Goal: Information Seeking & Learning: Learn about a topic

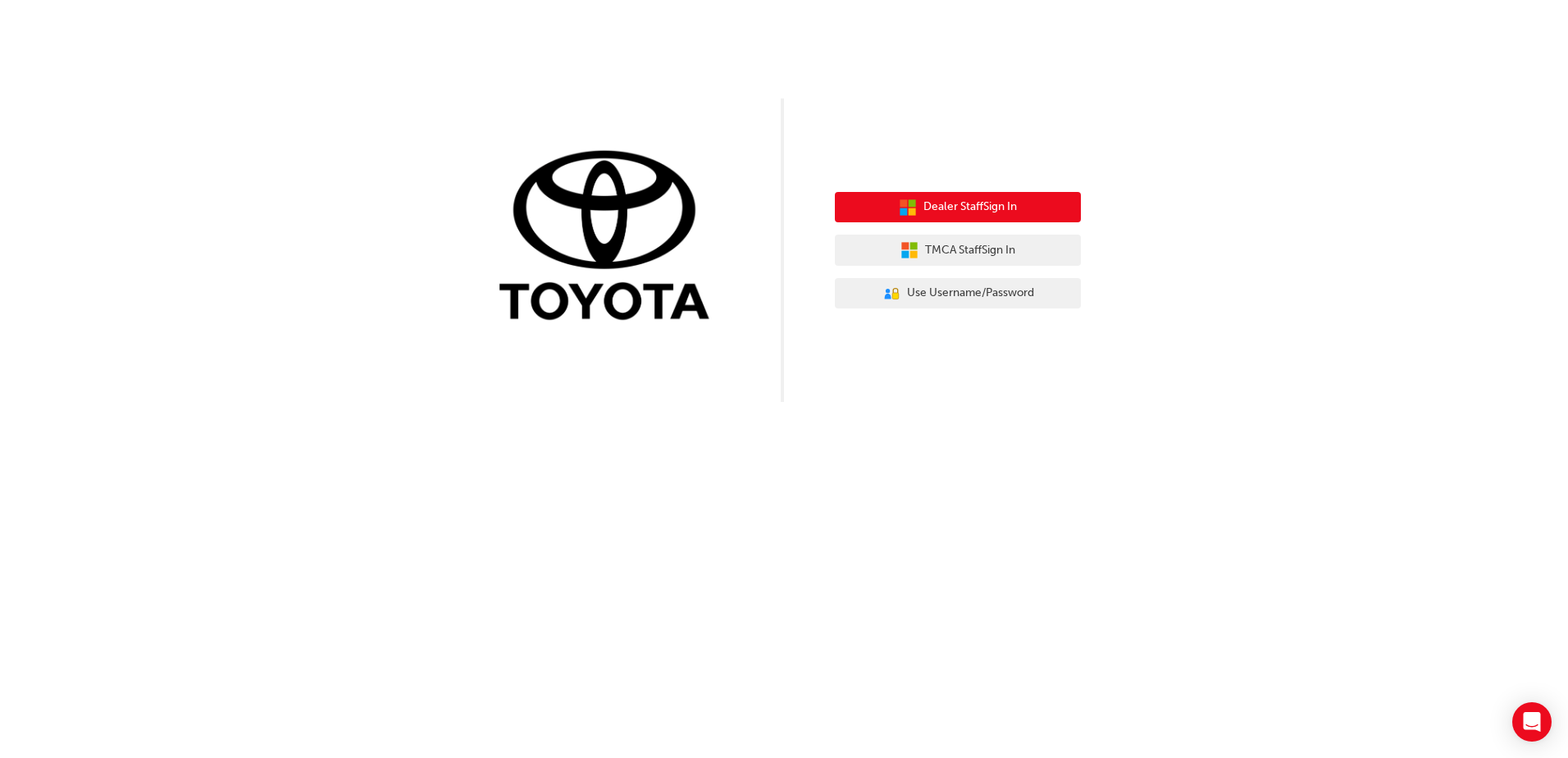
click at [956, 195] on button "Dealer Staff Sign In" at bounding box center [958, 207] width 246 height 31
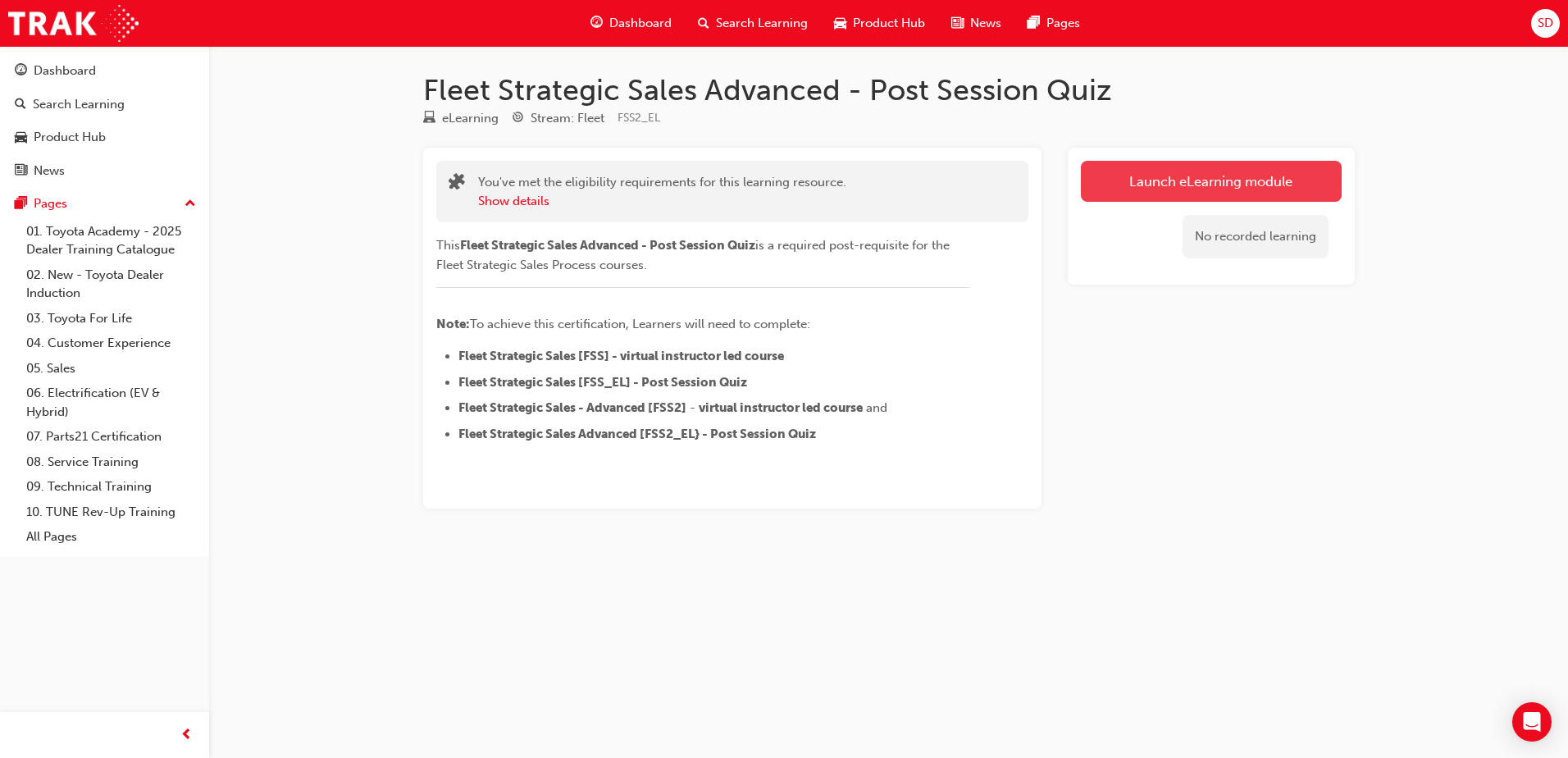
click at [1290, 170] on link "Launch eLearning module" at bounding box center [1212, 181] width 261 height 41
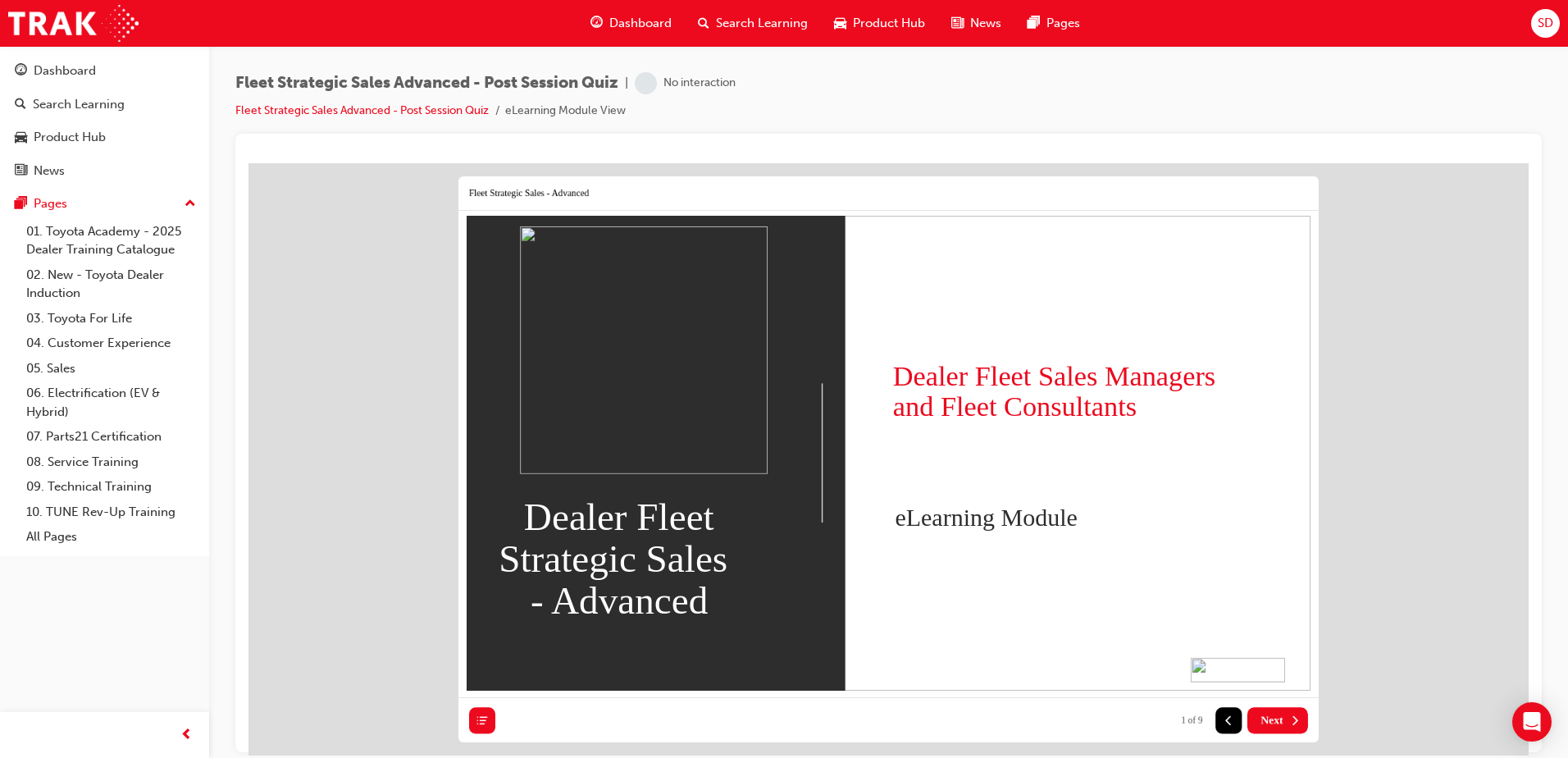
click at [1265, 714] on span "Next" at bounding box center [1271, 720] width 22 height 13
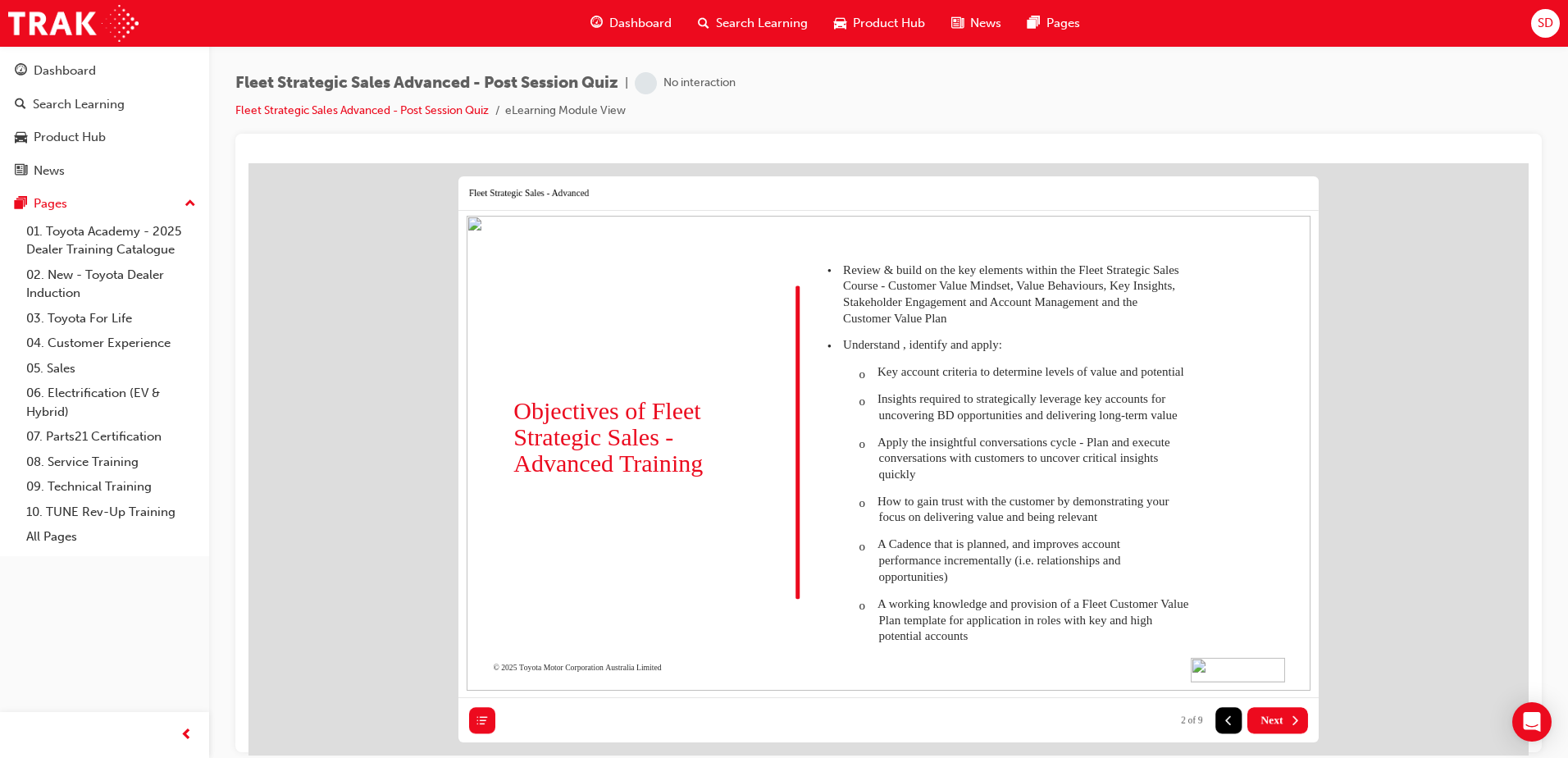
click at [1276, 717] on span "Next" at bounding box center [1271, 720] width 22 height 13
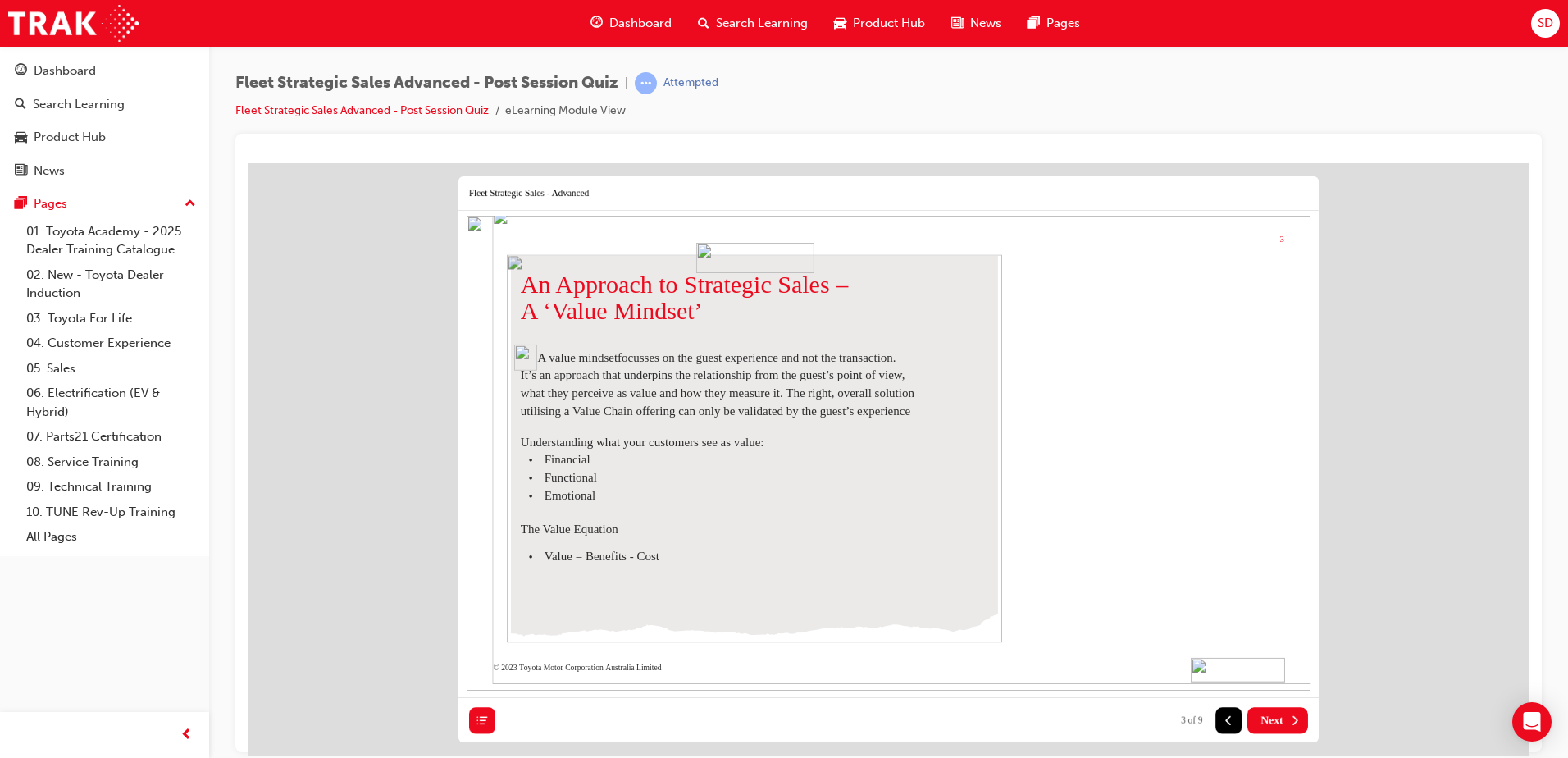
click at [1276, 717] on span "Next" at bounding box center [1271, 720] width 22 height 13
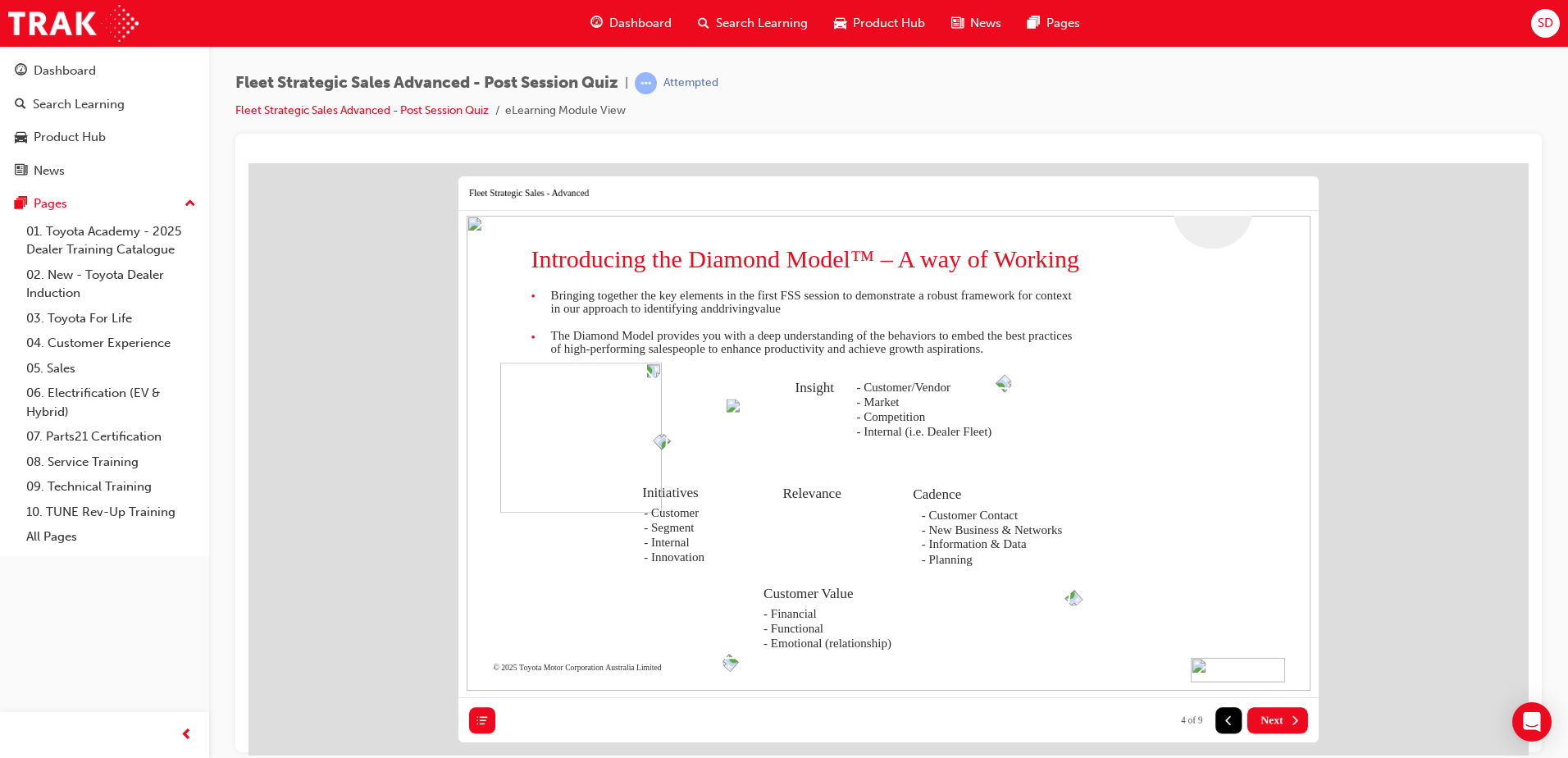
click at [1276, 717] on span "Next" at bounding box center [1271, 720] width 22 height 13
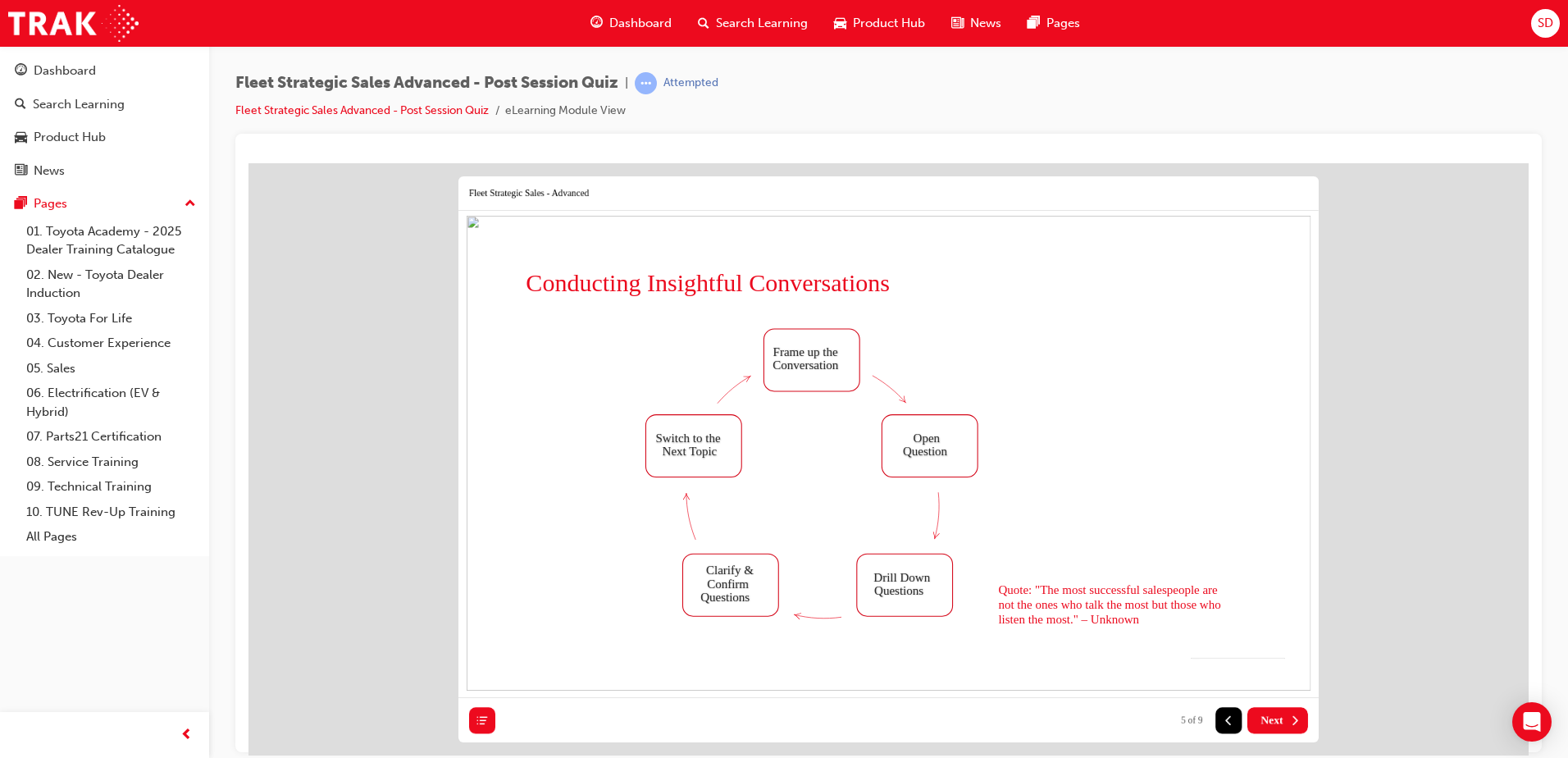
click at [1276, 717] on span "Next" at bounding box center [1271, 720] width 22 height 13
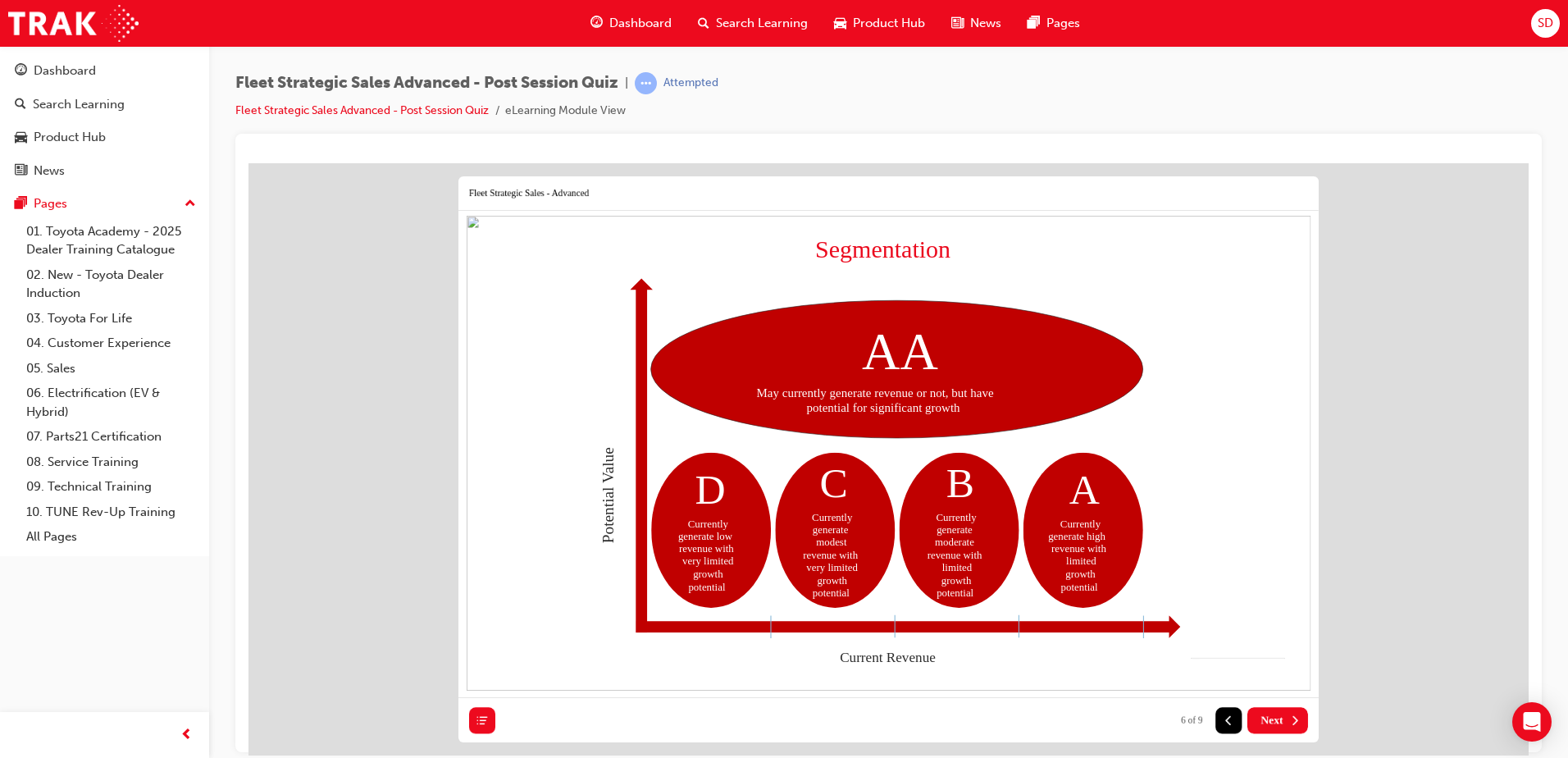
click at [1276, 717] on span "Next" at bounding box center [1271, 720] width 22 height 13
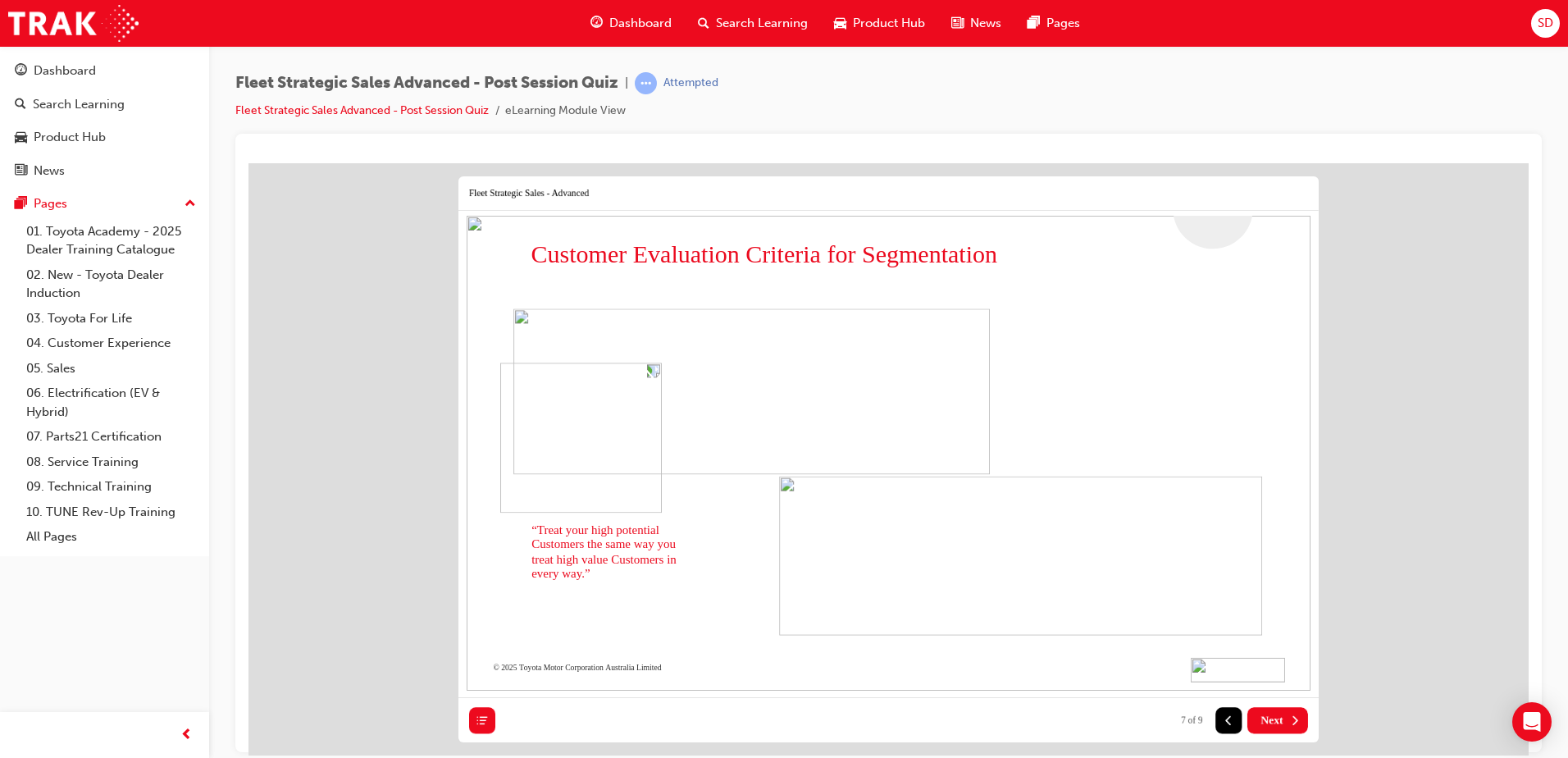
click at [1276, 717] on span "Next" at bounding box center [1271, 720] width 22 height 13
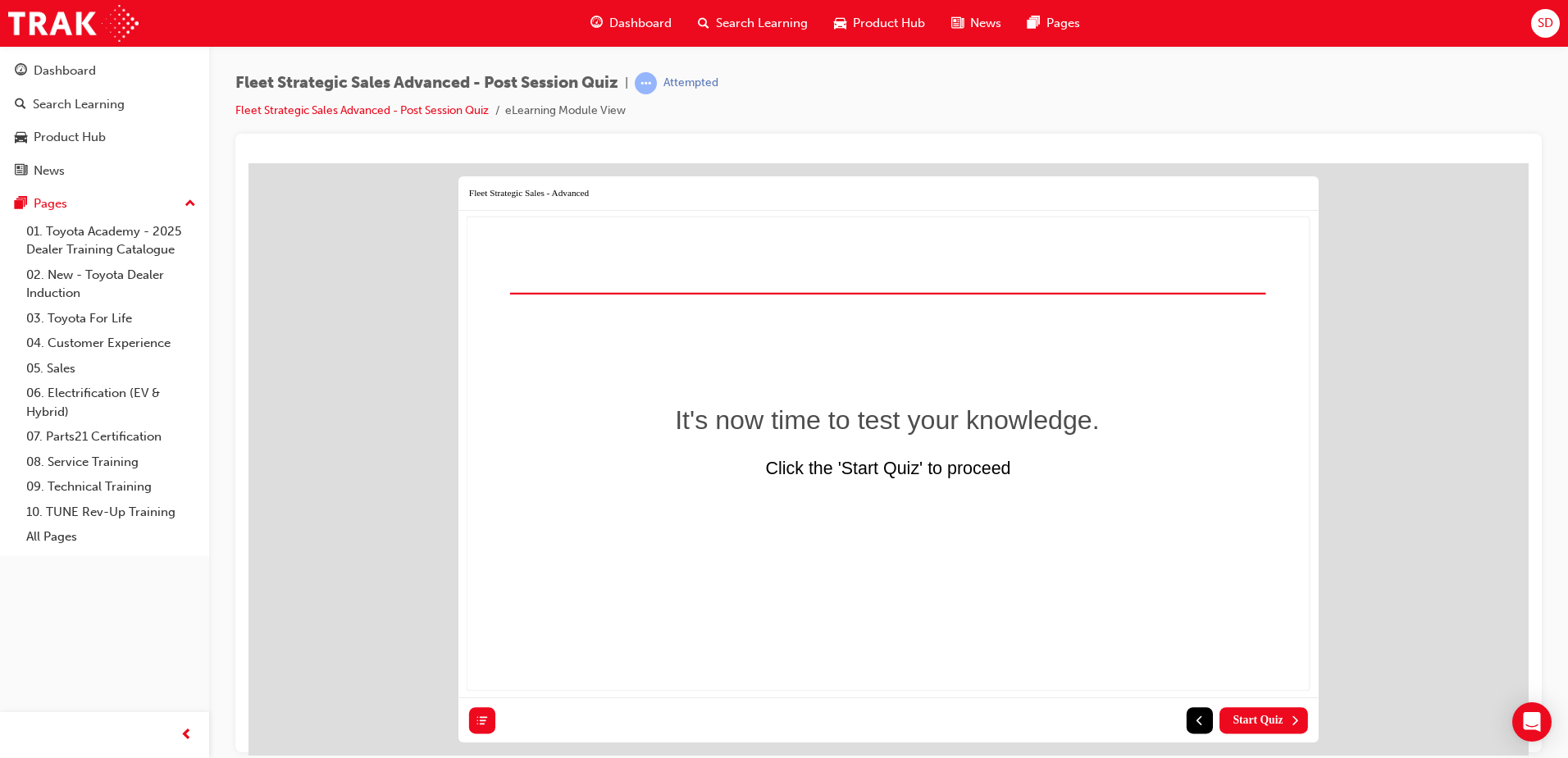
click at [1276, 717] on span "Start Quiz" at bounding box center [1257, 720] width 50 height 13
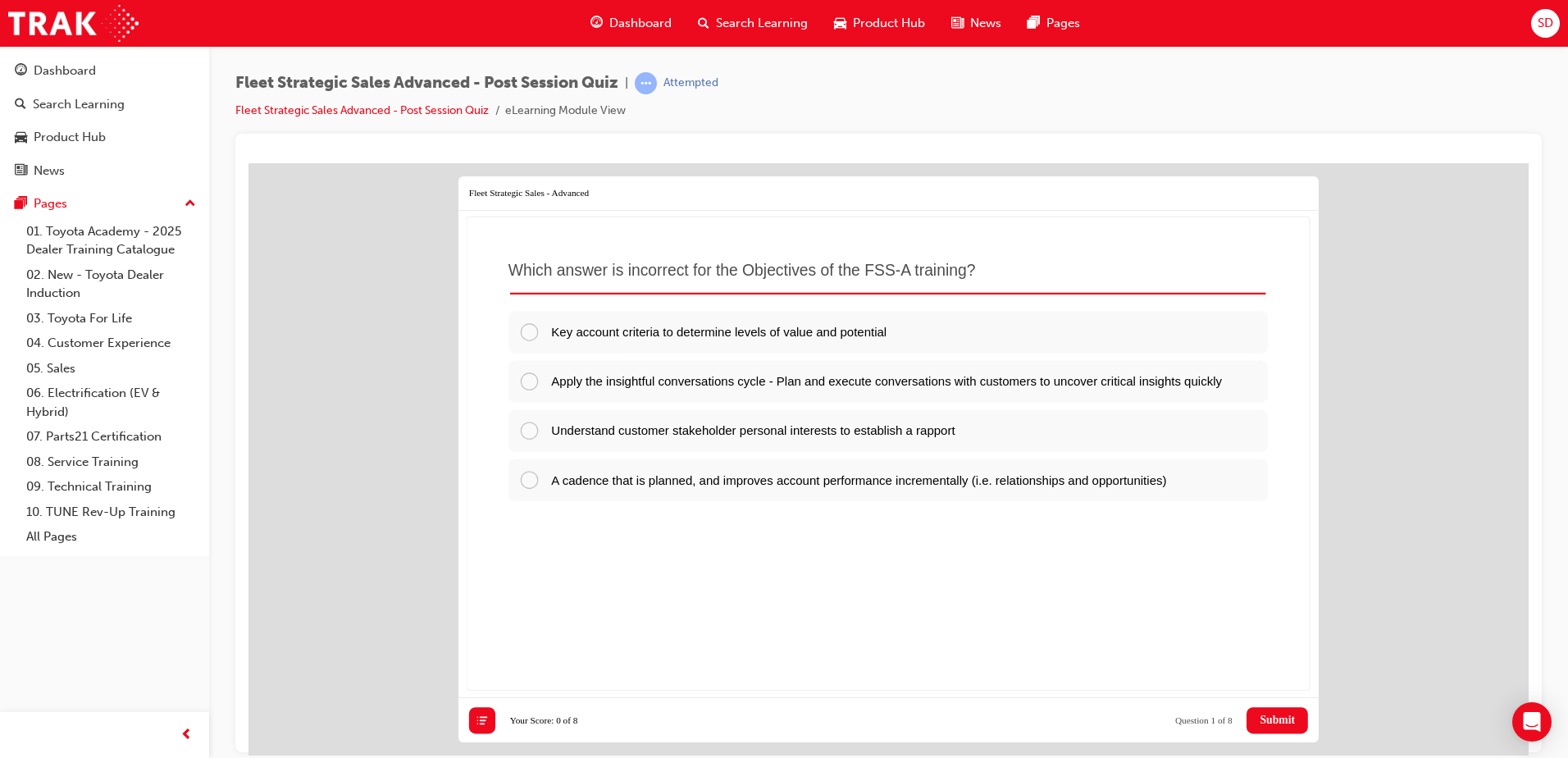
drag, startPoint x: 1025, startPoint y: 264, endPoint x: 404, endPoint y: 266, distance: 621.0
click at [404, 266] on div "Question List Fleet Strategic Sales - Advanced Which answer is incorrect for th…" at bounding box center [888, 458] width 1280 height 592
click at [481, 720] on icon at bounding box center [483, 719] width 11 height 8
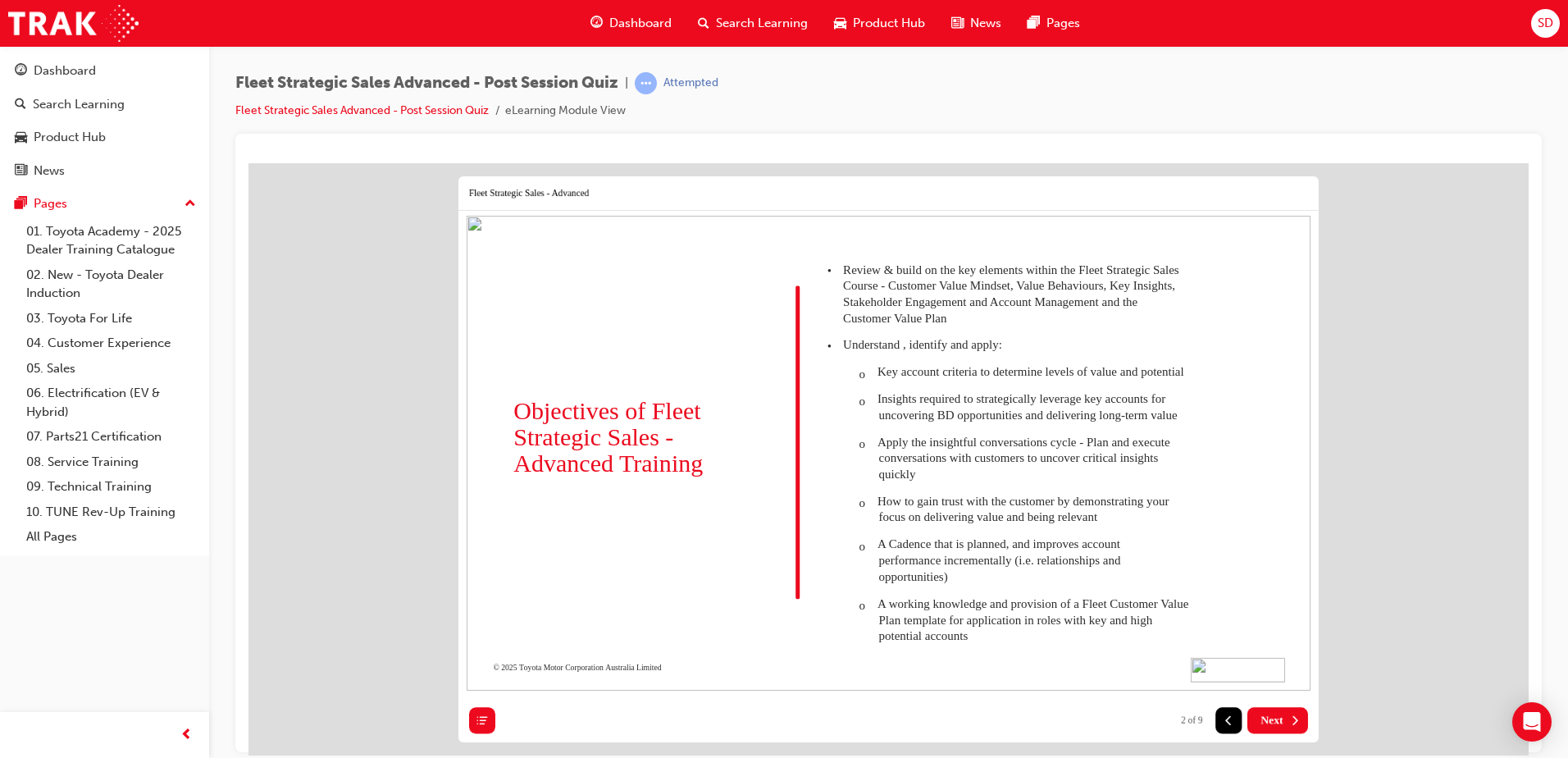
click at [478, 720] on icon at bounding box center [482, 720] width 13 height 13
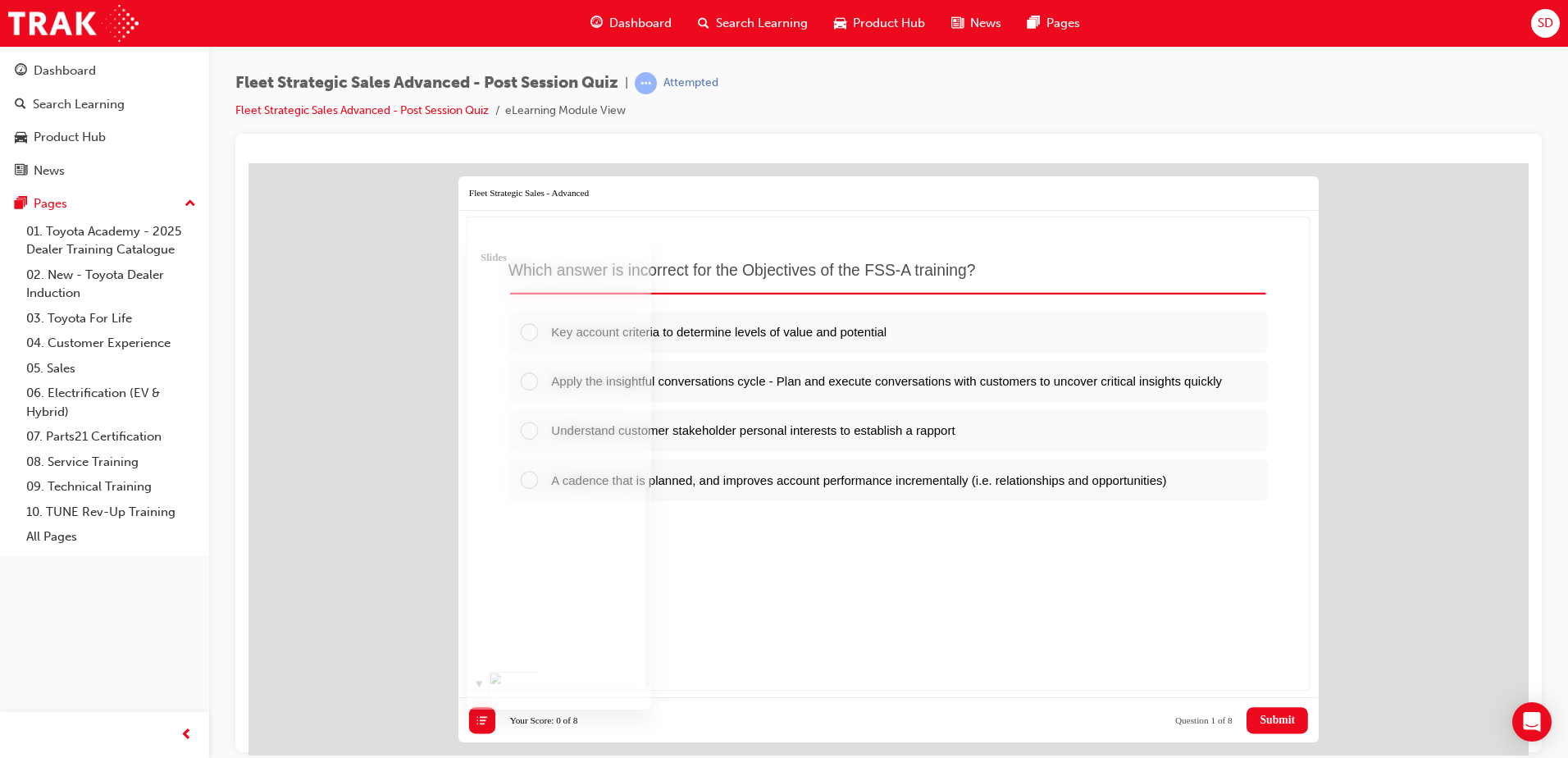
scroll to position [525, 0]
click at [705, 427] on div "Understand customer stakeholder personal interests to establish a rapport" at bounding box center [888, 430] width 760 height 42
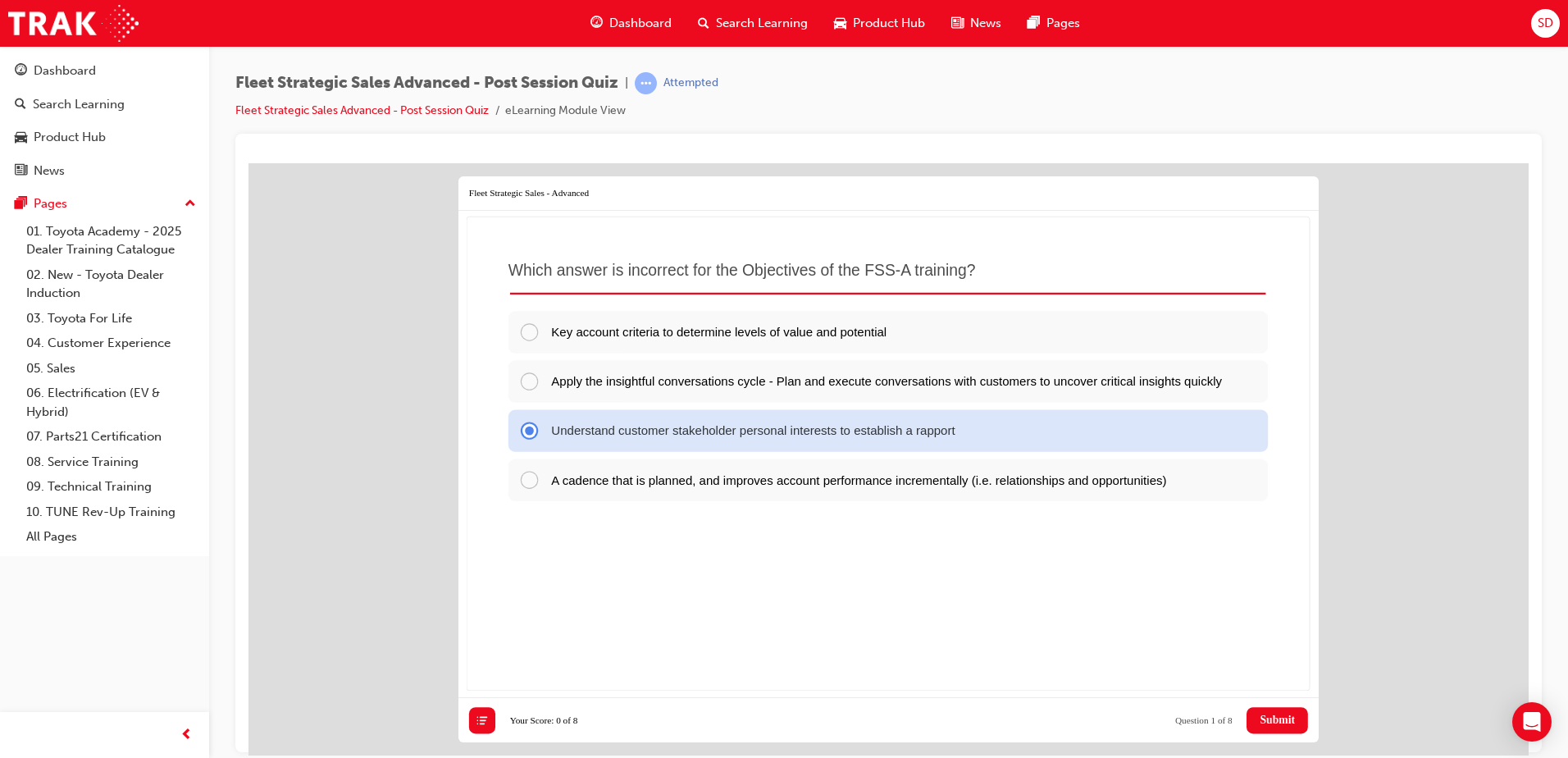
click at [1273, 722] on span "Submit" at bounding box center [1277, 720] width 35 height 13
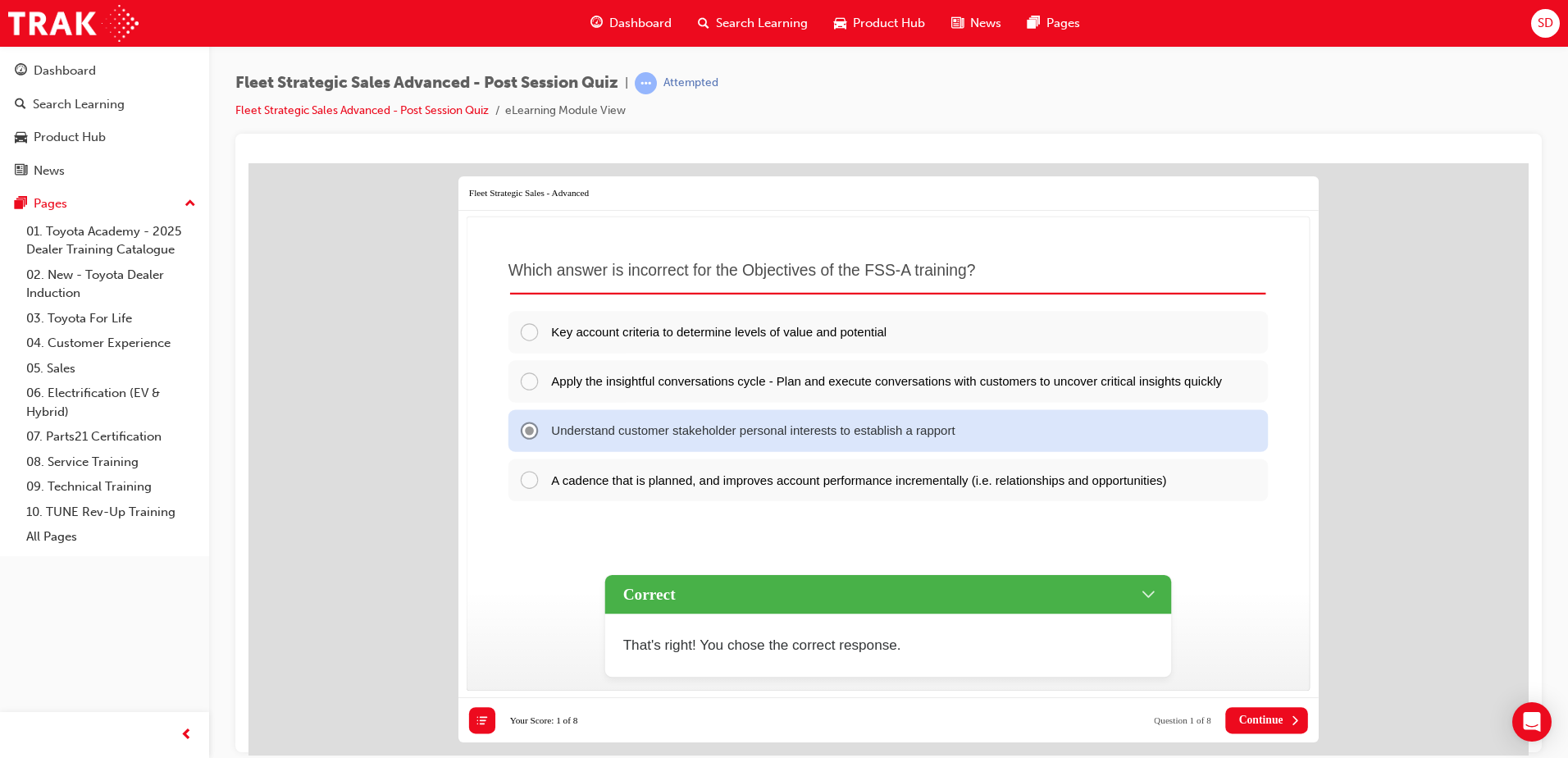
click at [1272, 717] on span "Continue" at bounding box center [1261, 720] width 44 height 13
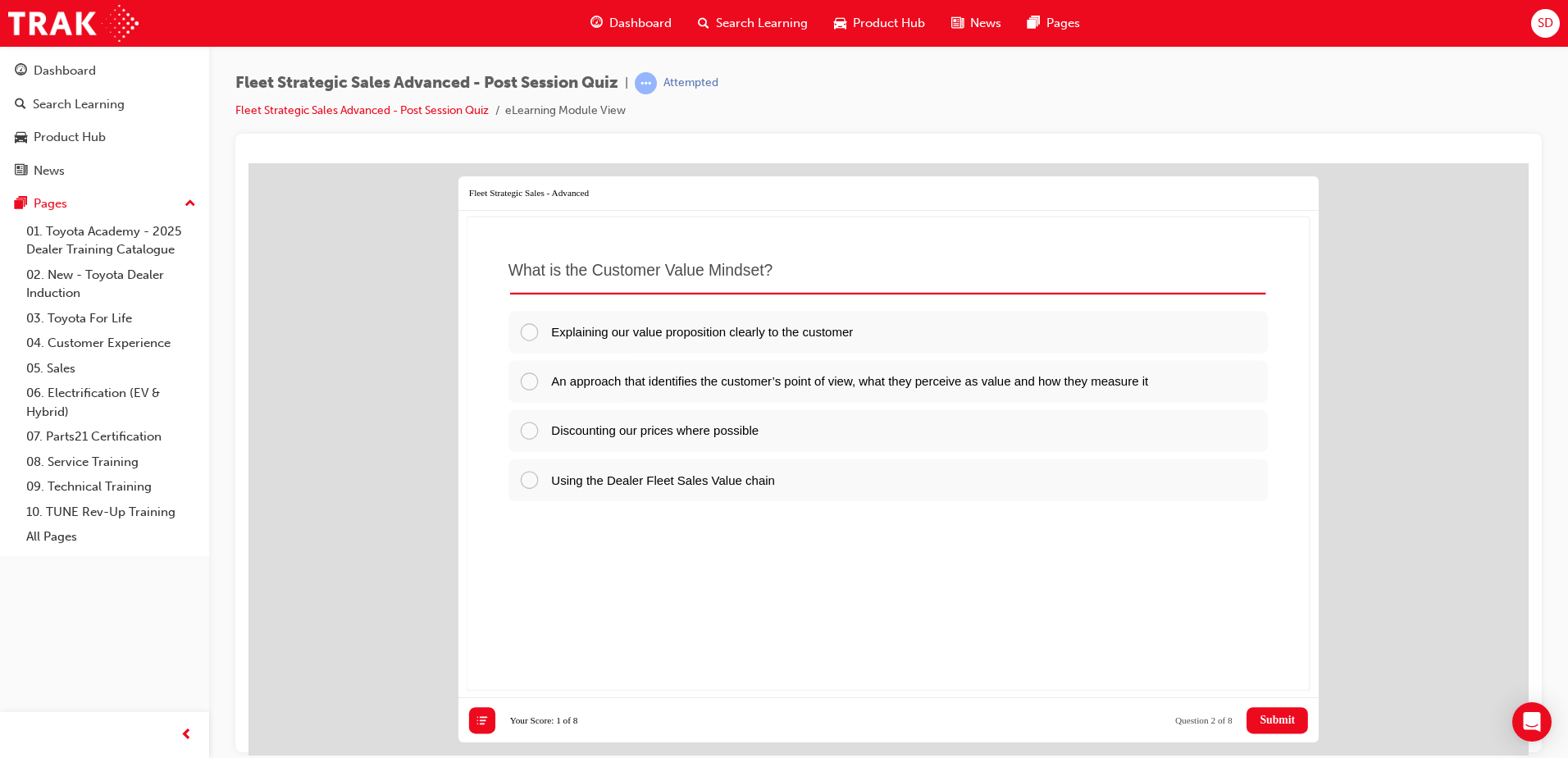
click at [466, 723] on div "Postpone Submit All Close Review View Results Reset Your Score: 1 of 8 Question…" at bounding box center [888, 720] width 861 height 45
click at [488, 721] on icon at bounding box center [482, 720] width 13 height 13
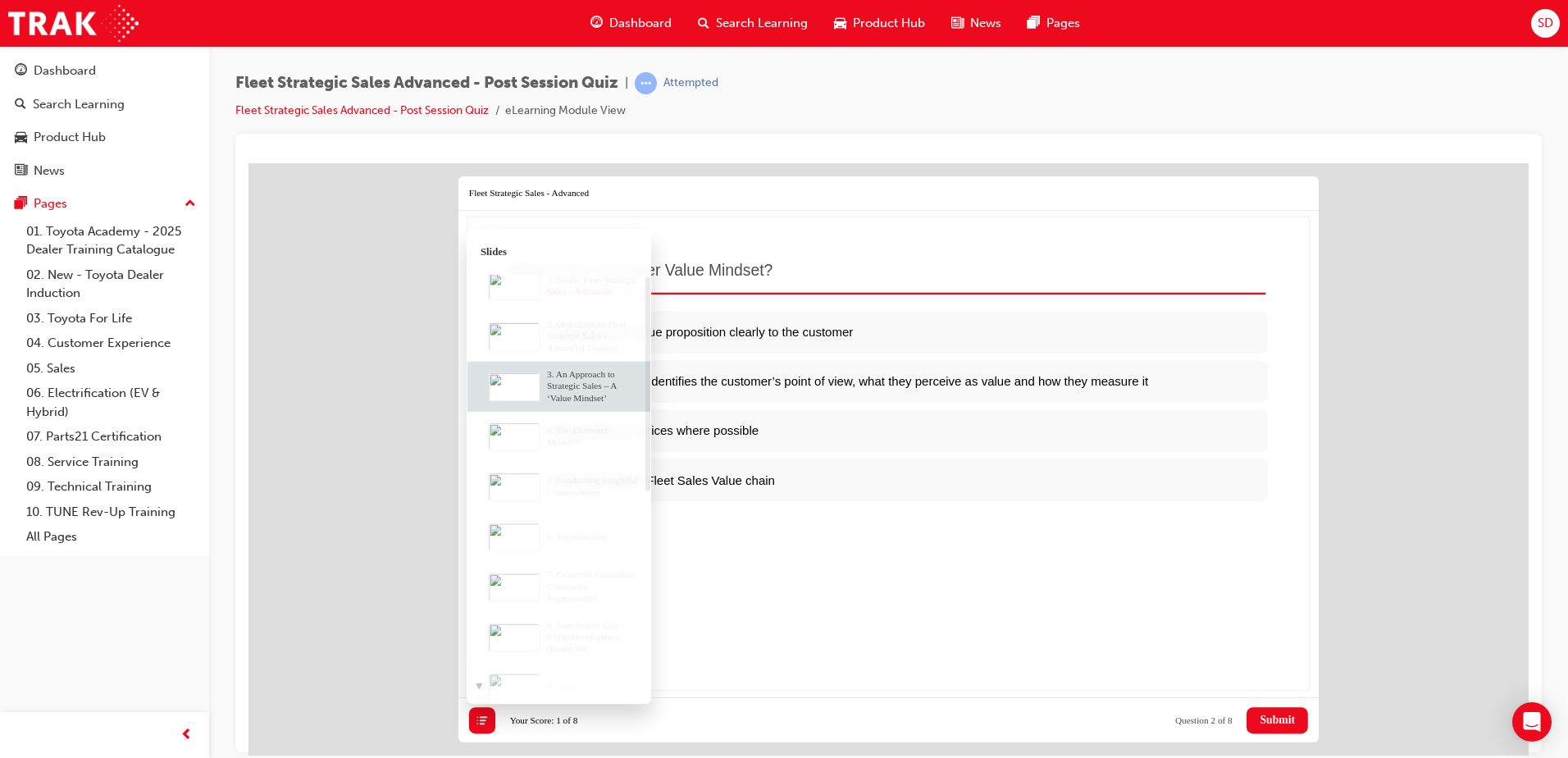
scroll to position [0, 0]
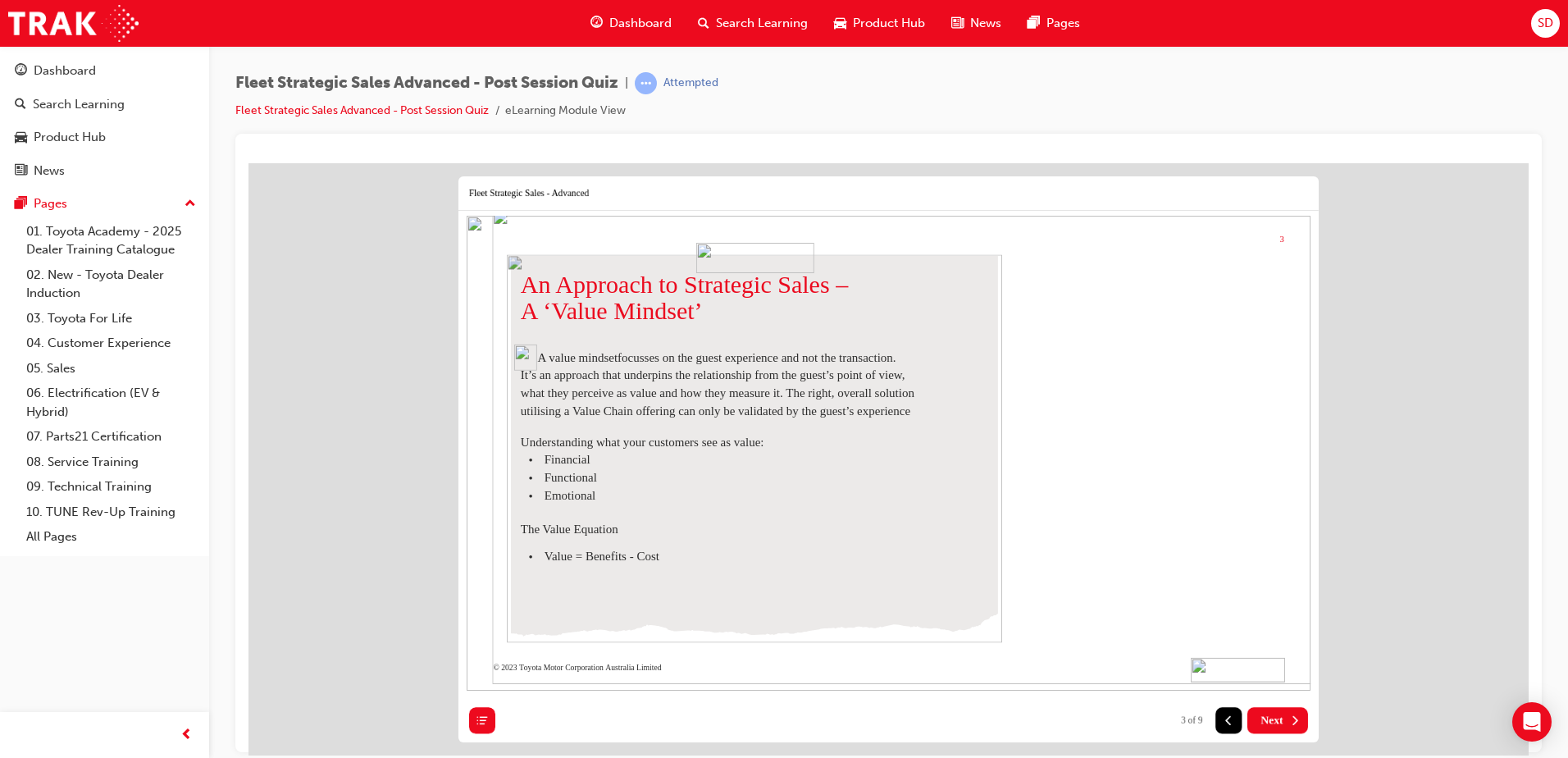
click at [474, 715] on button at bounding box center [482, 720] width 27 height 27
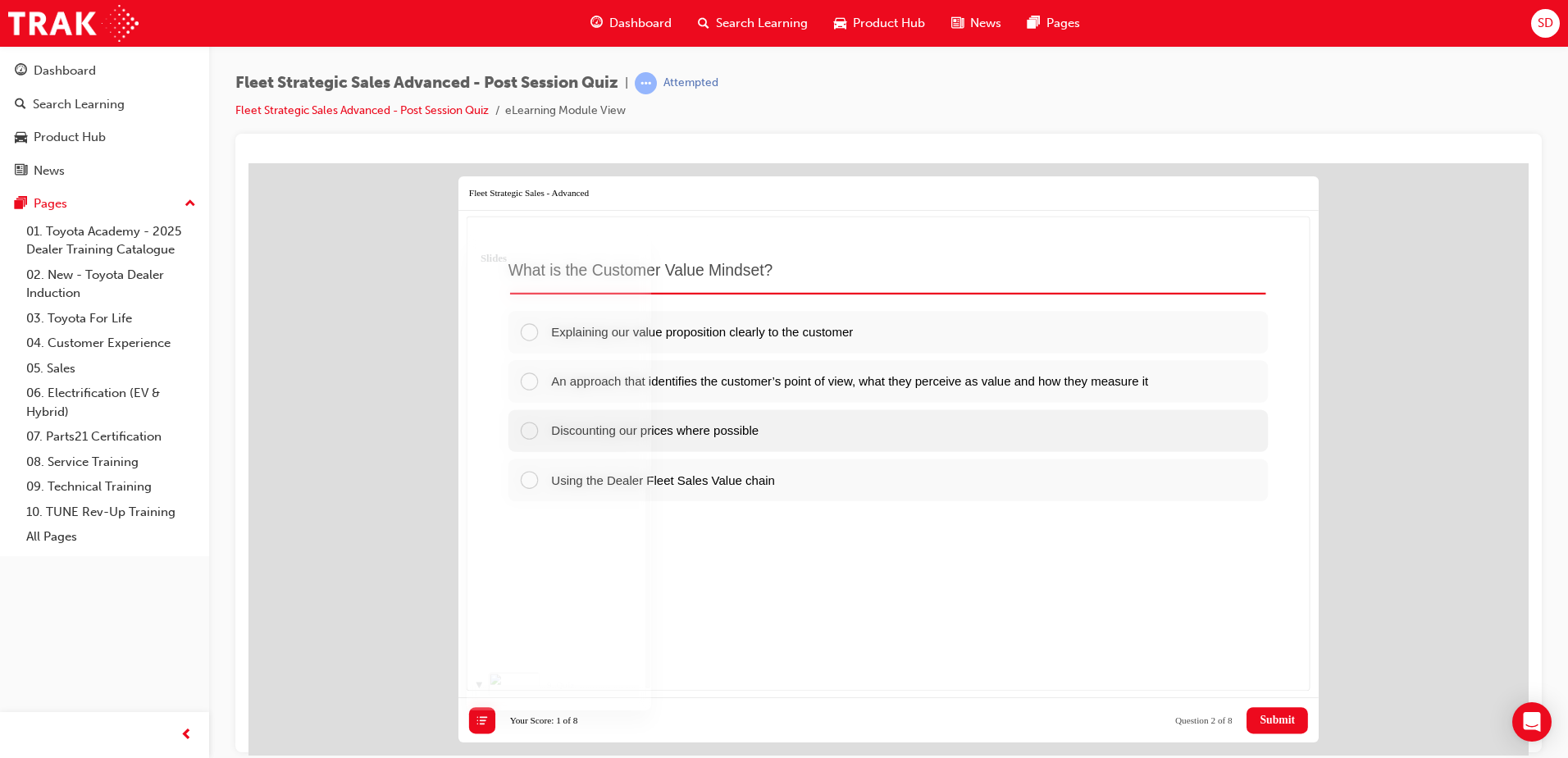
scroll to position [525, 0]
click at [663, 387] on span "An approach that identifies the customer’s point of view, what they perceive as…" at bounding box center [850, 379] width 598 height 14
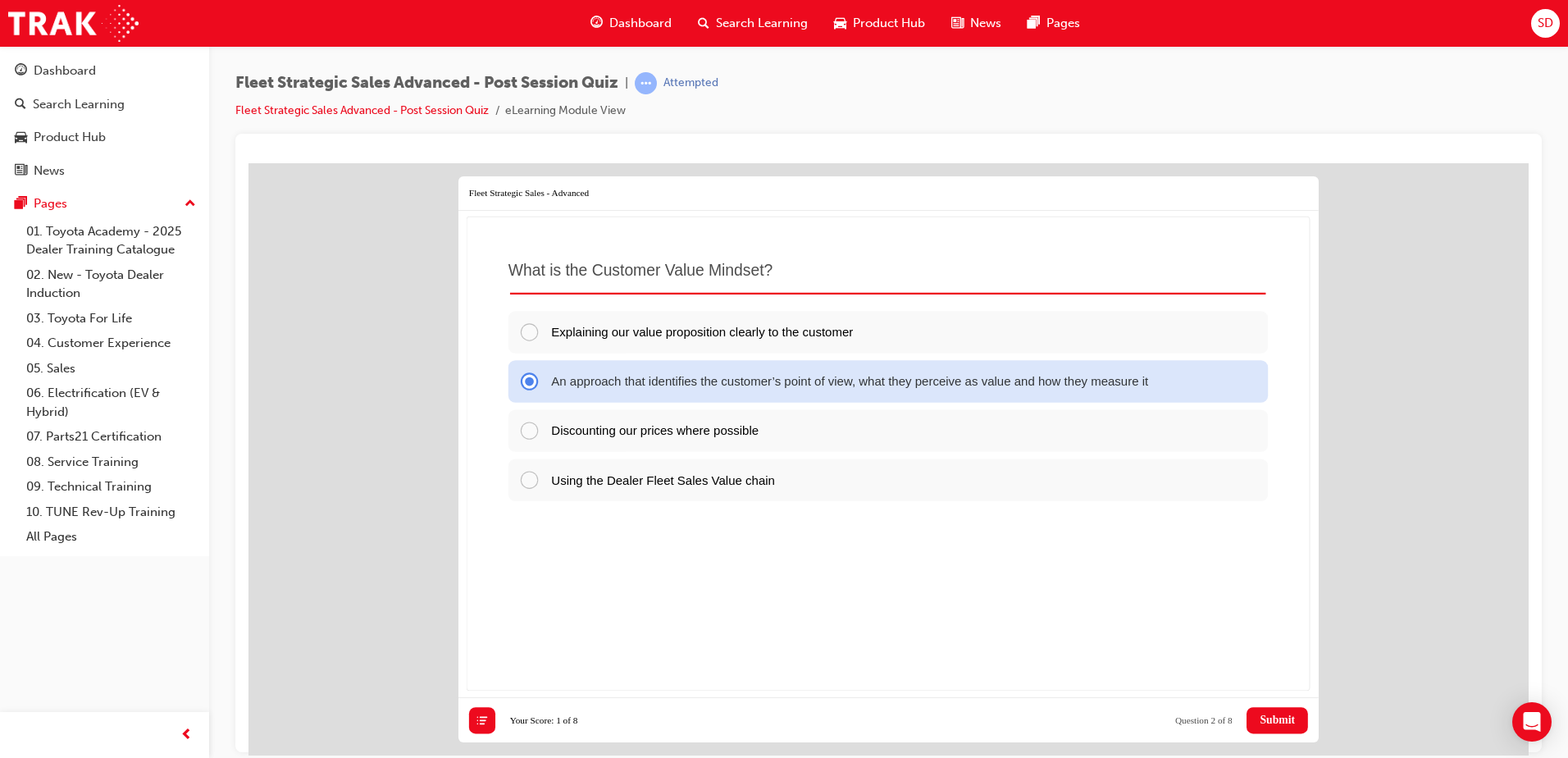
click at [1287, 720] on span "Submit" at bounding box center [1277, 720] width 35 height 13
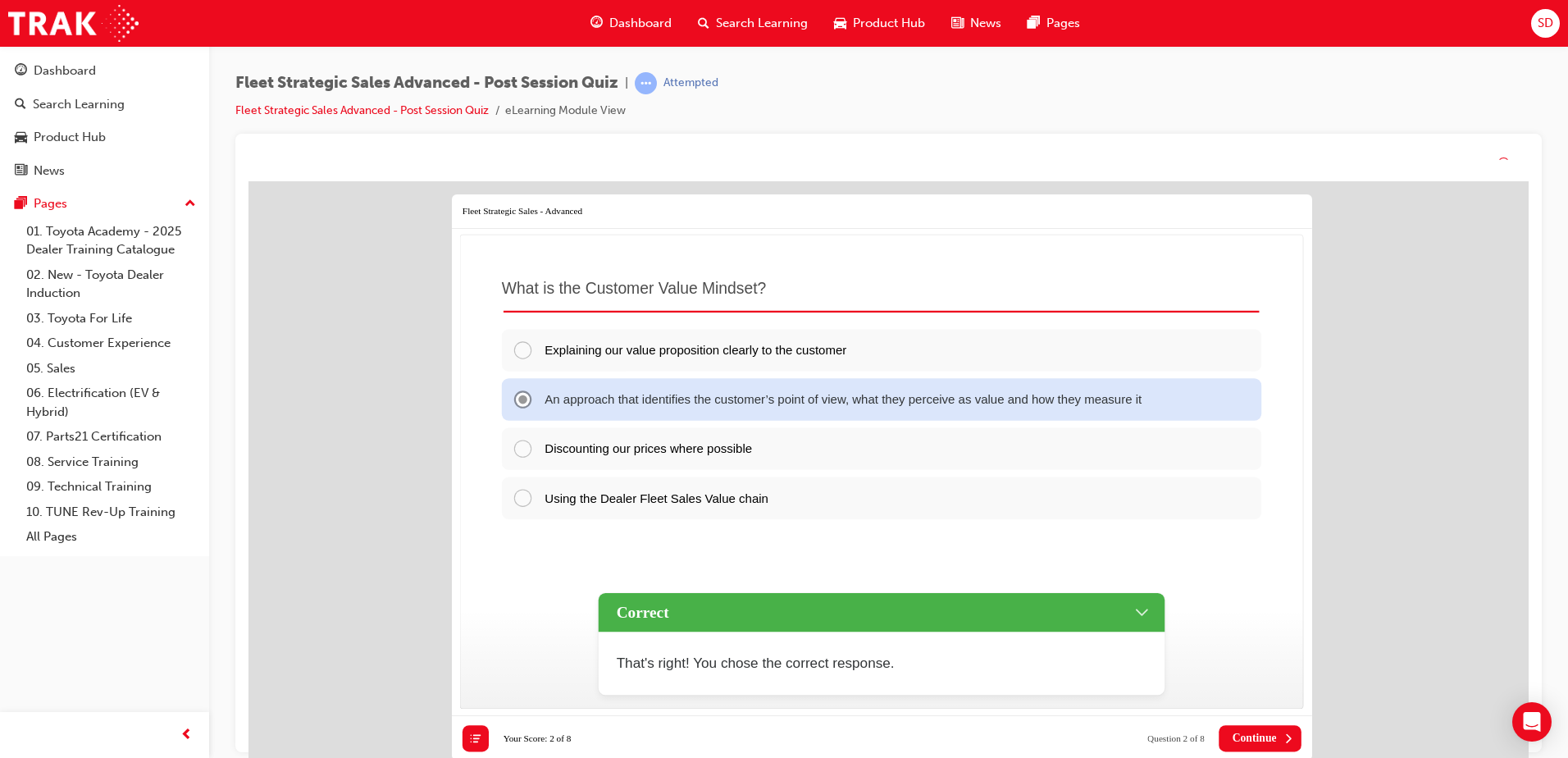
click at [1277, 734] on div "Postpone Submit All Close Review View Results Reset Your Score: 2 of 8 Question…" at bounding box center [882, 738] width 861 height 45
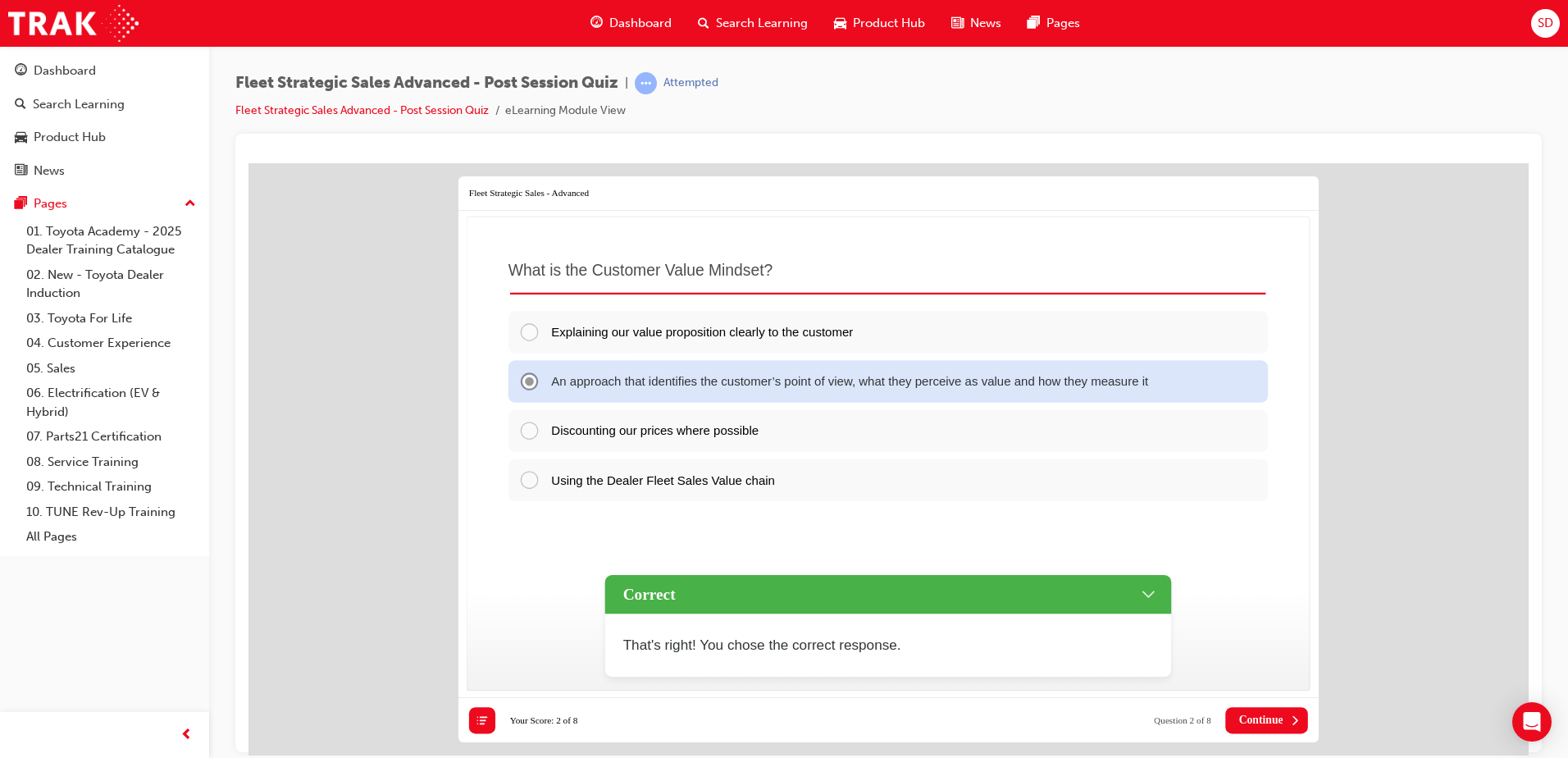
click at [1261, 723] on span "Continue" at bounding box center [1261, 720] width 44 height 13
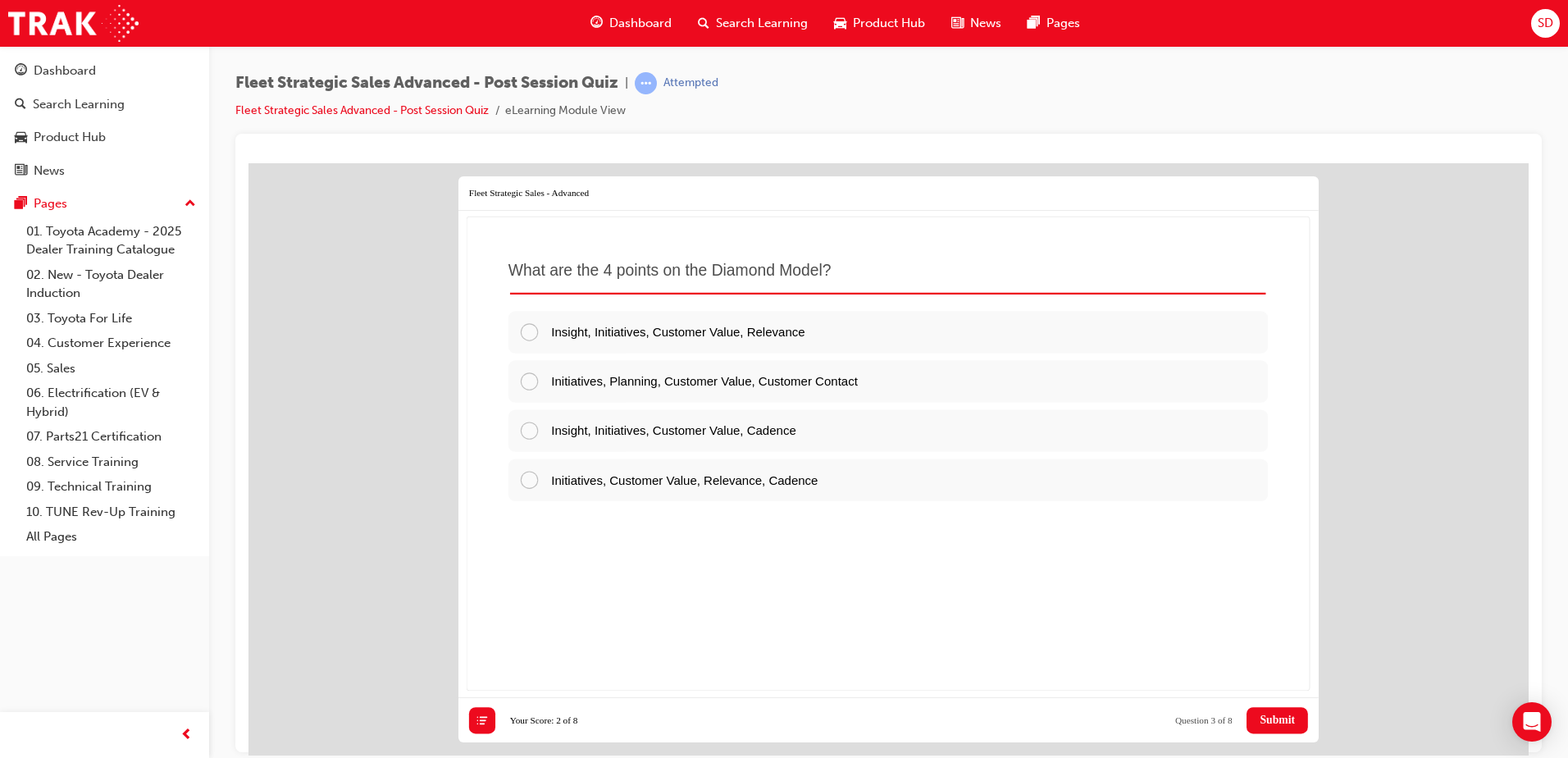
click at [483, 730] on button at bounding box center [482, 720] width 27 height 27
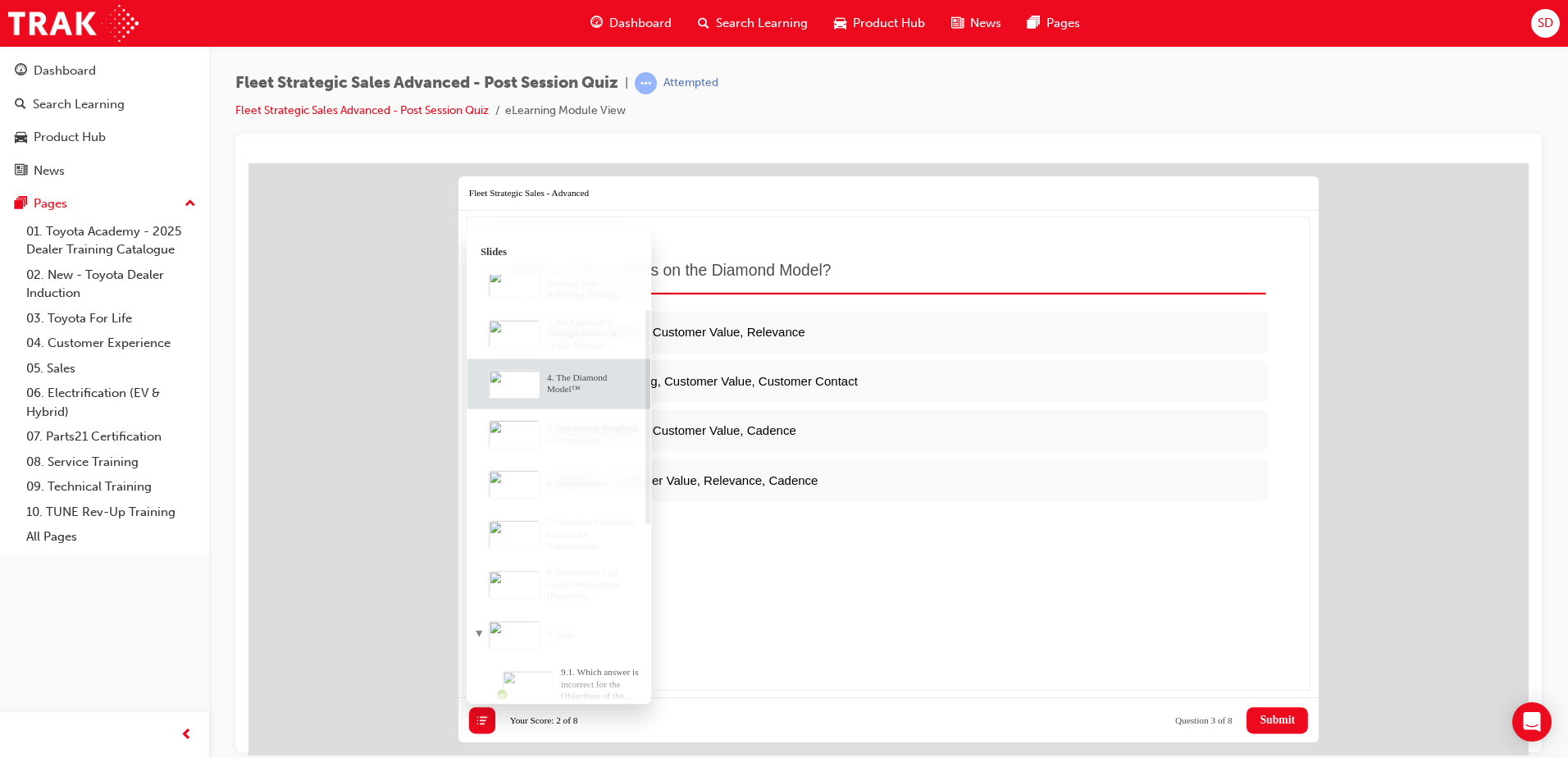
scroll to position [27, 0]
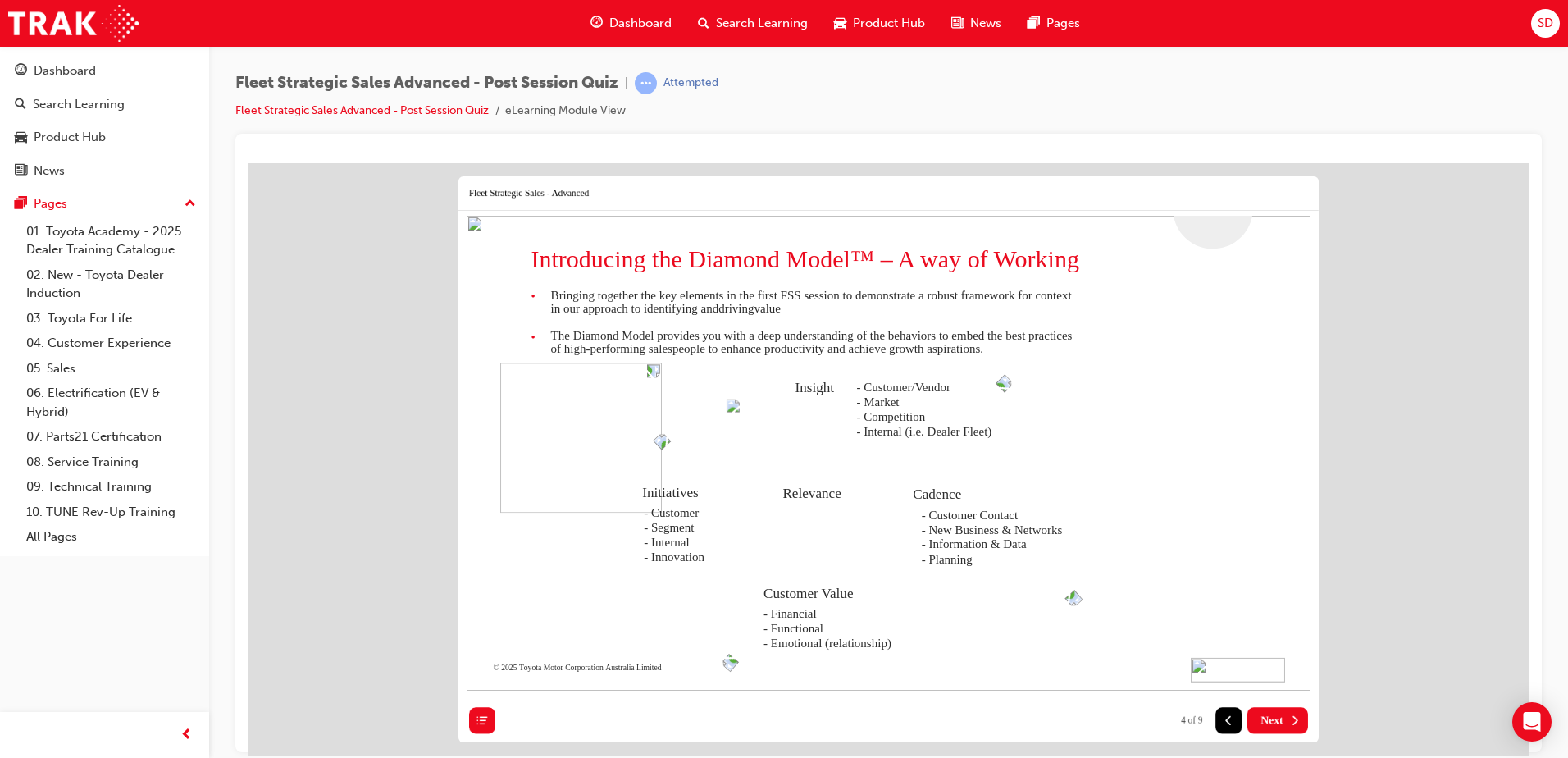
click at [488, 721] on icon at bounding box center [482, 720] width 13 height 13
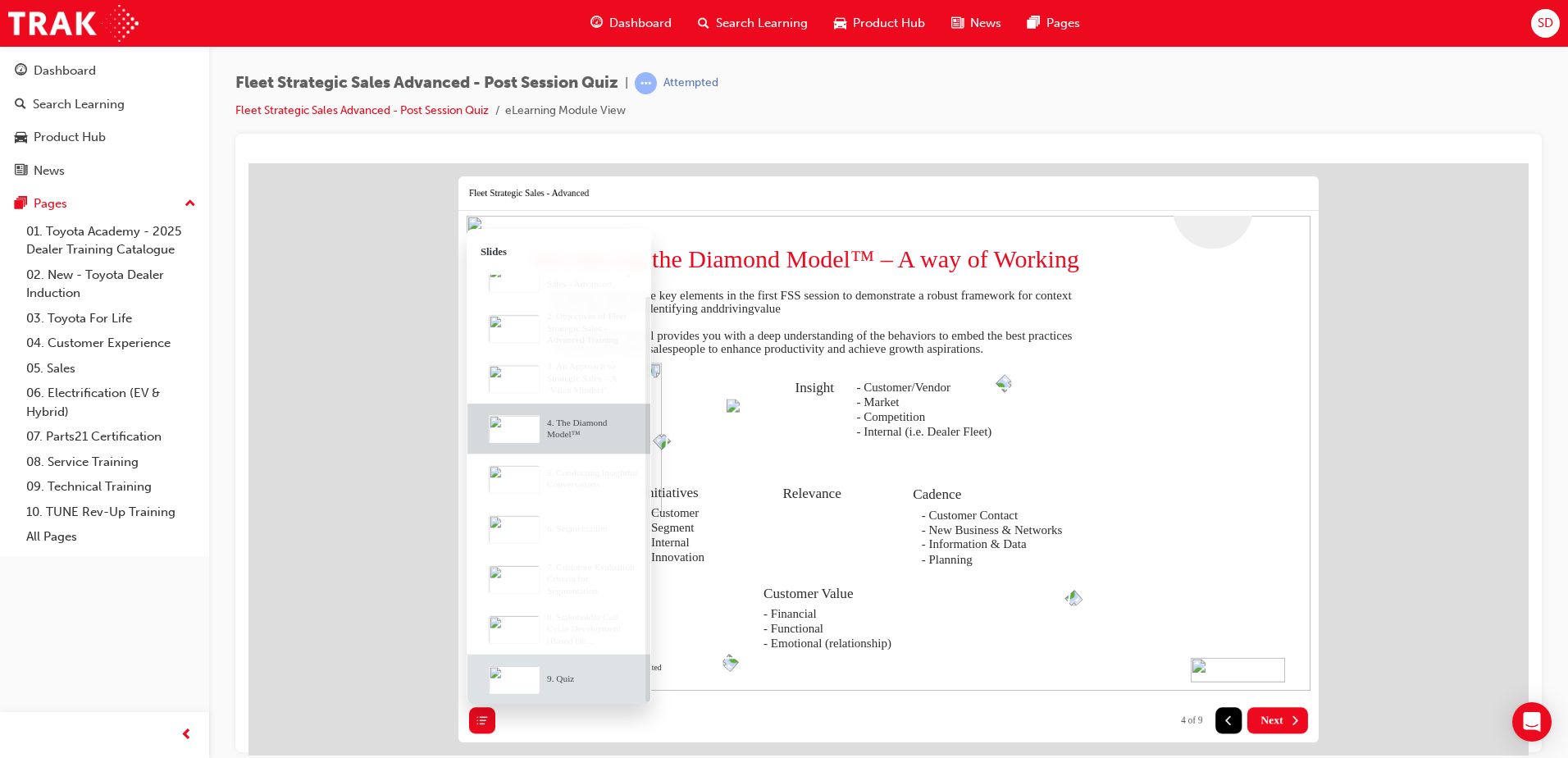
scroll to position [525, 0]
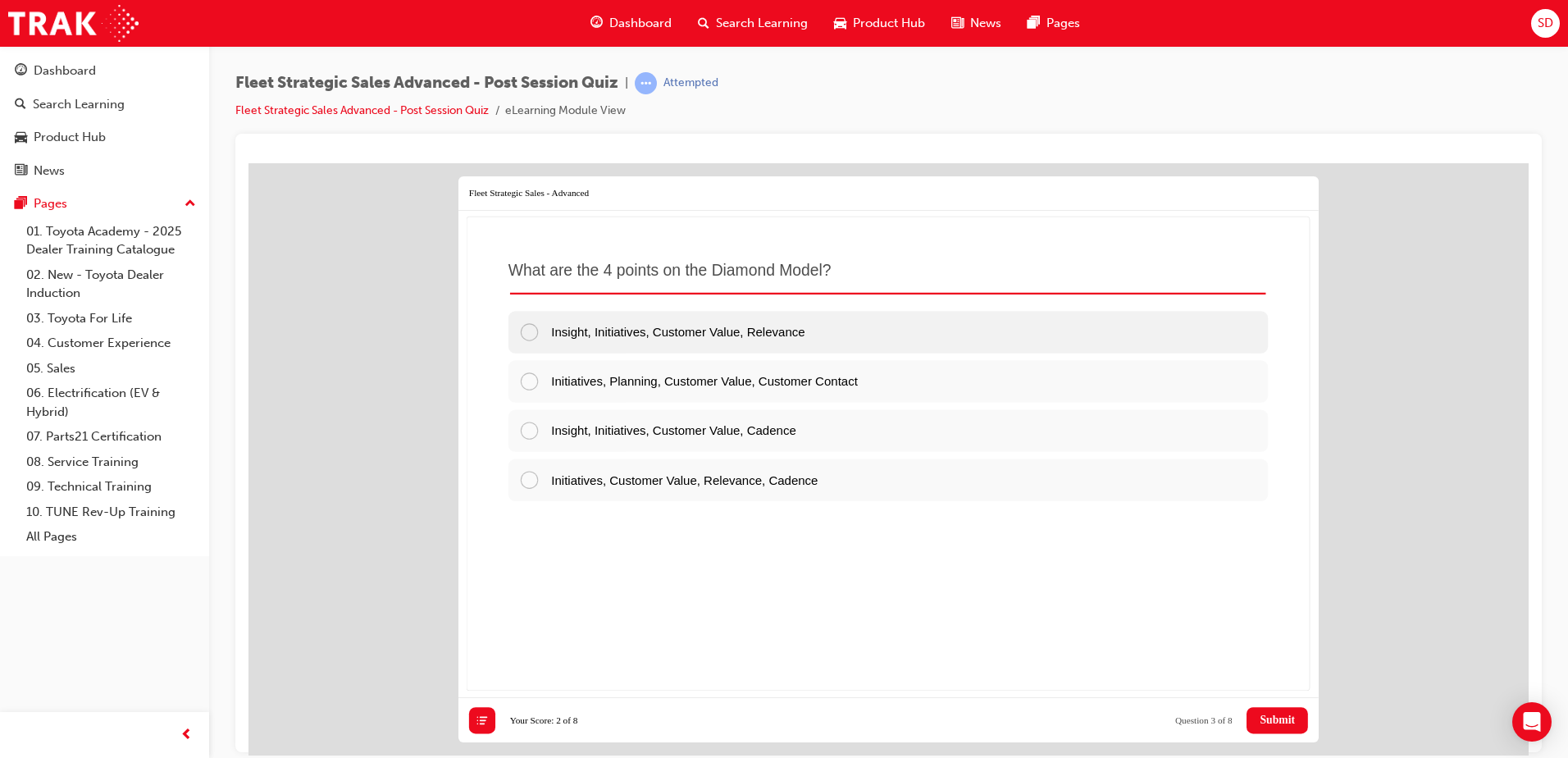
click at [658, 341] on div "Insight, Initiatives, Customer Value, Relevance" at bounding box center [888, 331] width 760 height 42
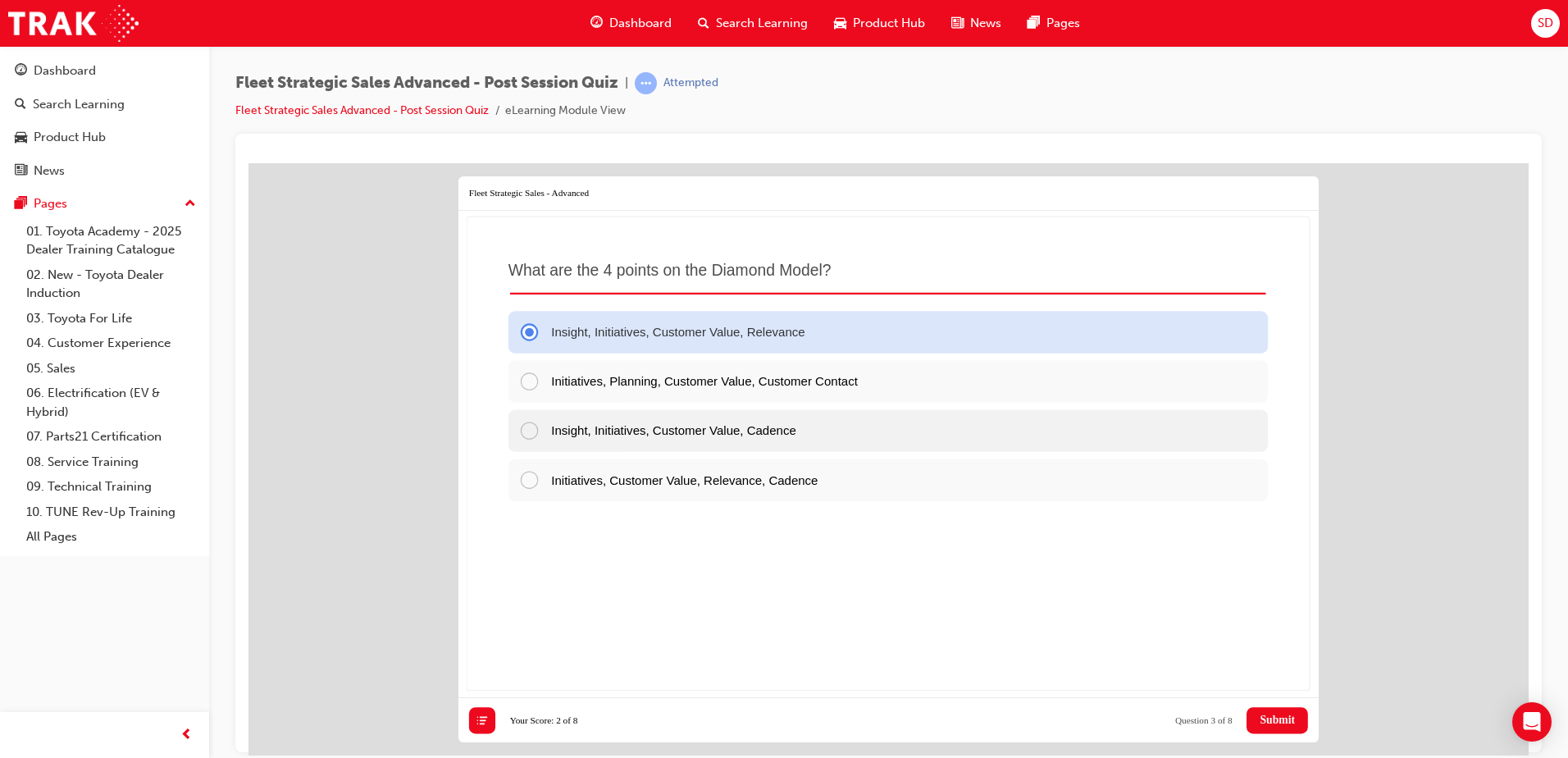
click at [672, 434] on span "Insight, Initiatives, Customer Value, Cadence" at bounding box center [673, 429] width 245 height 14
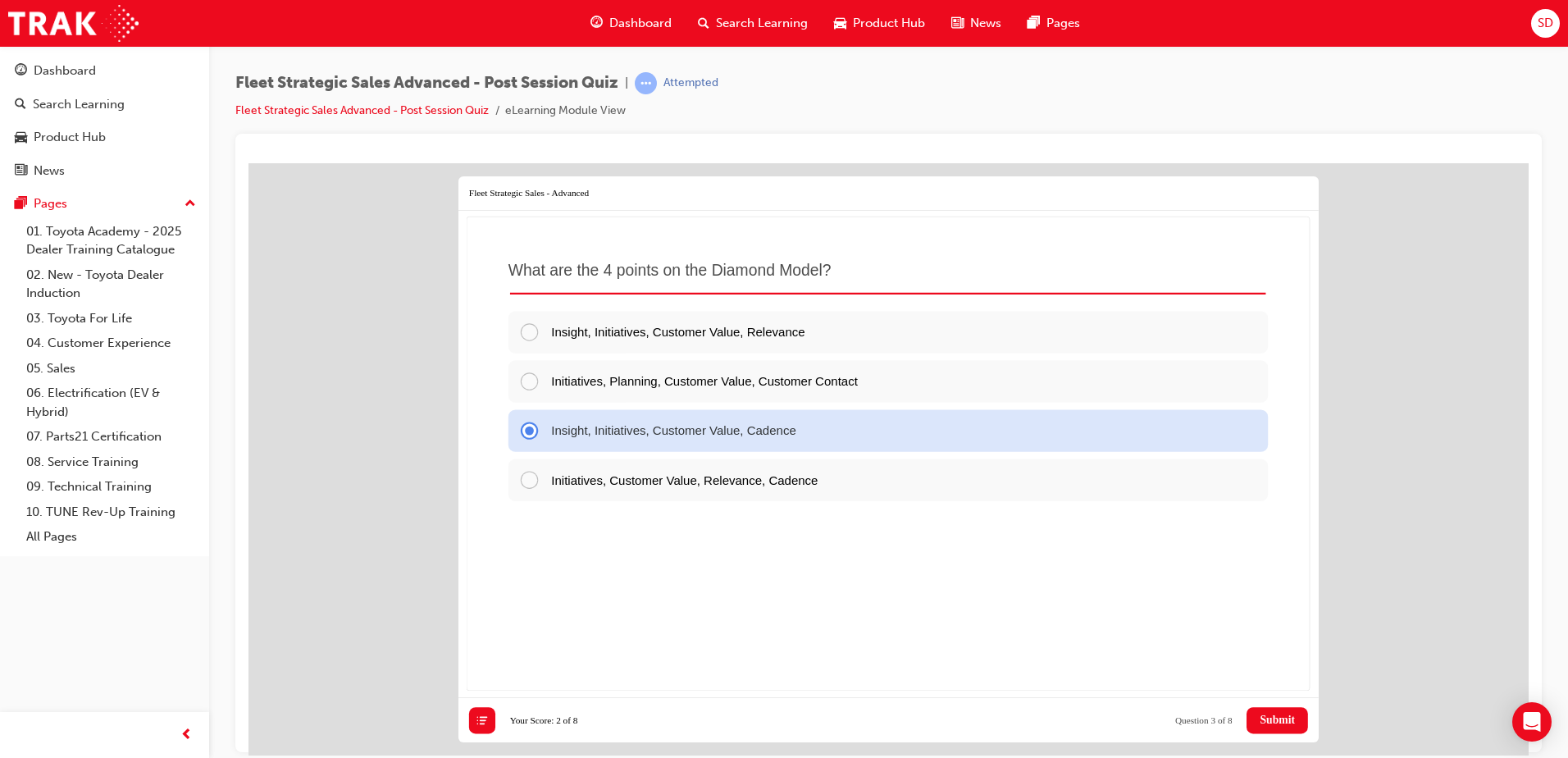
click at [1287, 726] on button "Submit" at bounding box center [1277, 720] width 61 height 27
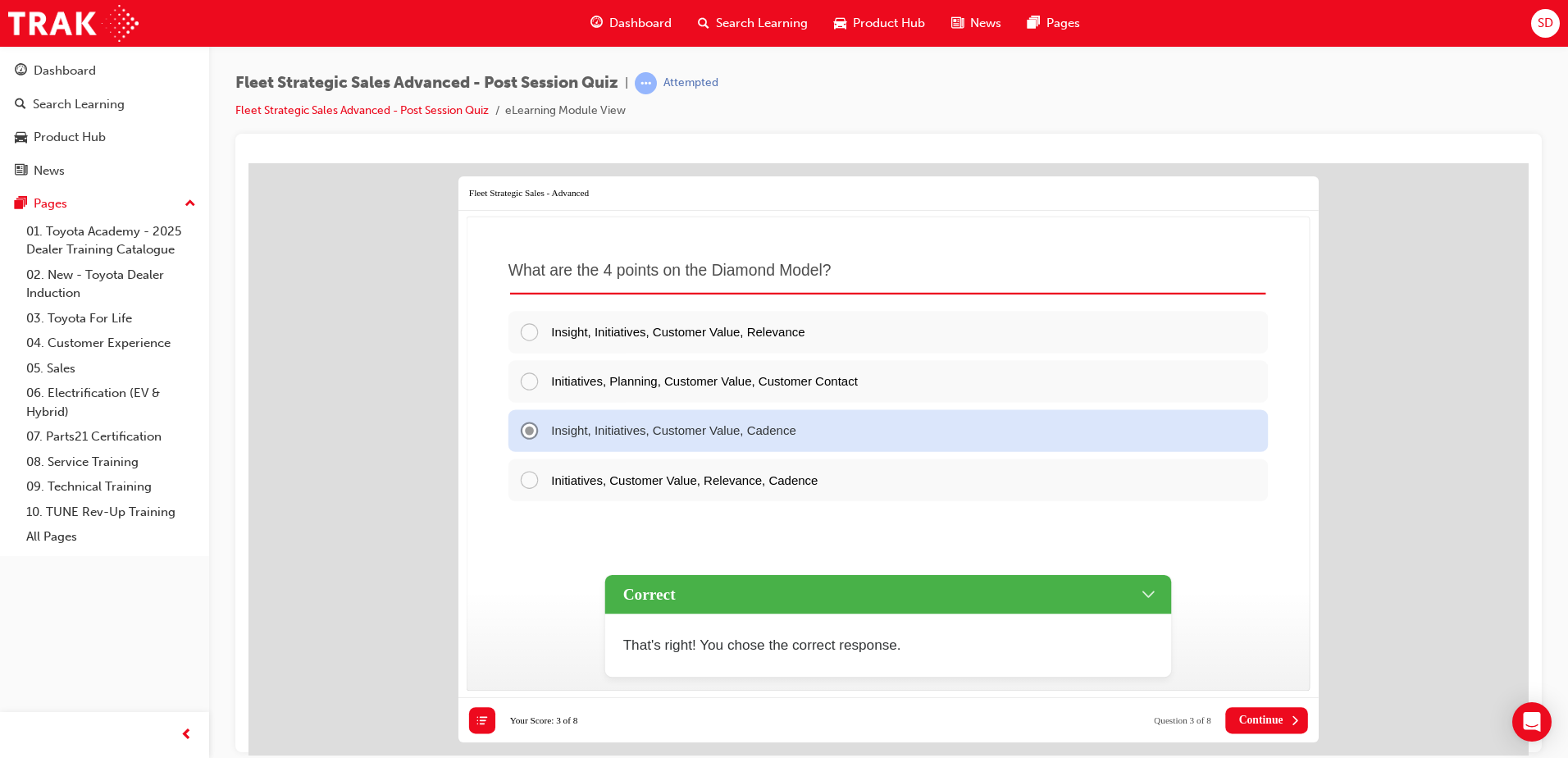
click at [1255, 720] on span "Continue" at bounding box center [1261, 720] width 44 height 13
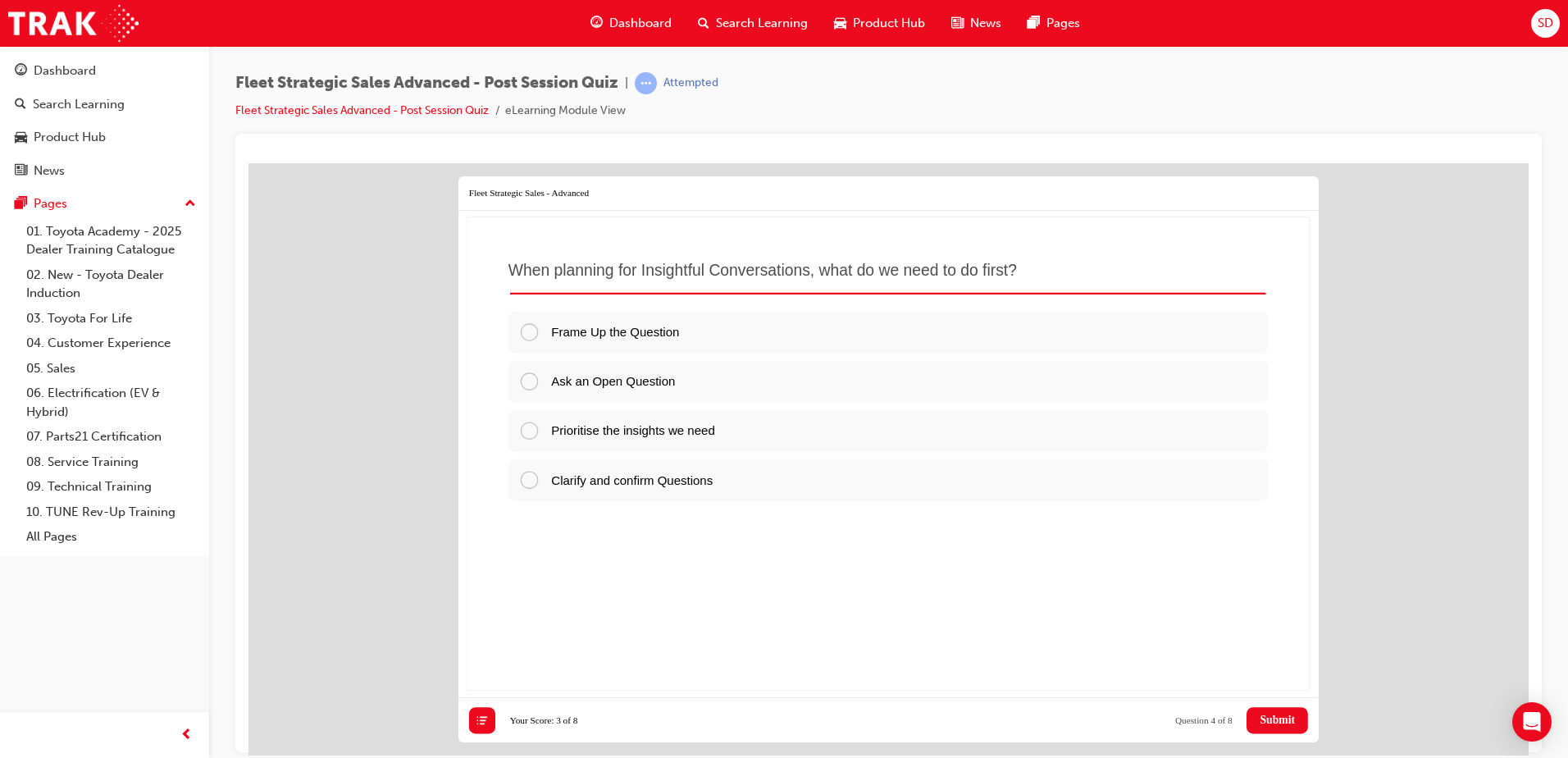
click at [487, 714] on icon at bounding box center [482, 720] width 13 height 13
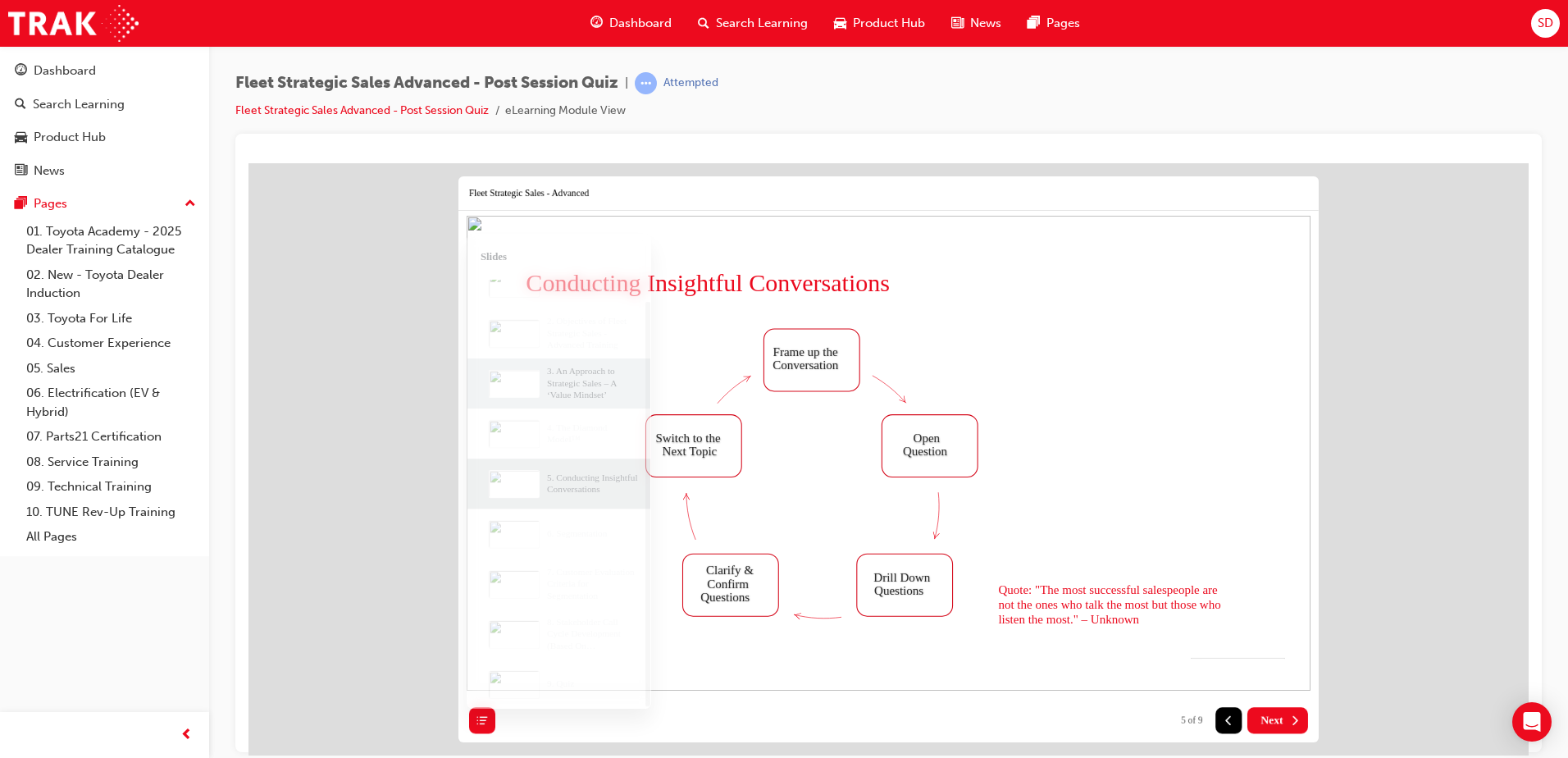
scroll to position [27, 0]
click at [478, 713] on icon at bounding box center [482, 720] width 13 height 13
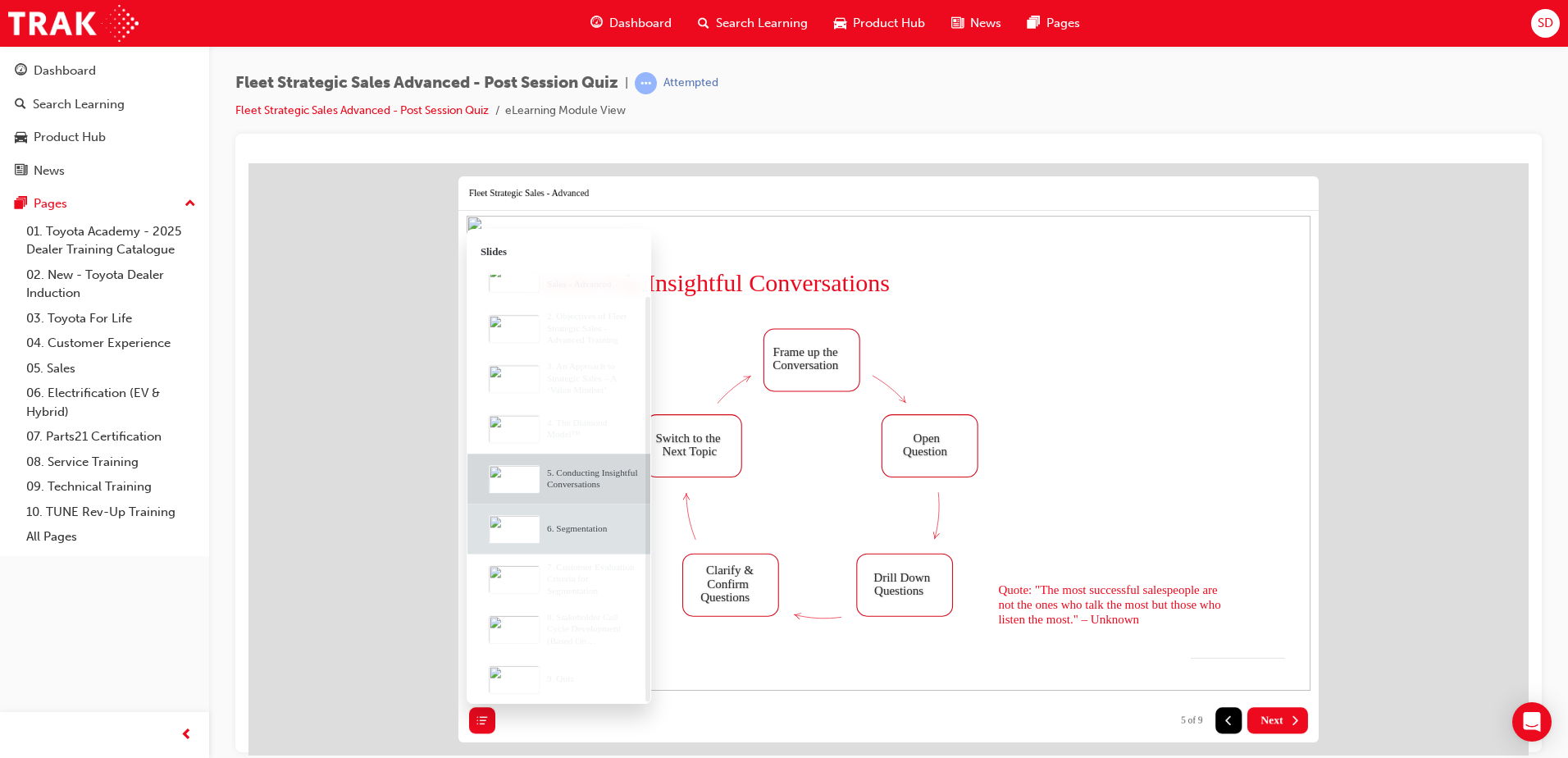
click at [576, 536] on div "6. Segmentation" at bounding box center [595, 528] width 111 height 50
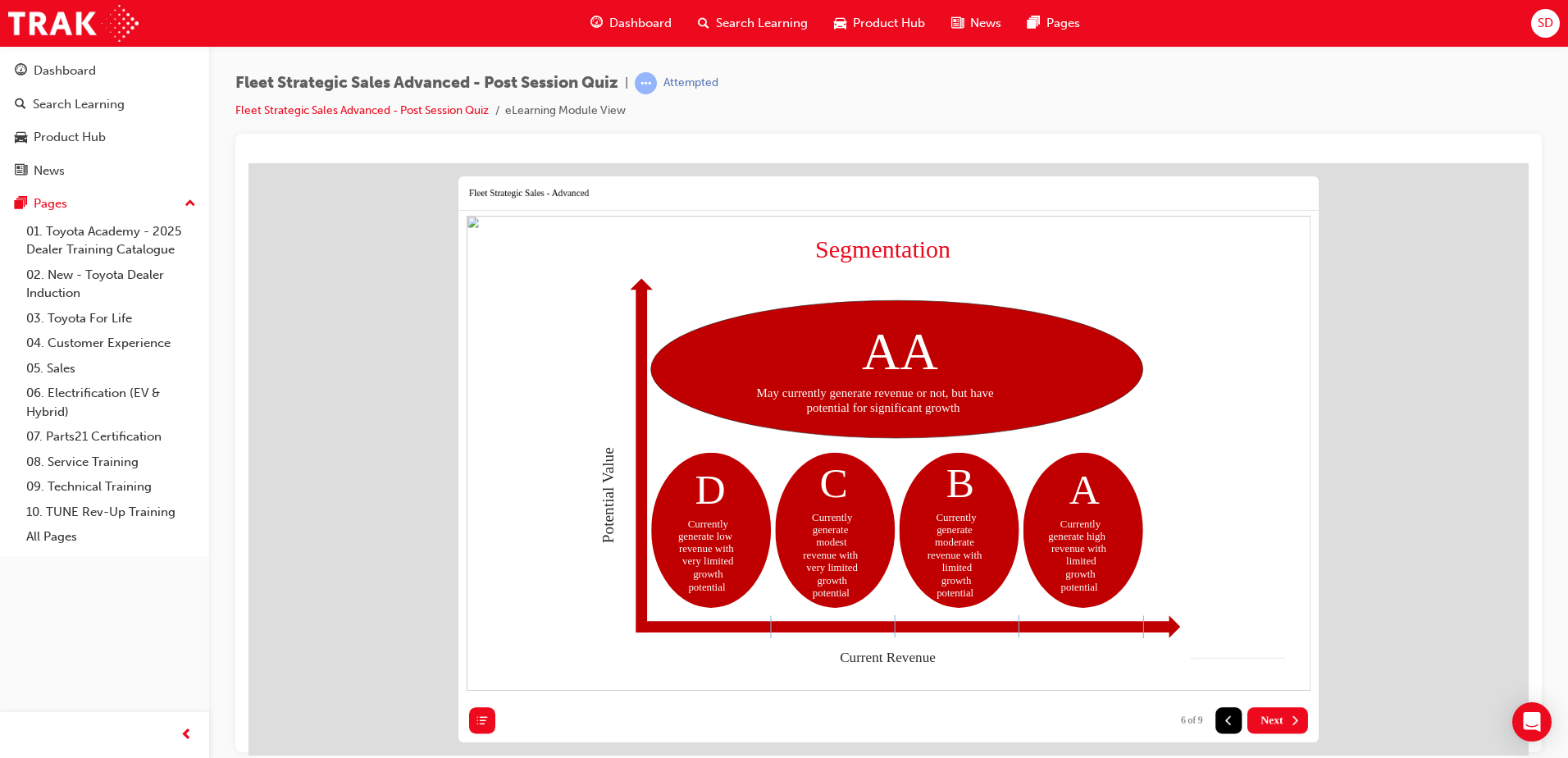
click at [477, 719] on icon at bounding box center [482, 720] width 13 height 13
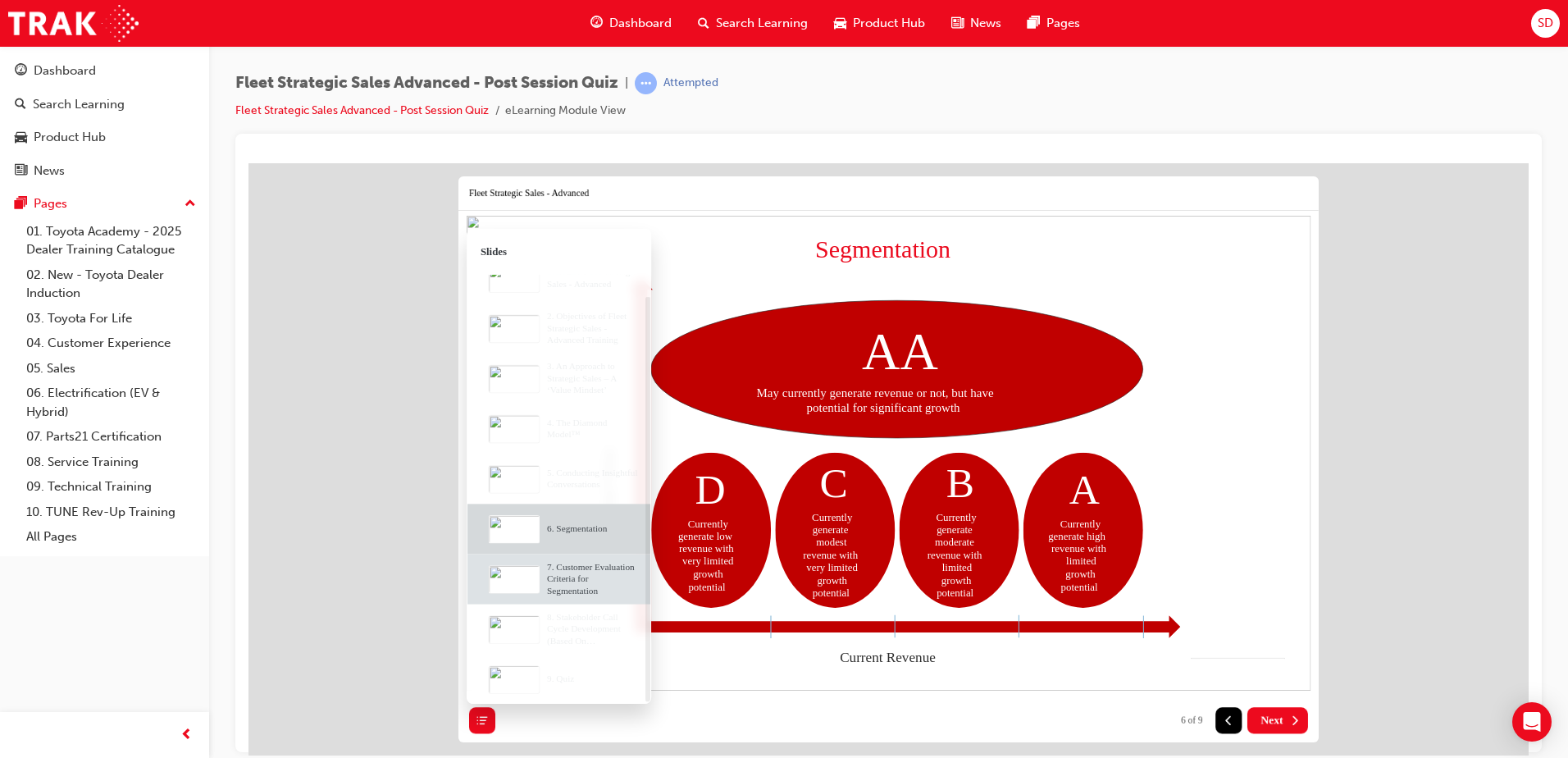
click at [584, 574] on div "7. Customer Evaluation Criteria for Segmentation" at bounding box center [595, 577] width 111 height 35
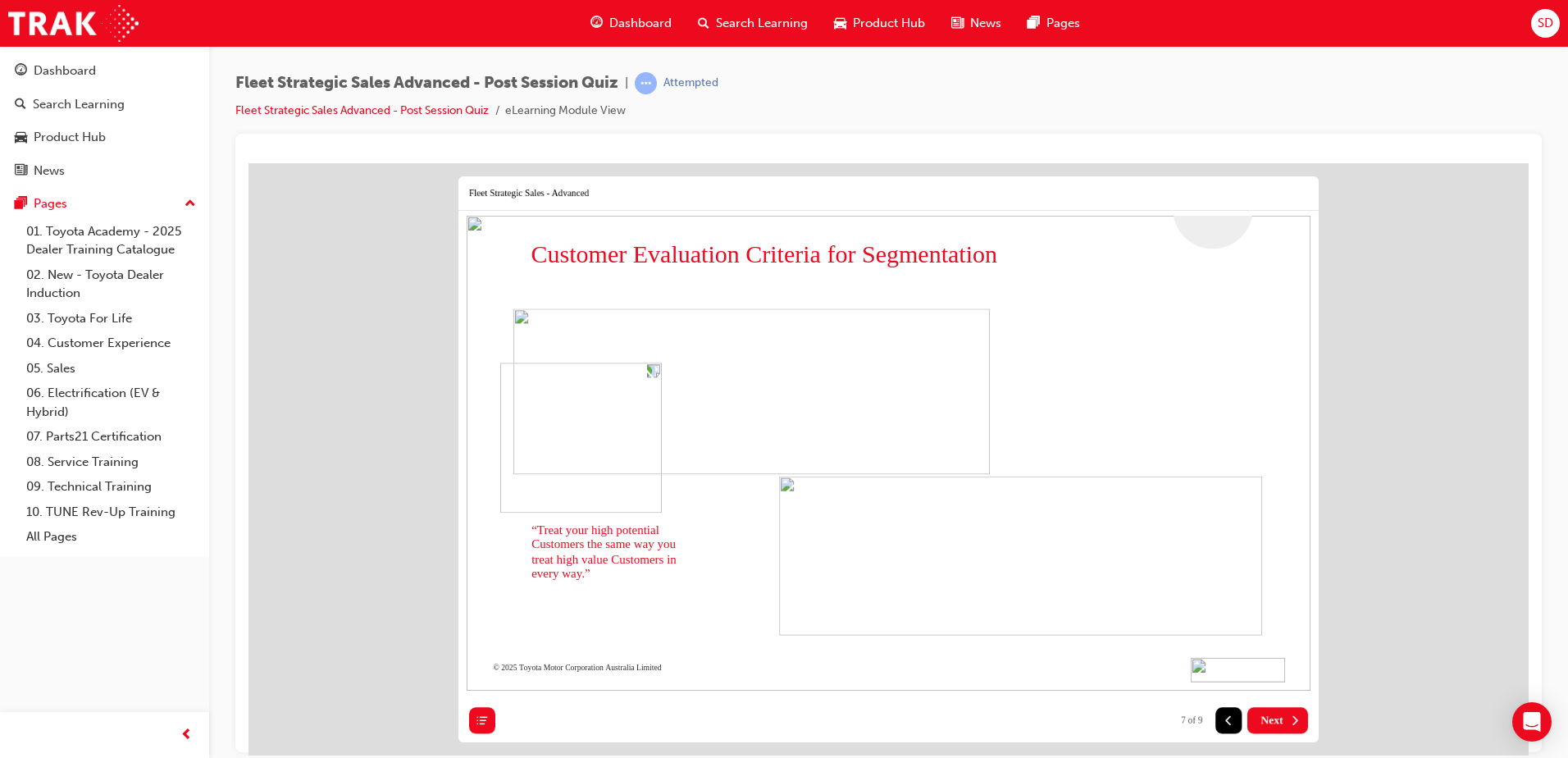
click at [487, 718] on icon at bounding box center [482, 720] width 13 height 13
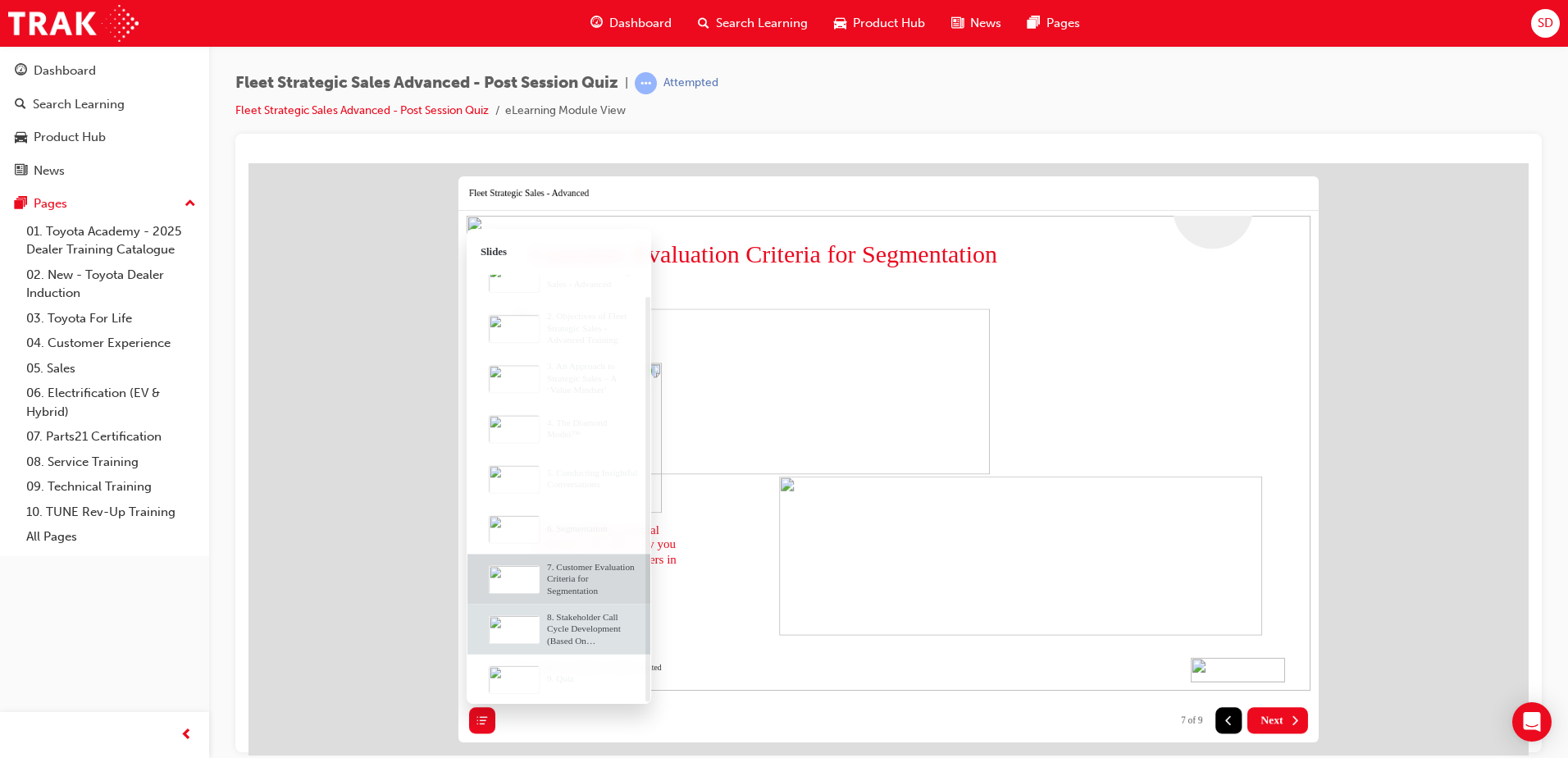
click at [576, 633] on div "8. Stakeholder Call Cycle Development (Based On Segmentation)" at bounding box center [595, 628] width 111 height 35
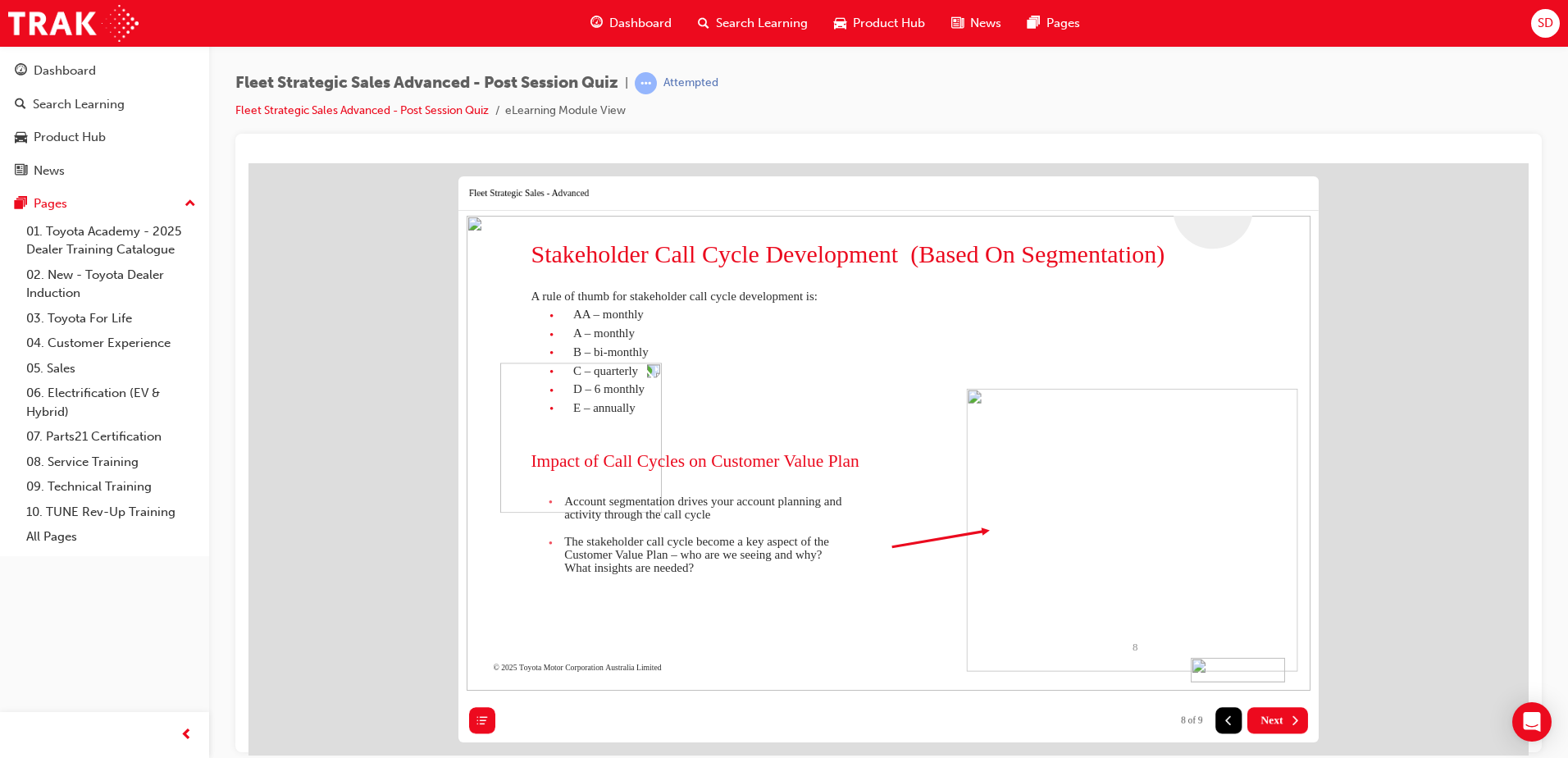
click at [489, 717] on button at bounding box center [482, 720] width 27 height 27
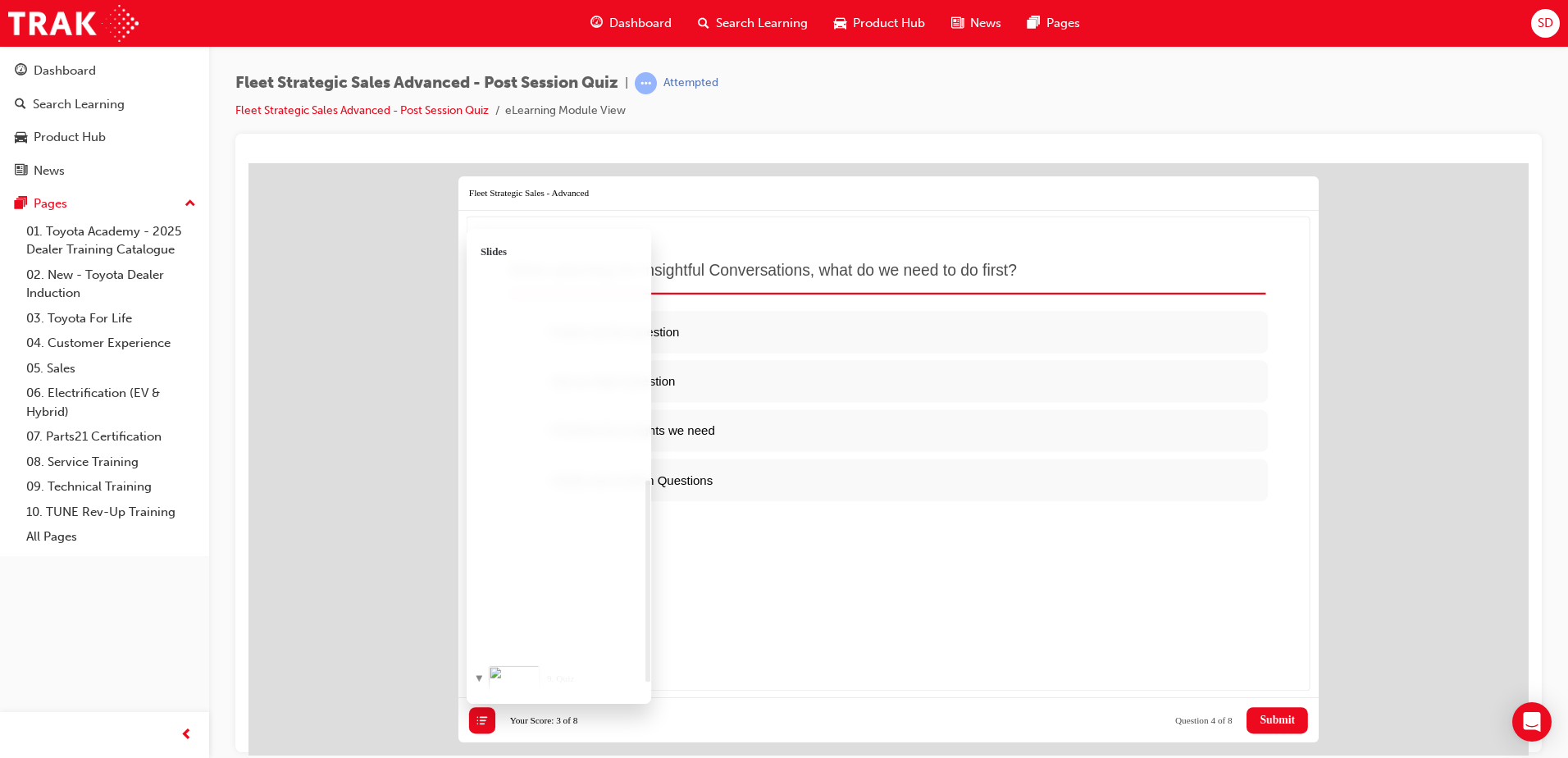
scroll to position [525, 0]
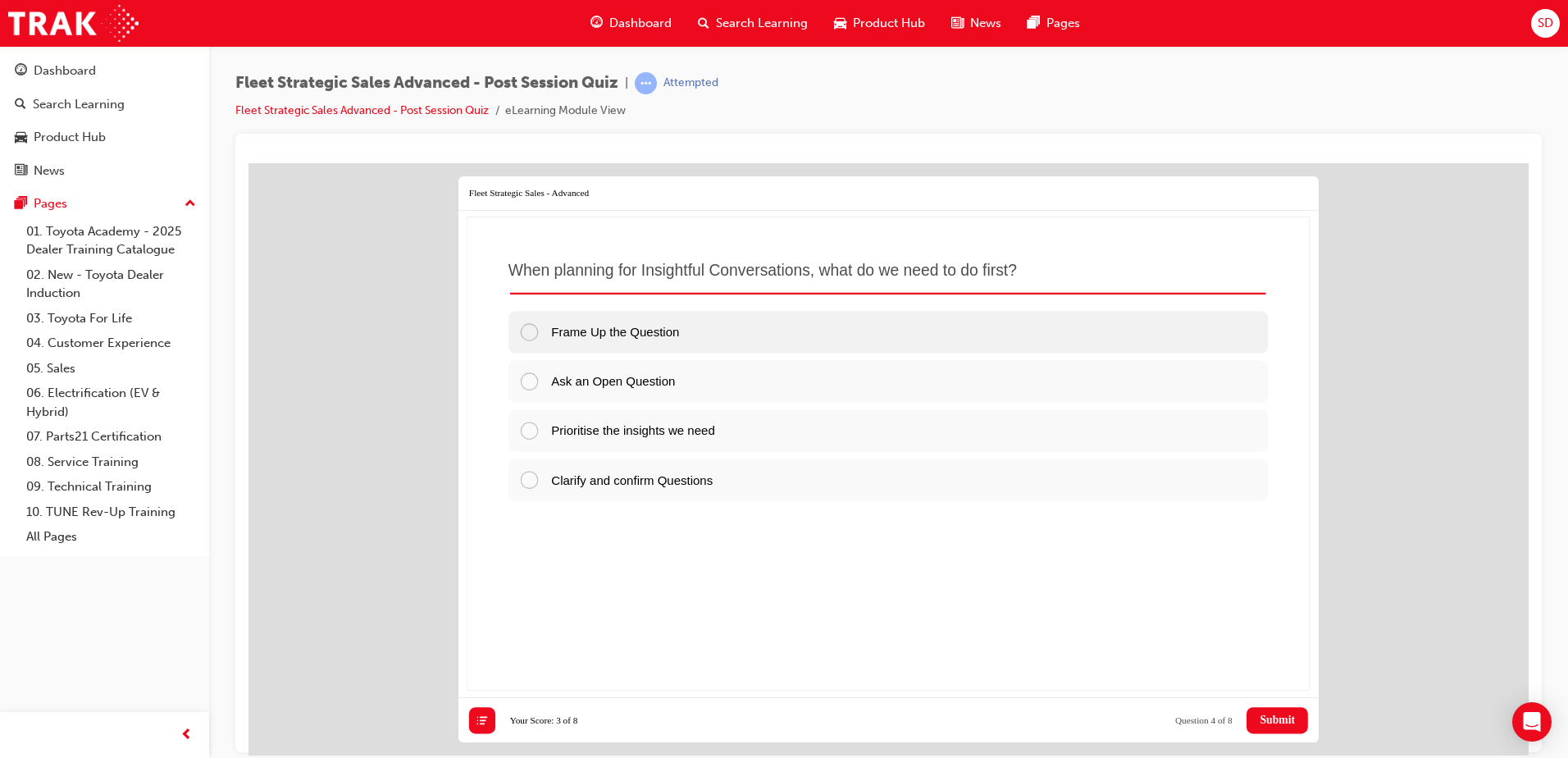
click at [679, 335] on span "Frame Up the Question" at bounding box center [615, 330] width 128 height 14
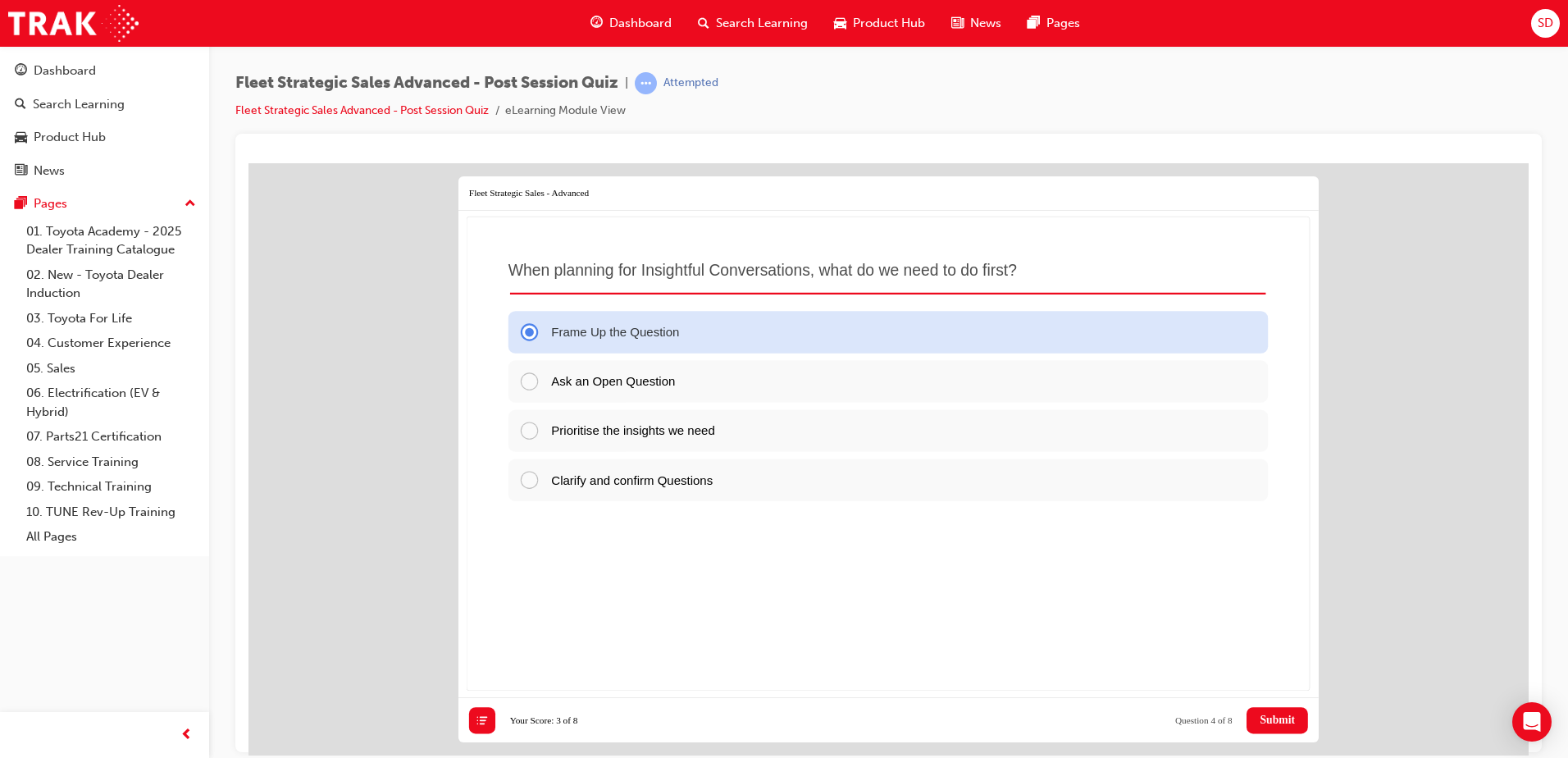
click at [1288, 720] on span "Submit" at bounding box center [1277, 720] width 35 height 13
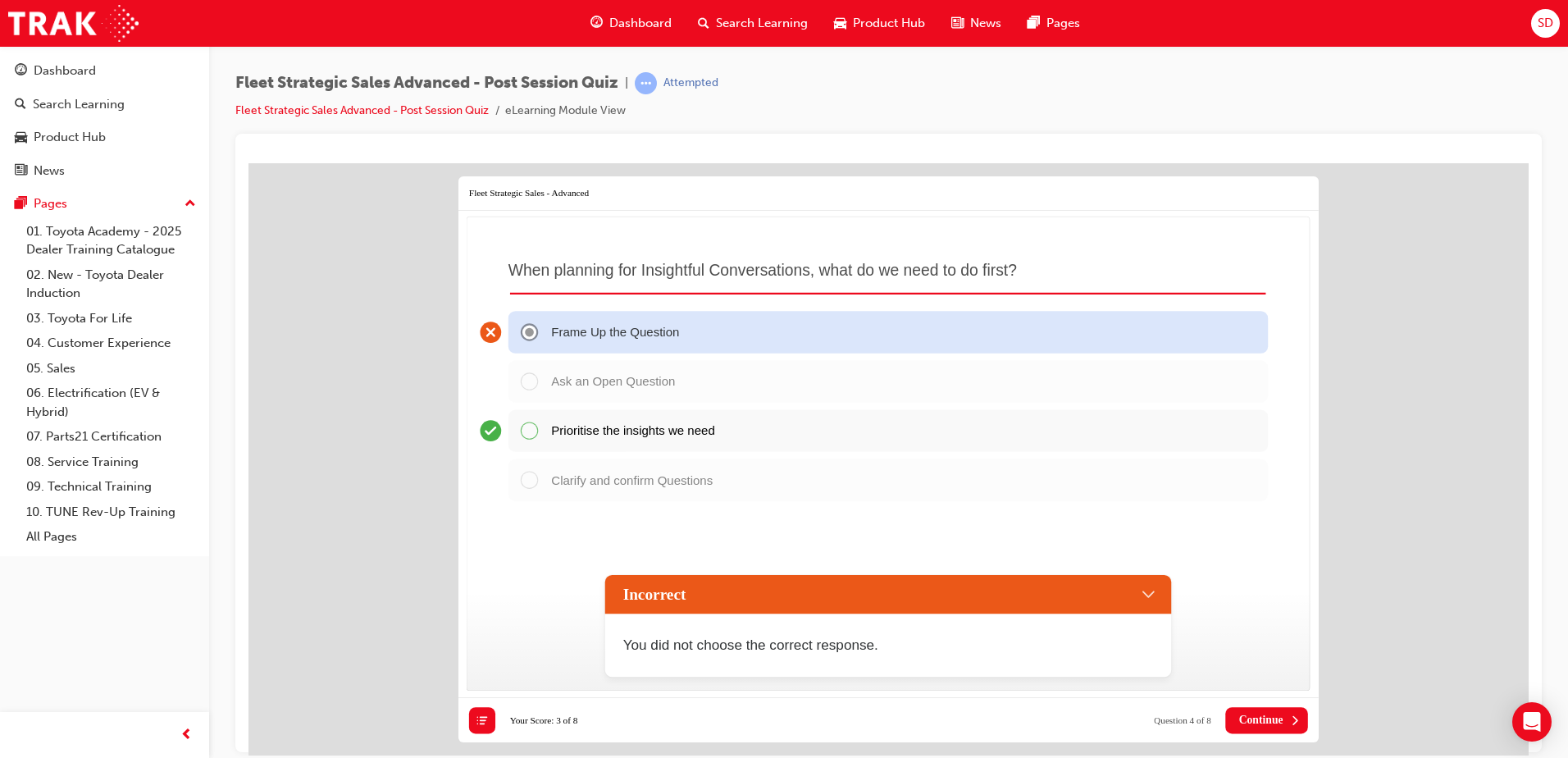
click at [1288, 714] on button "Continue" at bounding box center [1267, 720] width 82 height 27
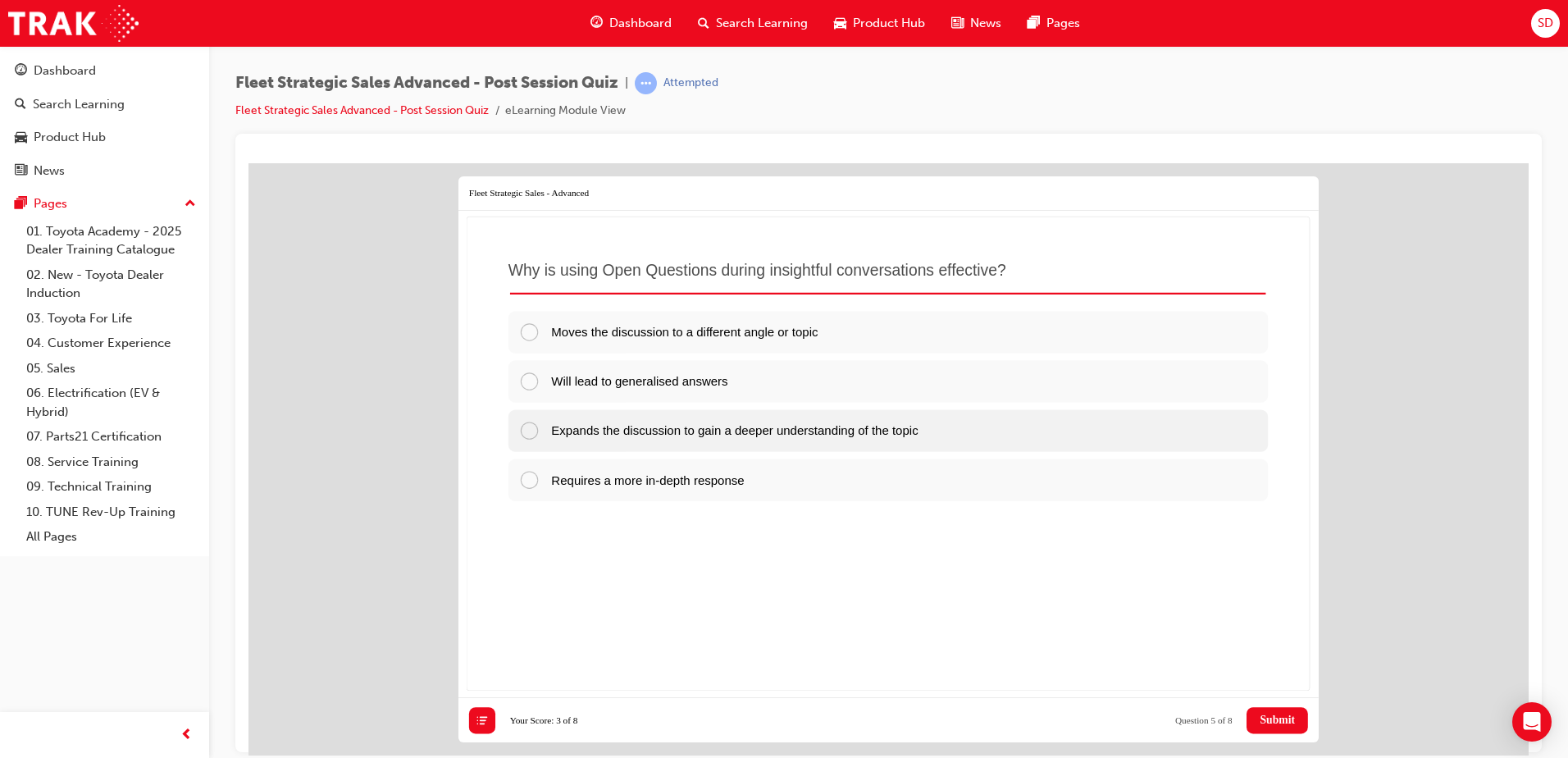
click at [948, 440] on div "Expands the discussion to gain a deeper understanding of the topic" at bounding box center [888, 430] width 760 height 42
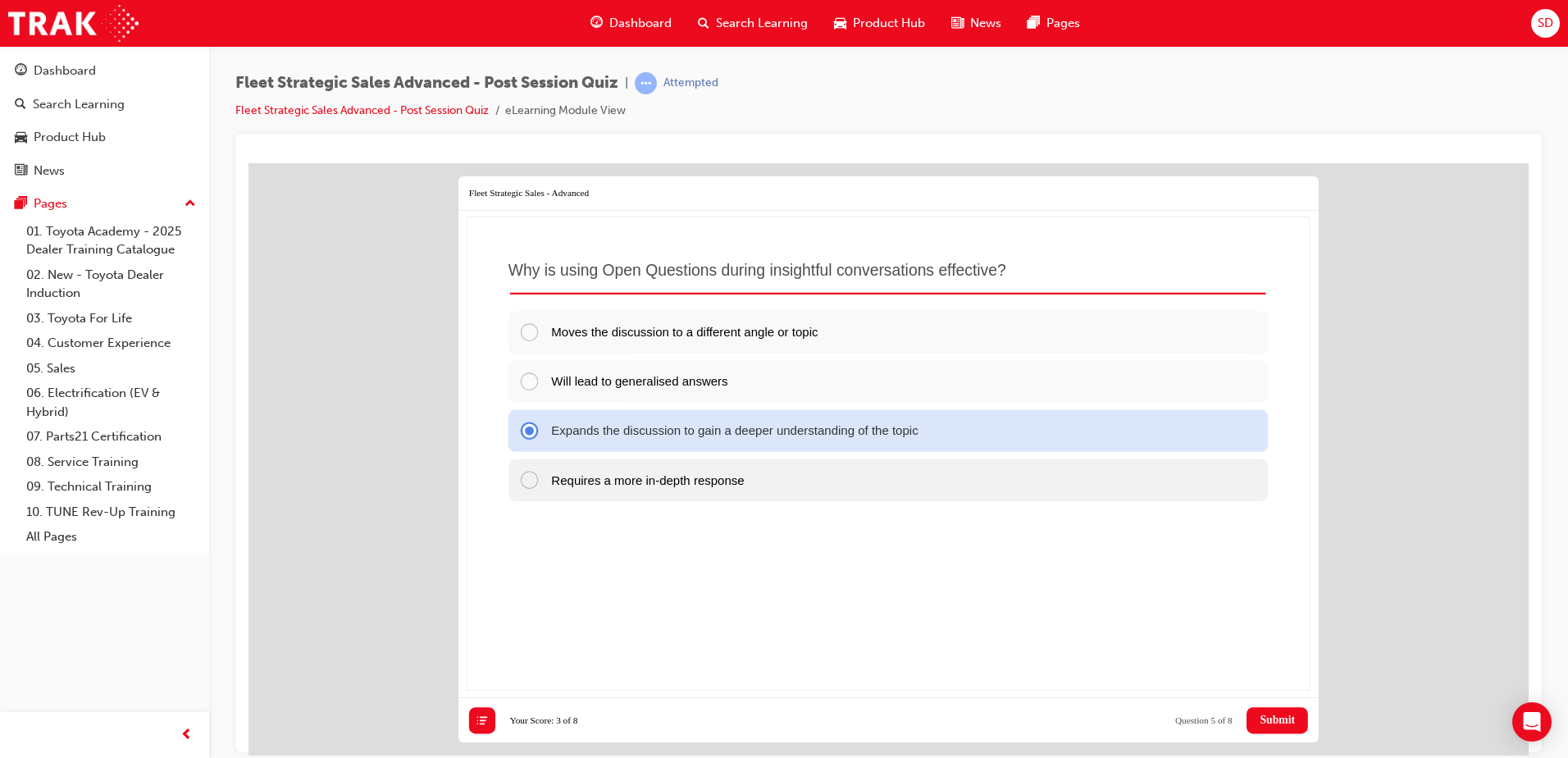
click at [548, 478] on div at bounding box center [535, 478] width 33 height 21
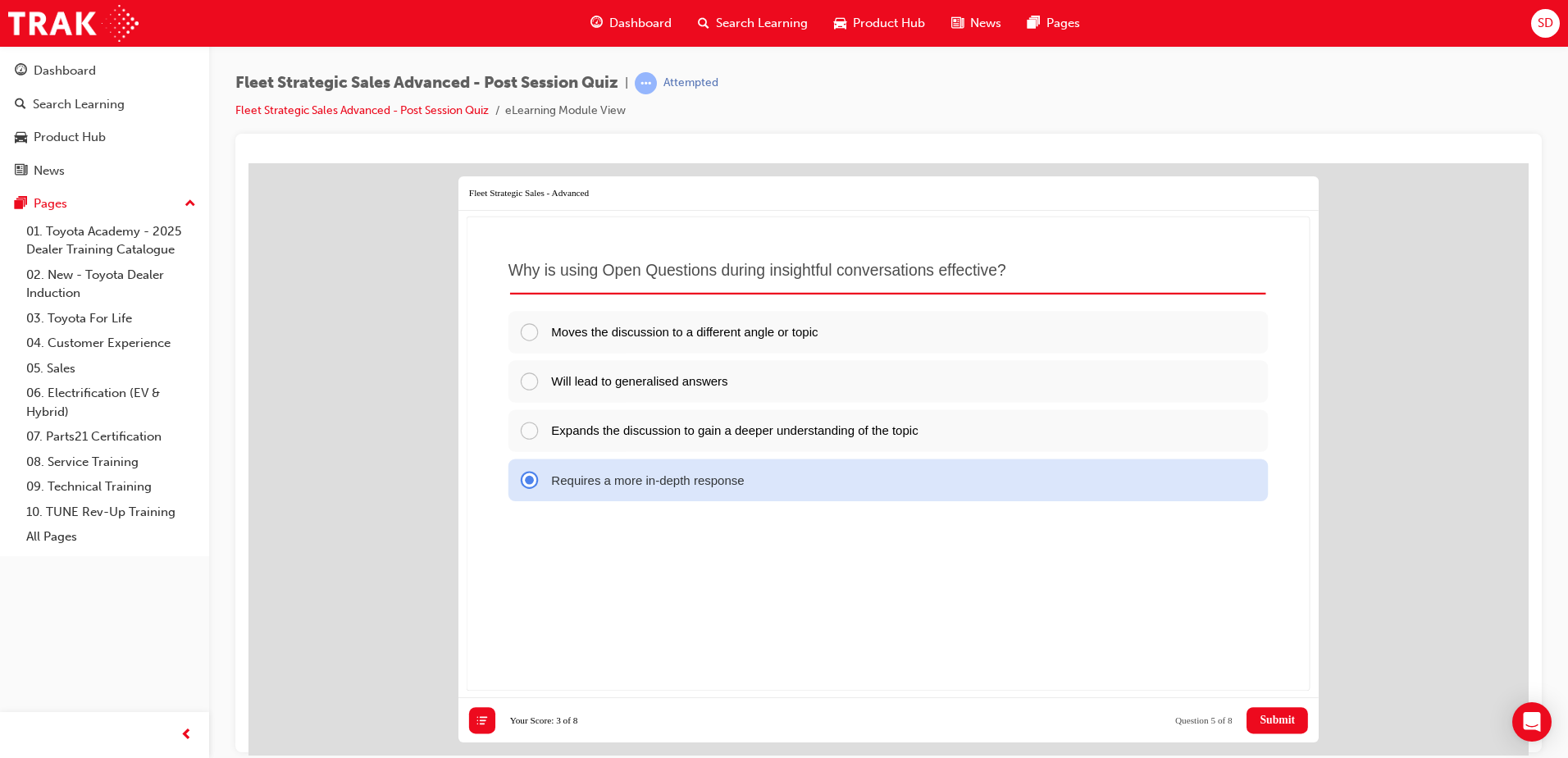
click at [1277, 719] on span "Submit" at bounding box center [1277, 720] width 35 height 13
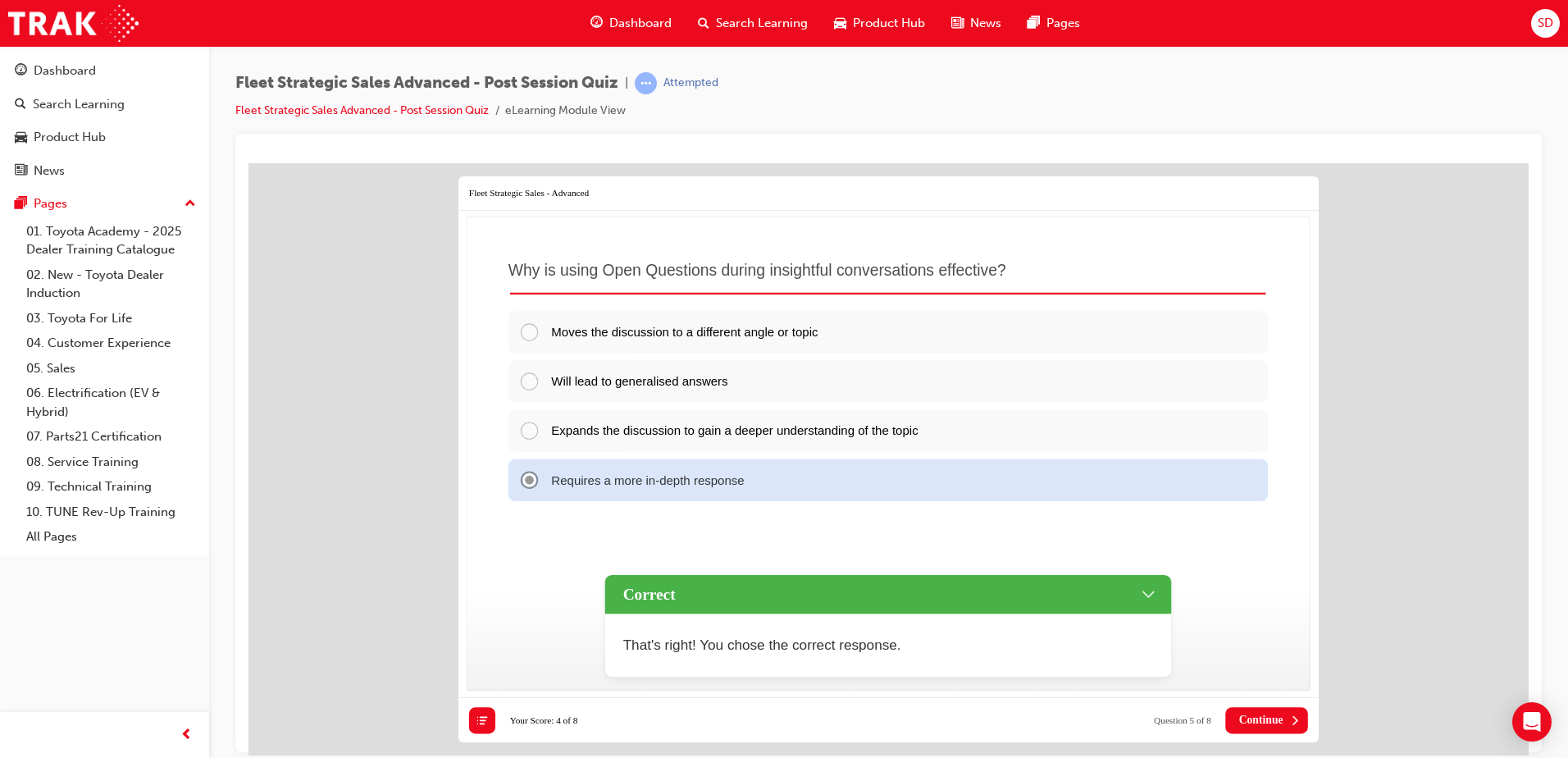
click at [1277, 720] on span "Continue" at bounding box center [1261, 720] width 44 height 13
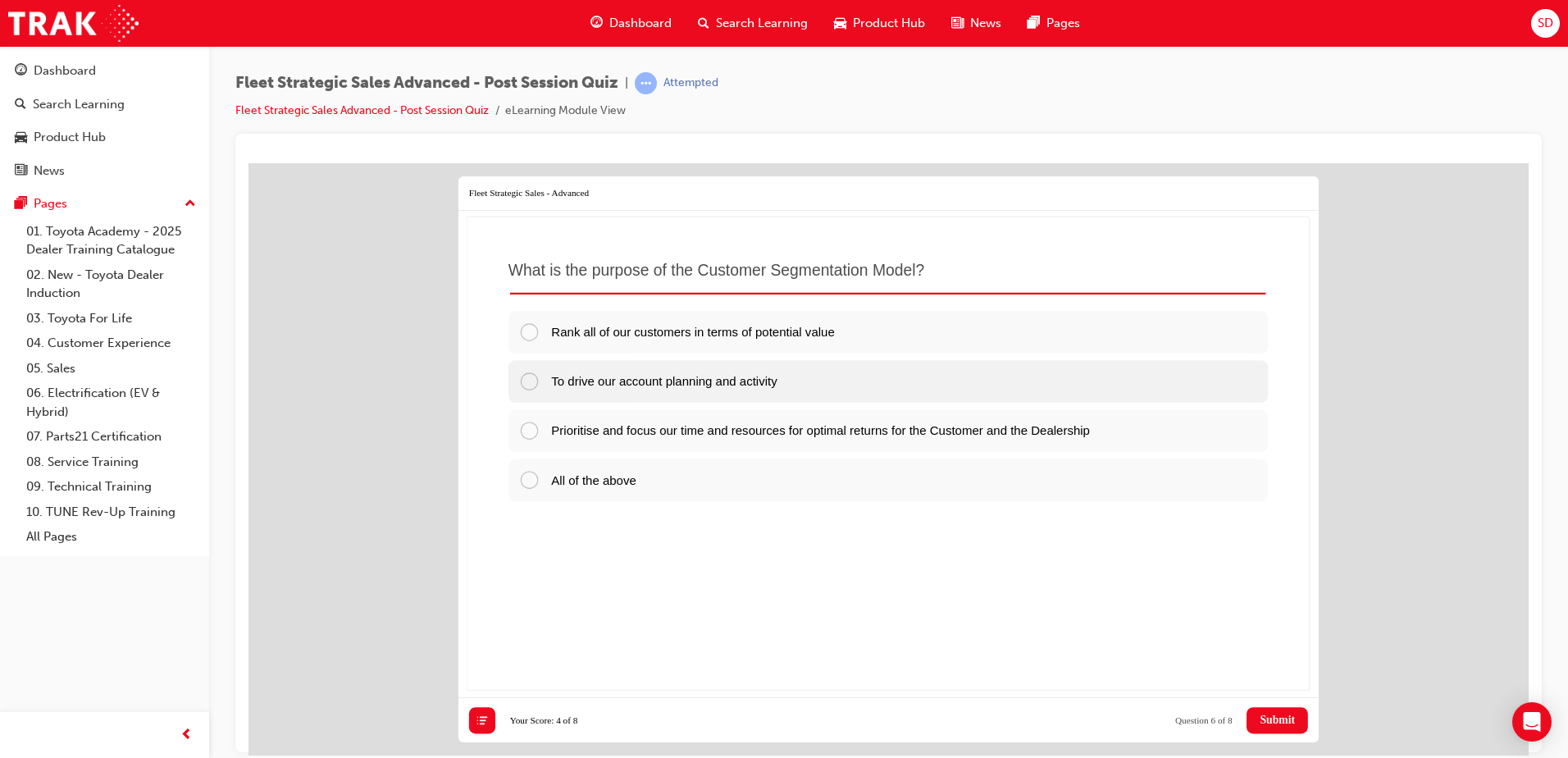
click at [765, 376] on span "To drive our account planning and activity" at bounding box center [663, 379] width 225 height 14
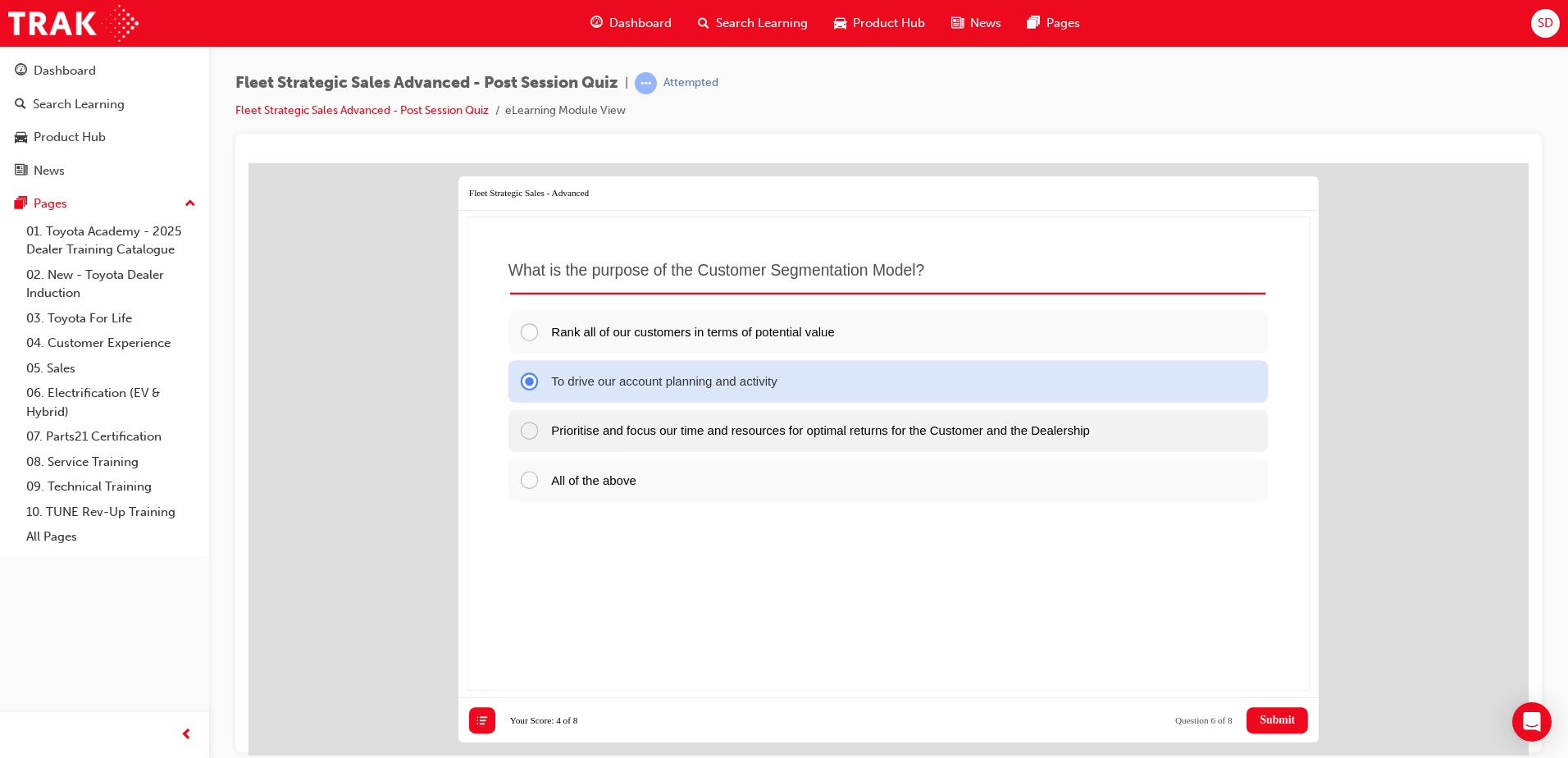
click at [1033, 427] on span "Prioritise and focus our time and resources for optimal returns for the Custome…" at bounding box center [820, 429] width 539 height 14
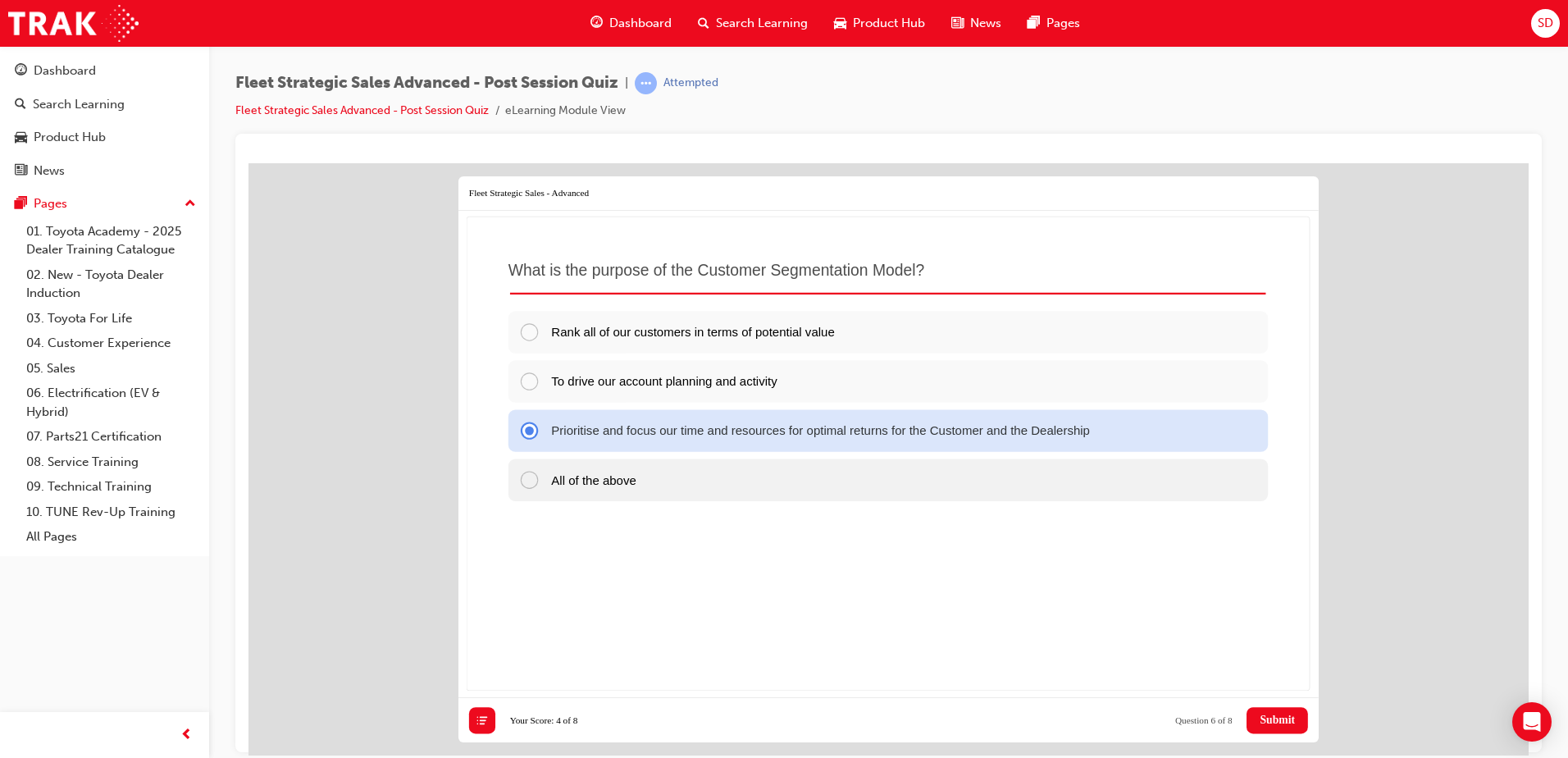
click at [543, 476] on div at bounding box center [535, 478] width 33 height 21
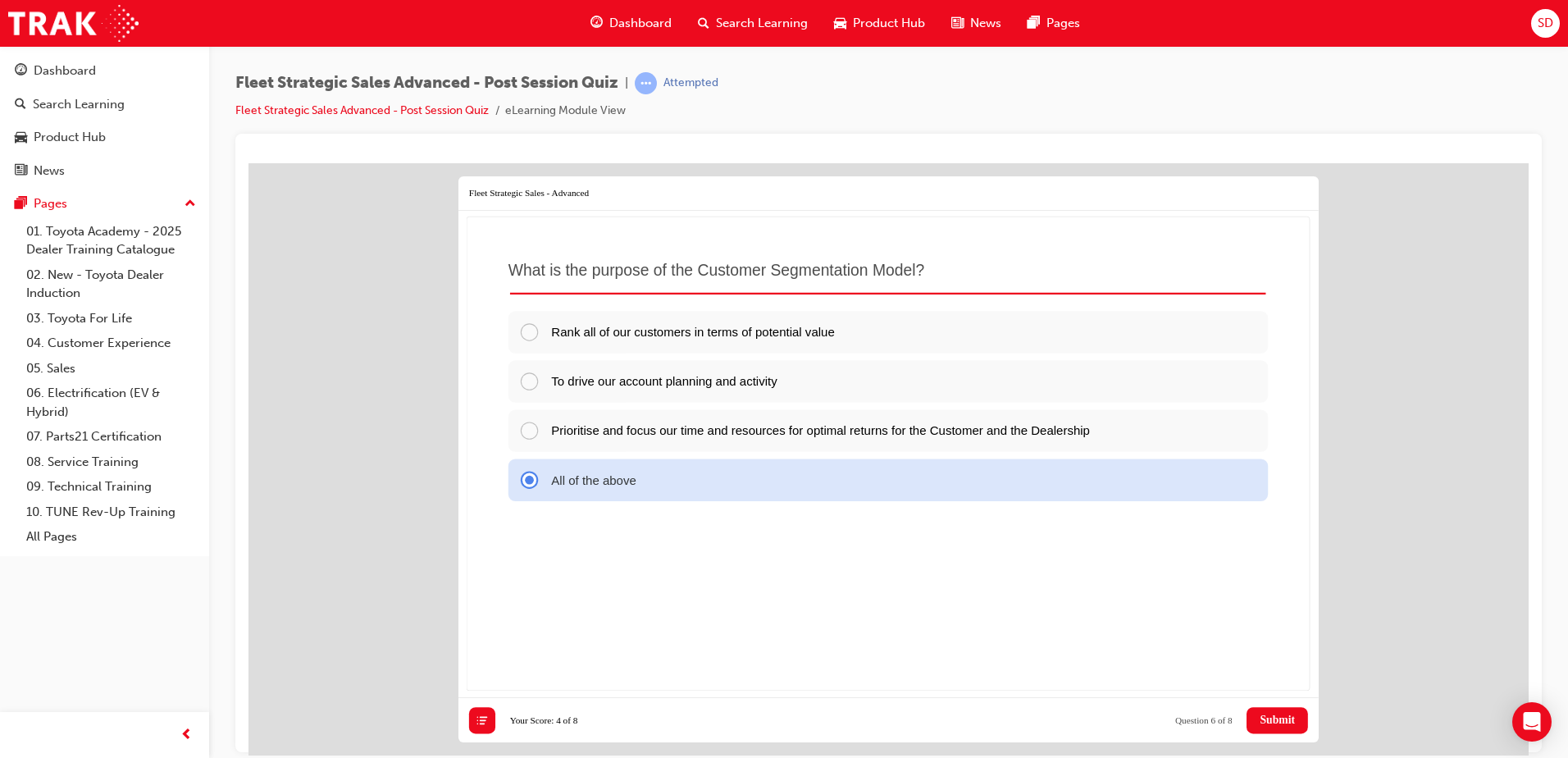
click at [1288, 720] on span "Submit" at bounding box center [1277, 720] width 35 height 13
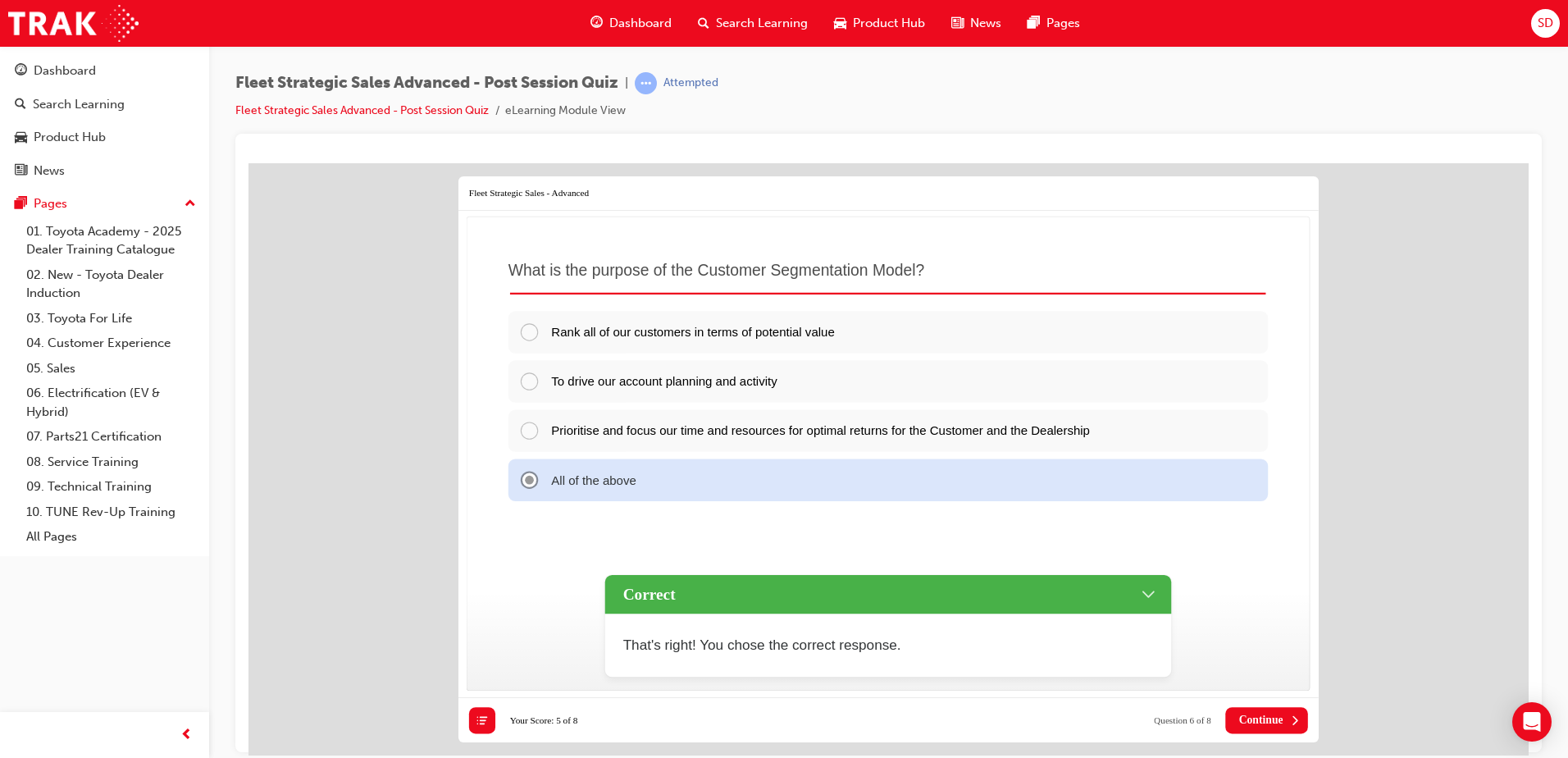
click at [1282, 714] on span "Continue" at bounding box center [1261, 720] width 44 height 13
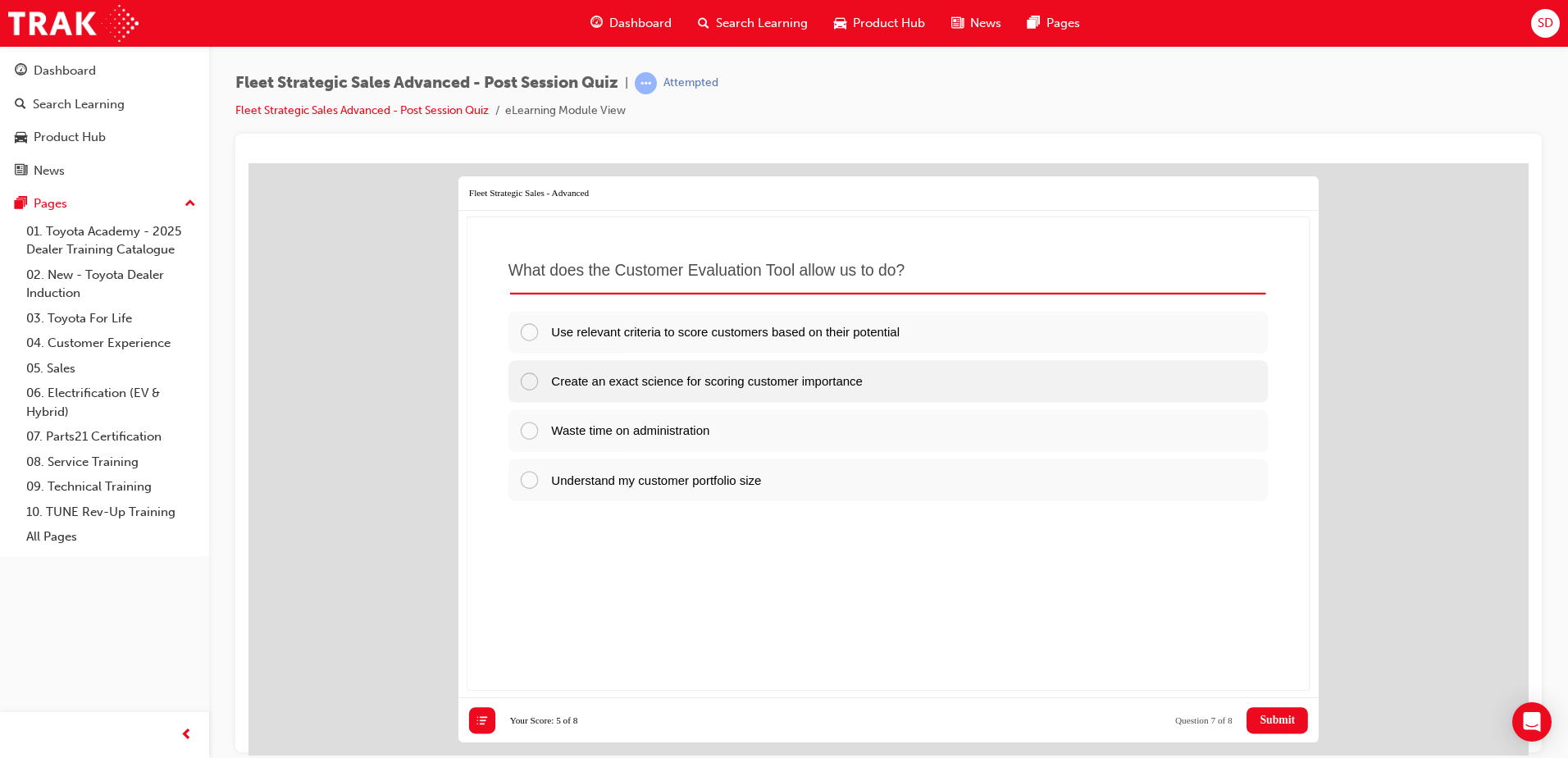
click at [927, 384] on div "Create an exact science for scoring customer importance" at bounding box center [888, 380] width 760 height 42
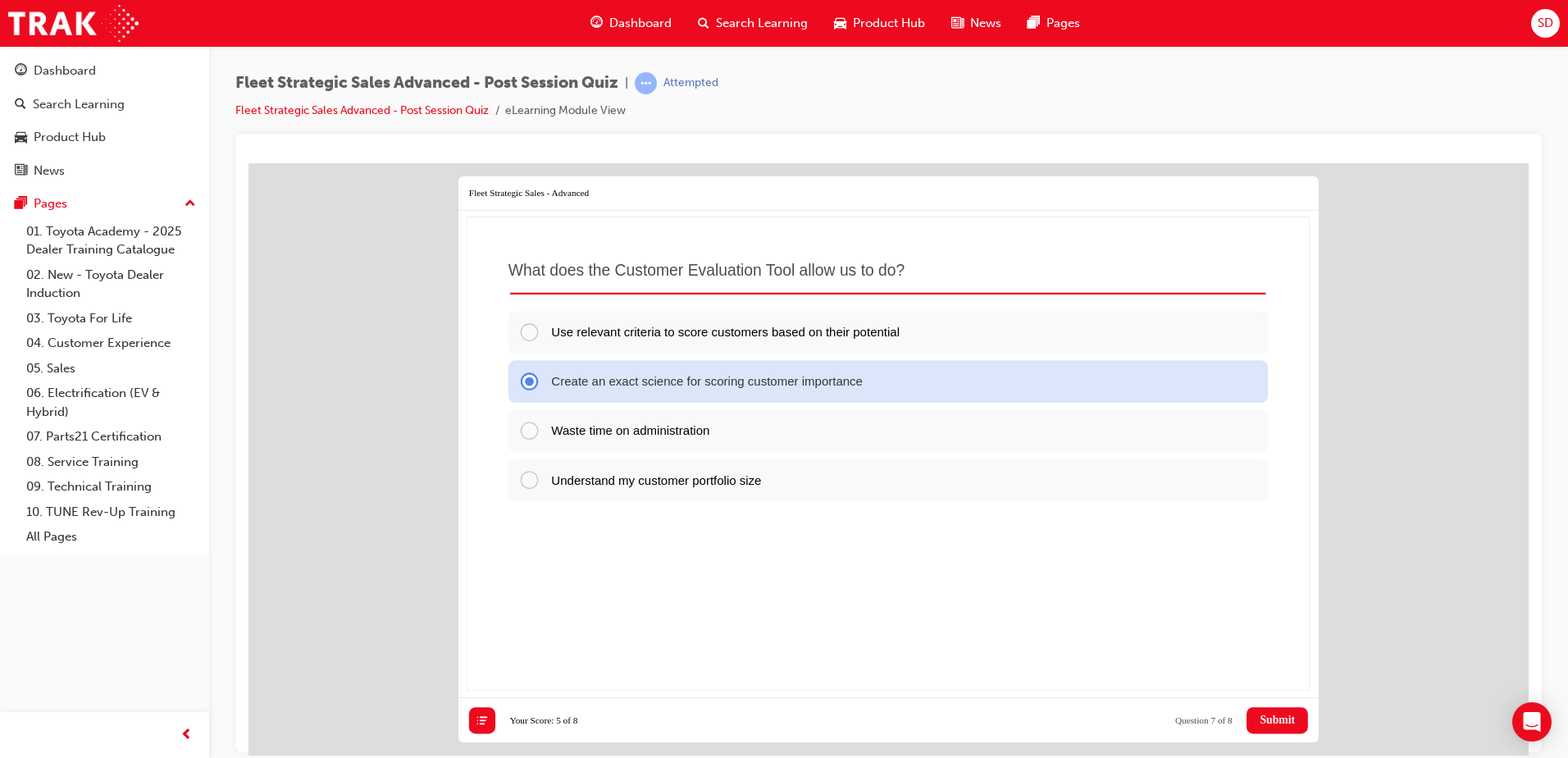
click at [900, 324] on span "Use relevant criteria to score customers based on their potential" at bounding box center [725, 330] width 348 height 14
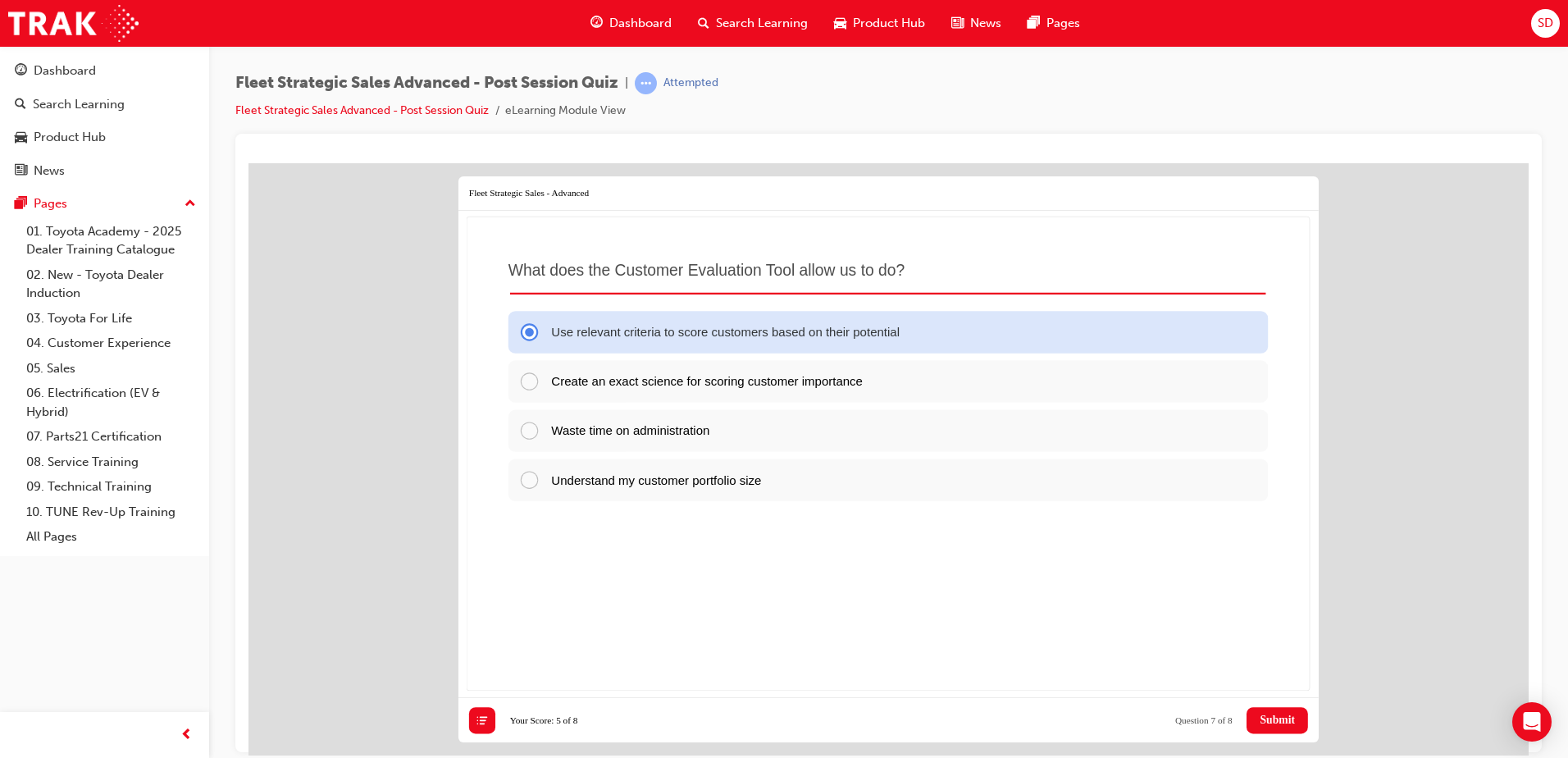
click at [1277, 714] on span "Submit" at bounding box center [1277, 720] width 35 height 13
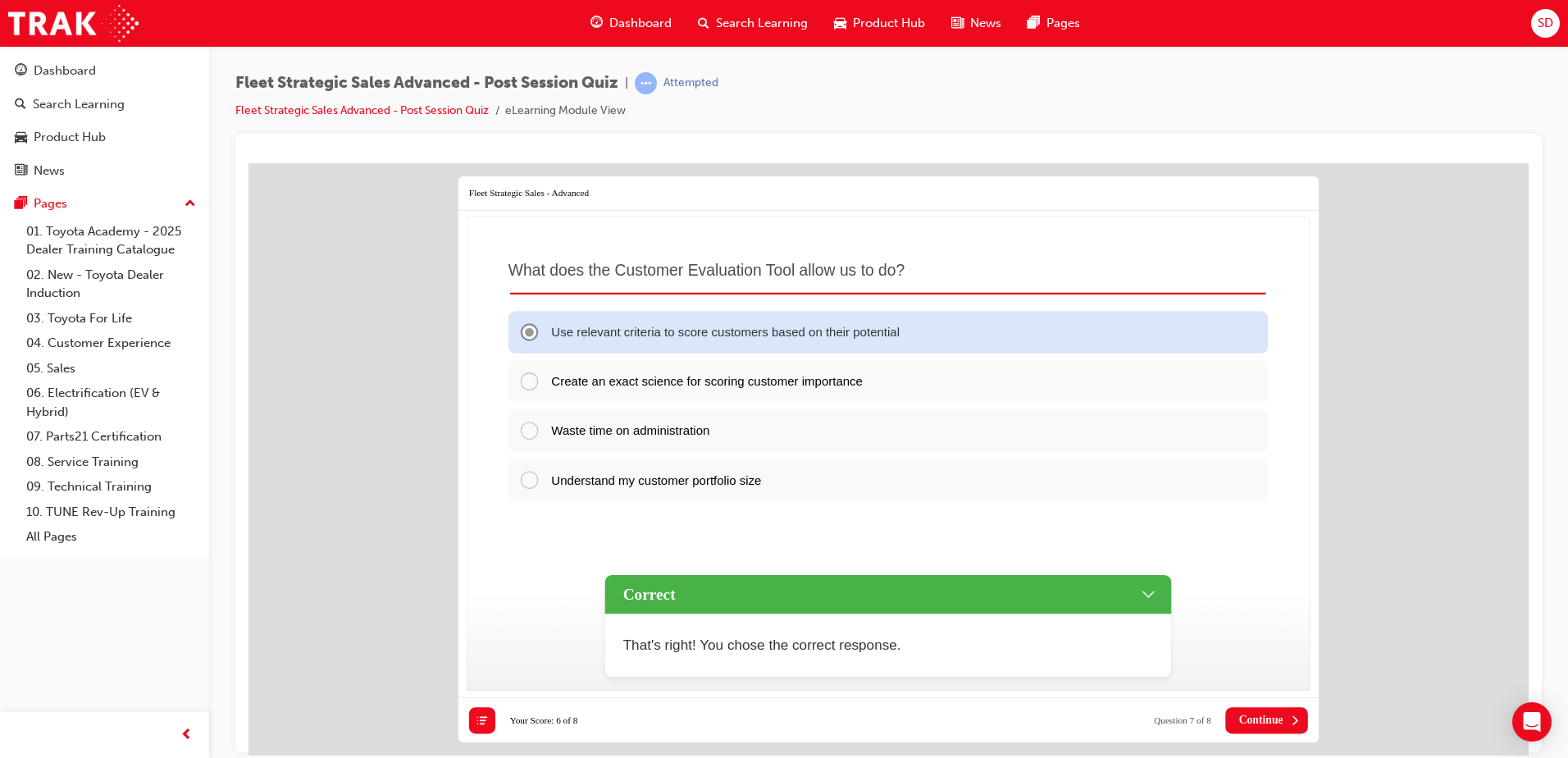
click at [1245, 715] on span "Continue" at bounding box center [1261, 720] width 44 height 13
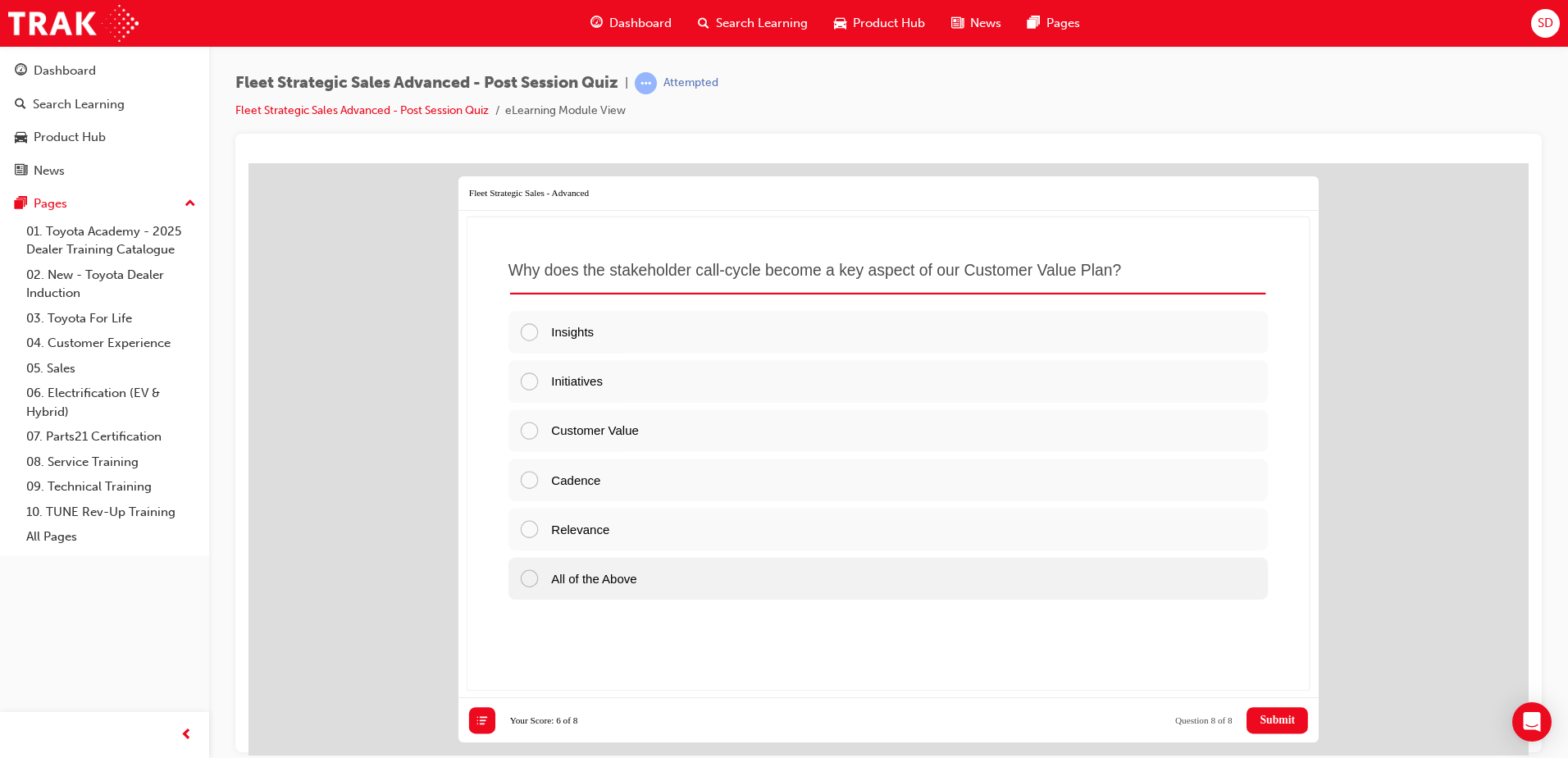
click at [614, 574] on span "All of the Above" at bounding box center [593, 577] width 85 height 14
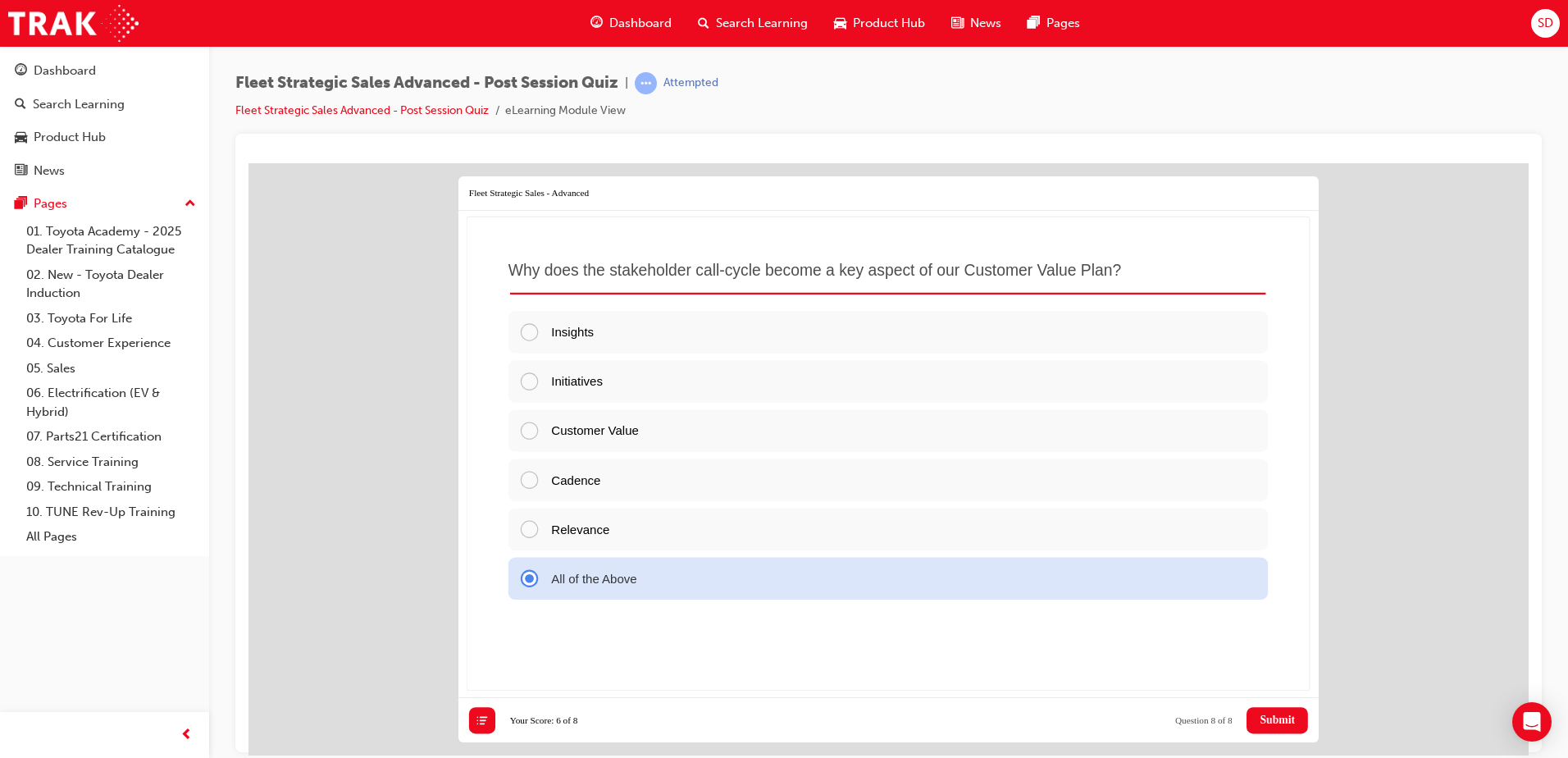
click at [1277, 733] on div "Postpone Submit All Close Review View Results Reset Your Score: 6 of 8 Question…" at bounding box center [888, 720] width 861 height 45
click at [1278, 720] on span "Submit" at bounding box center [1277, 720] width 35 height 13
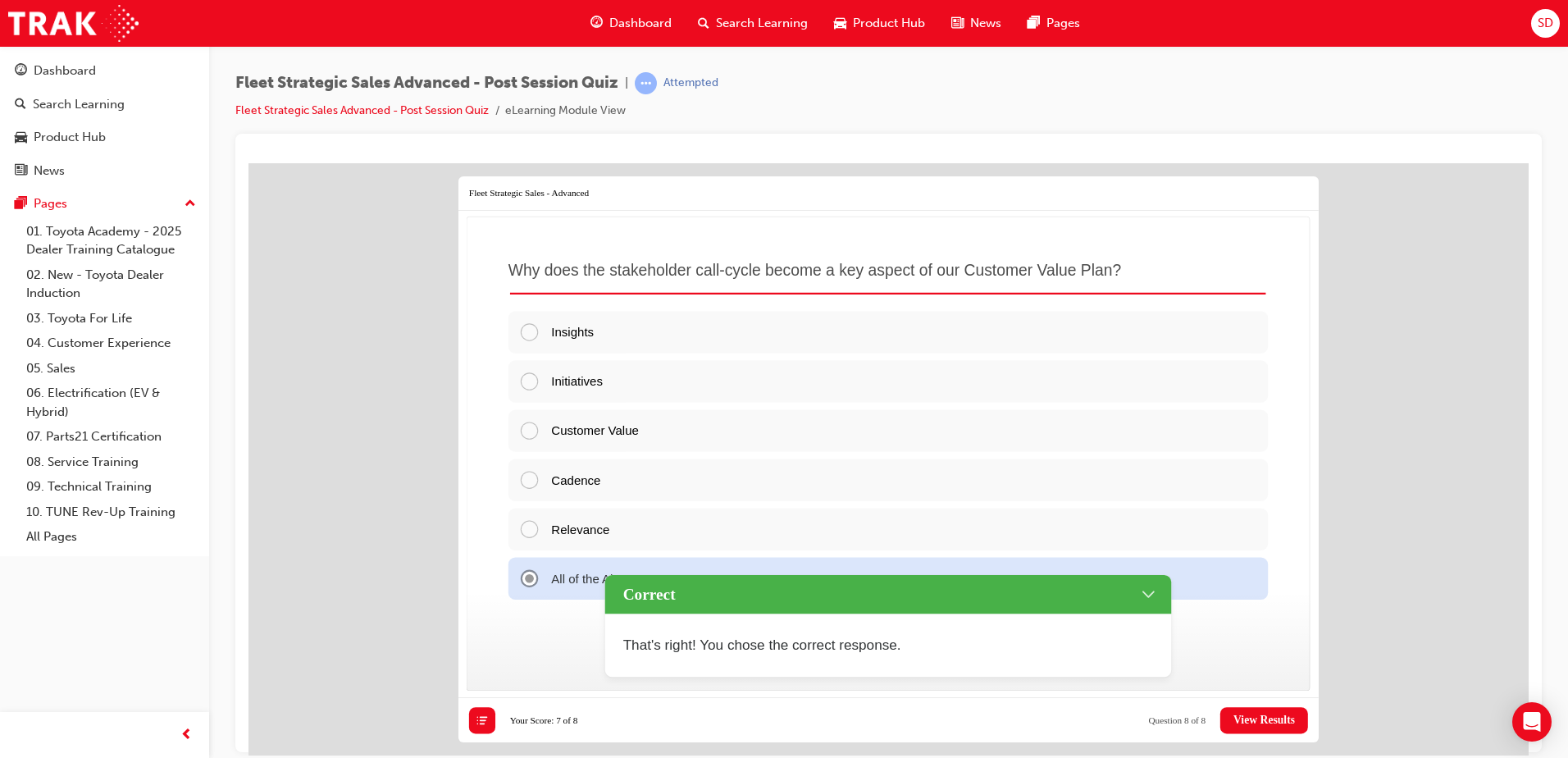
click at [1275, 725] on span "View Results" at bounding box center [1264, 720] width 61 height 13
